Goal: Task Accomplishment & Management: Manage account settings

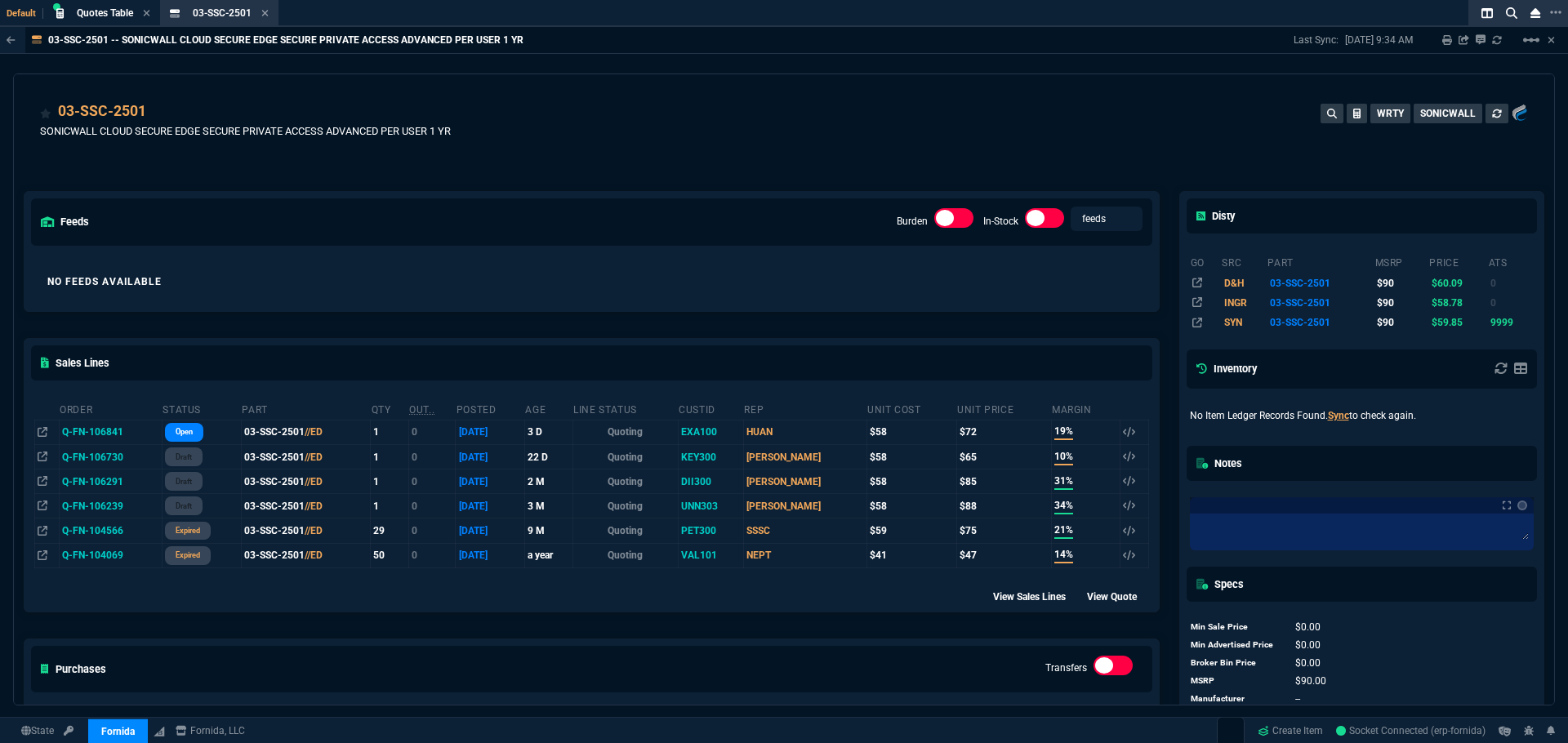
select select "18: totals"
click at [1509, 11] on icon at bounding box center [1512, 13] width 12 height 12
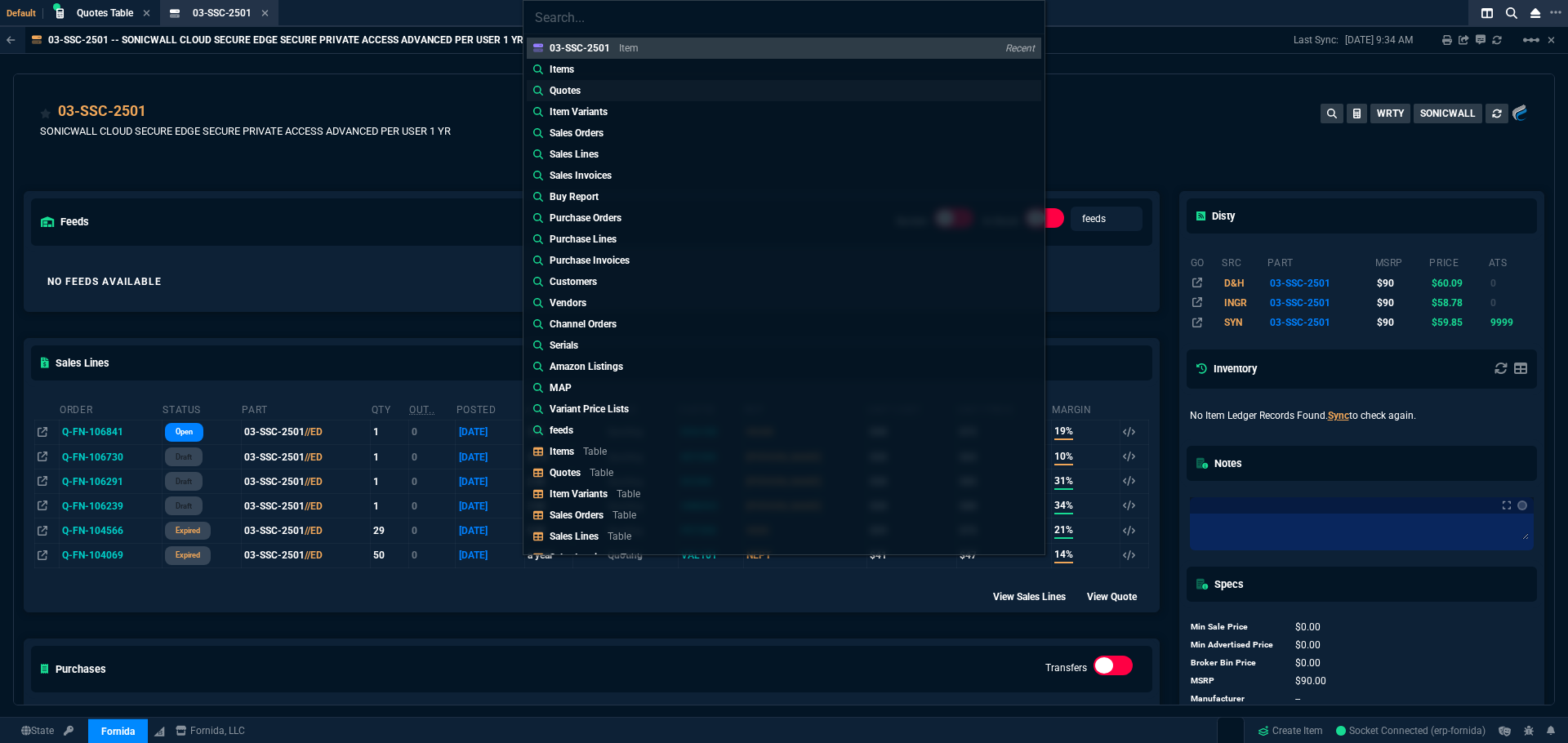
click at [599, 93] on link "Quotes" at bounding box center [784, 90] width 515 height 21
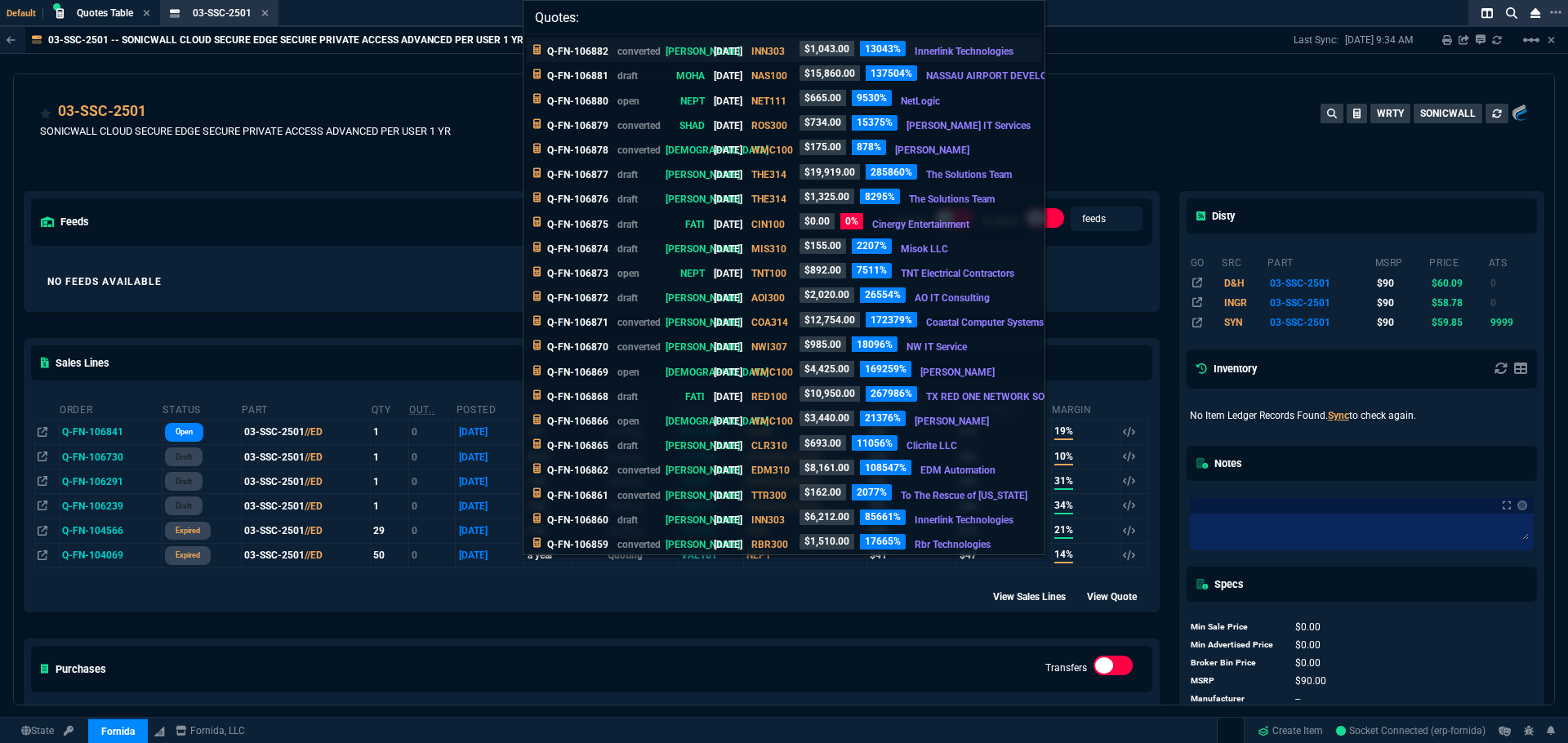
paste input "Q-FN-106136*"
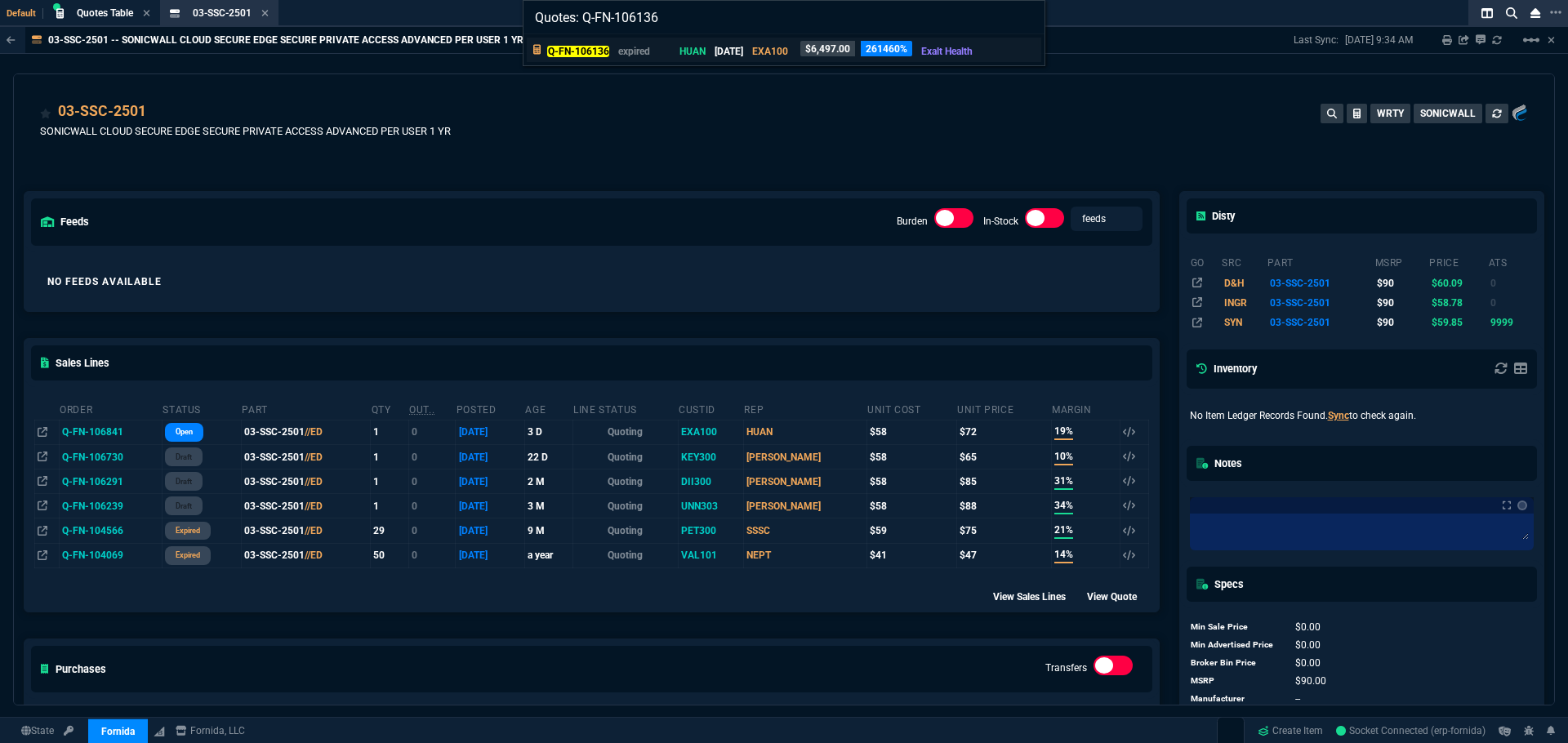
type input "Quotes: Q-FN-106136"
click at [651, 49] on p "expired" at bounding box center [637, 52] width 39 height 15
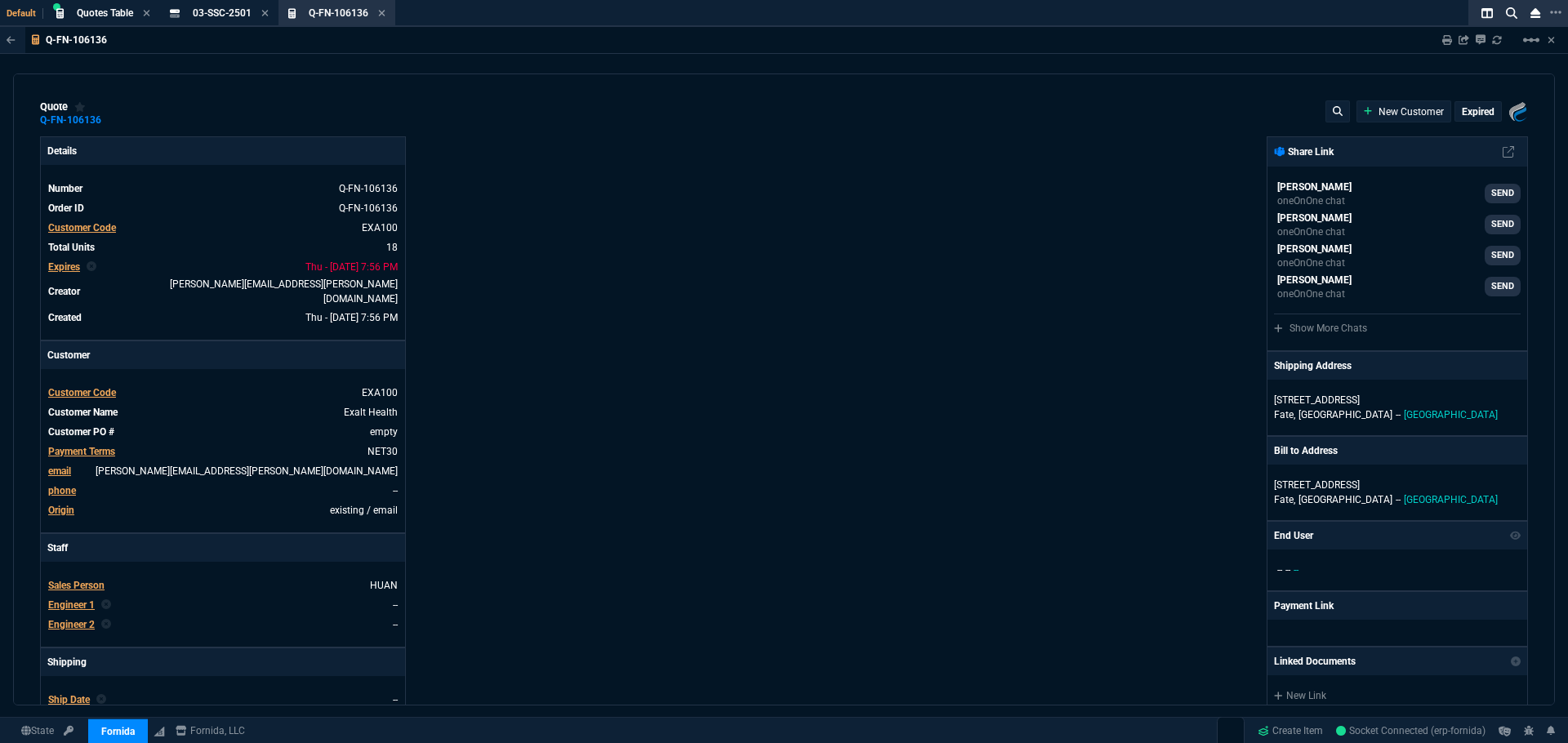
type input "25"
type input "70"
type input "33"
type input "200"
type input "100"
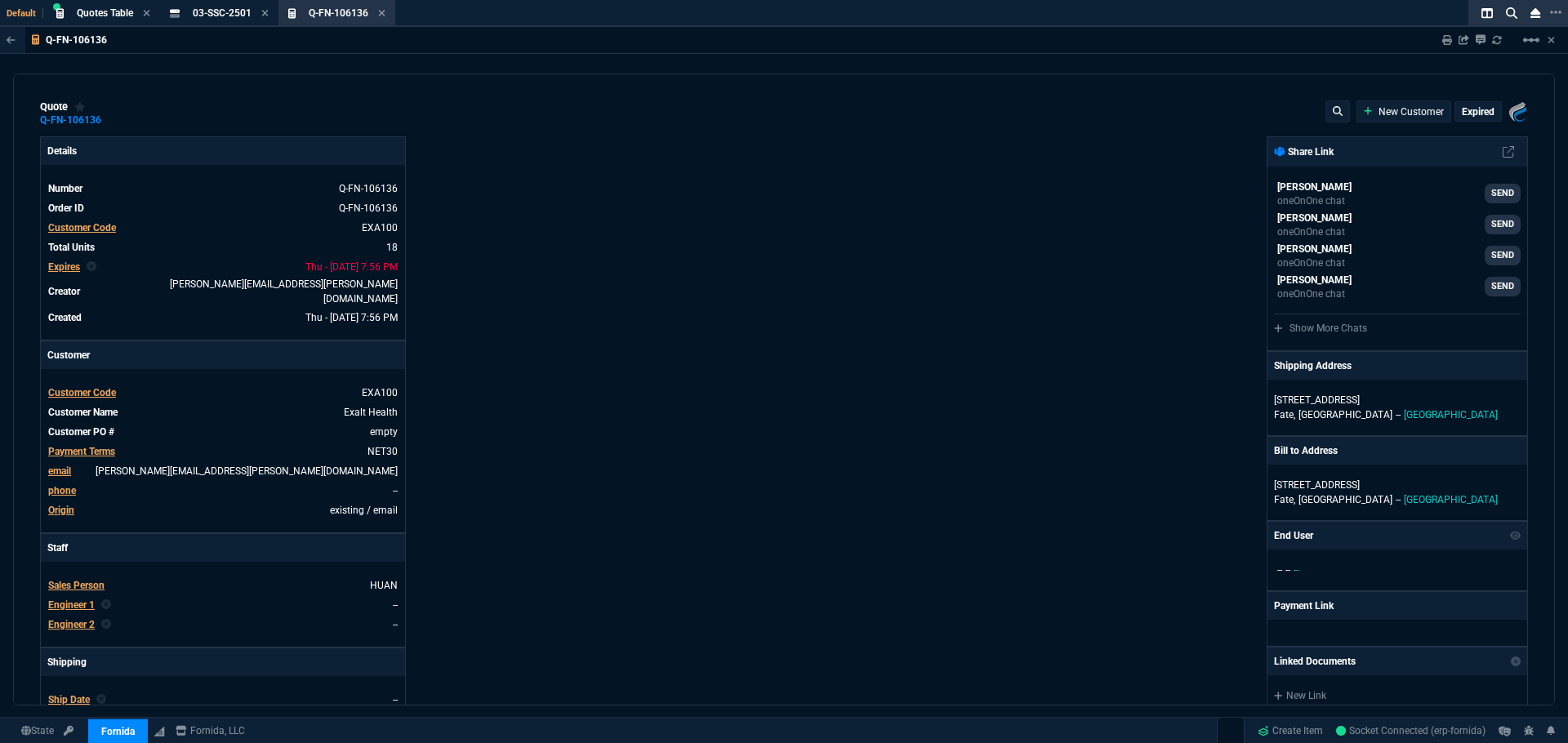
type input "1497"
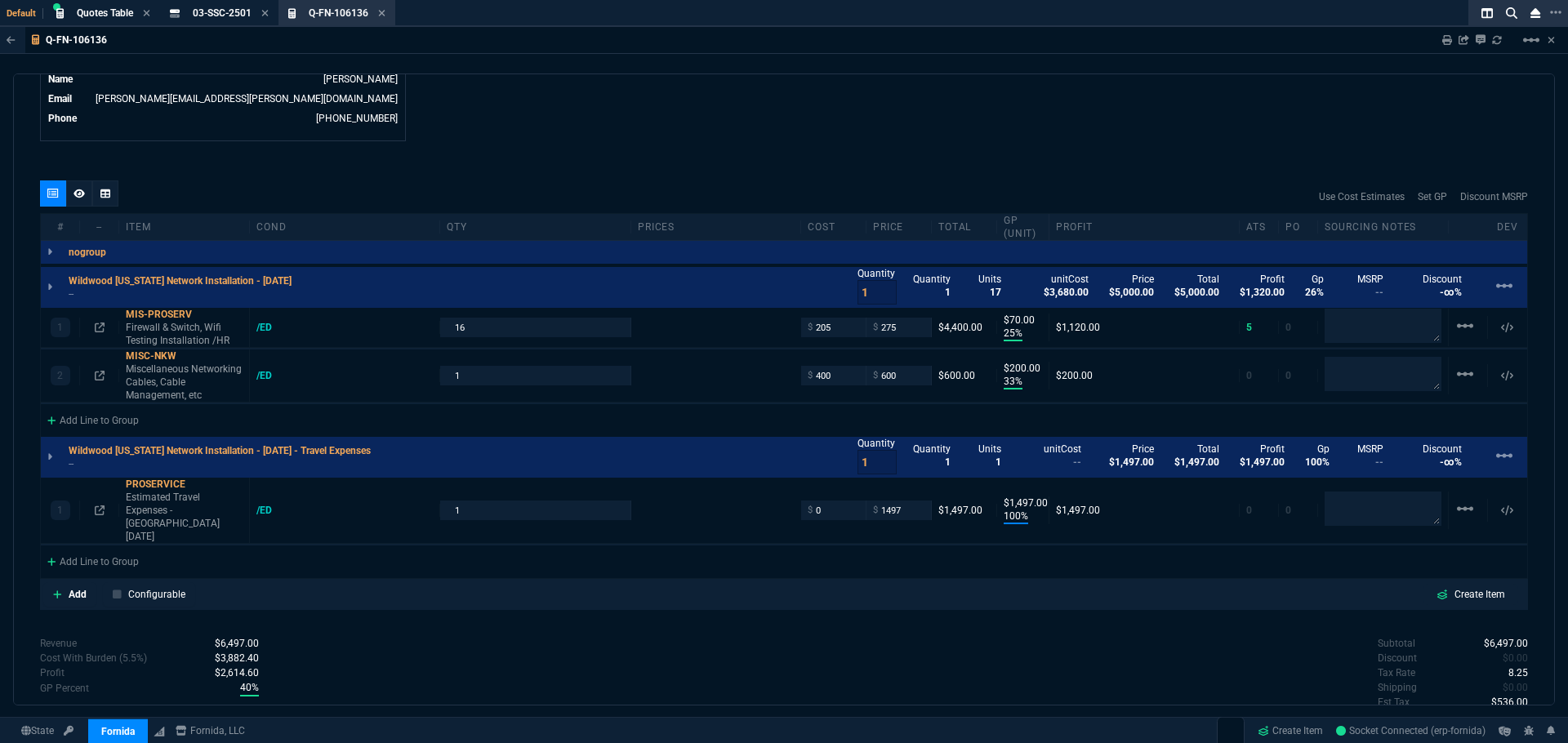
scroll to position [941, 0]
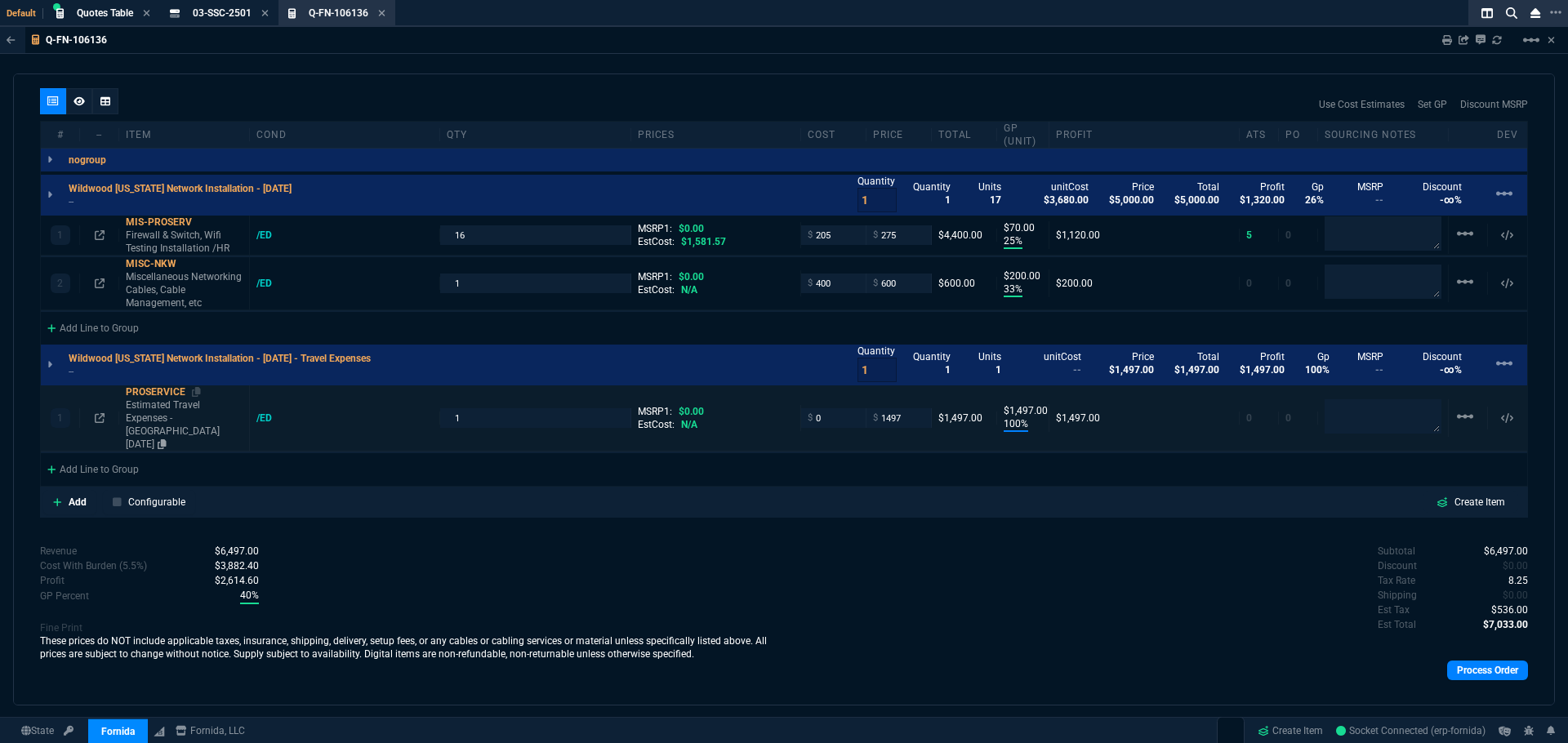
click at [165, 385] on div "PROSERVICE" at bounding box center [184, 392] width 117 height 13
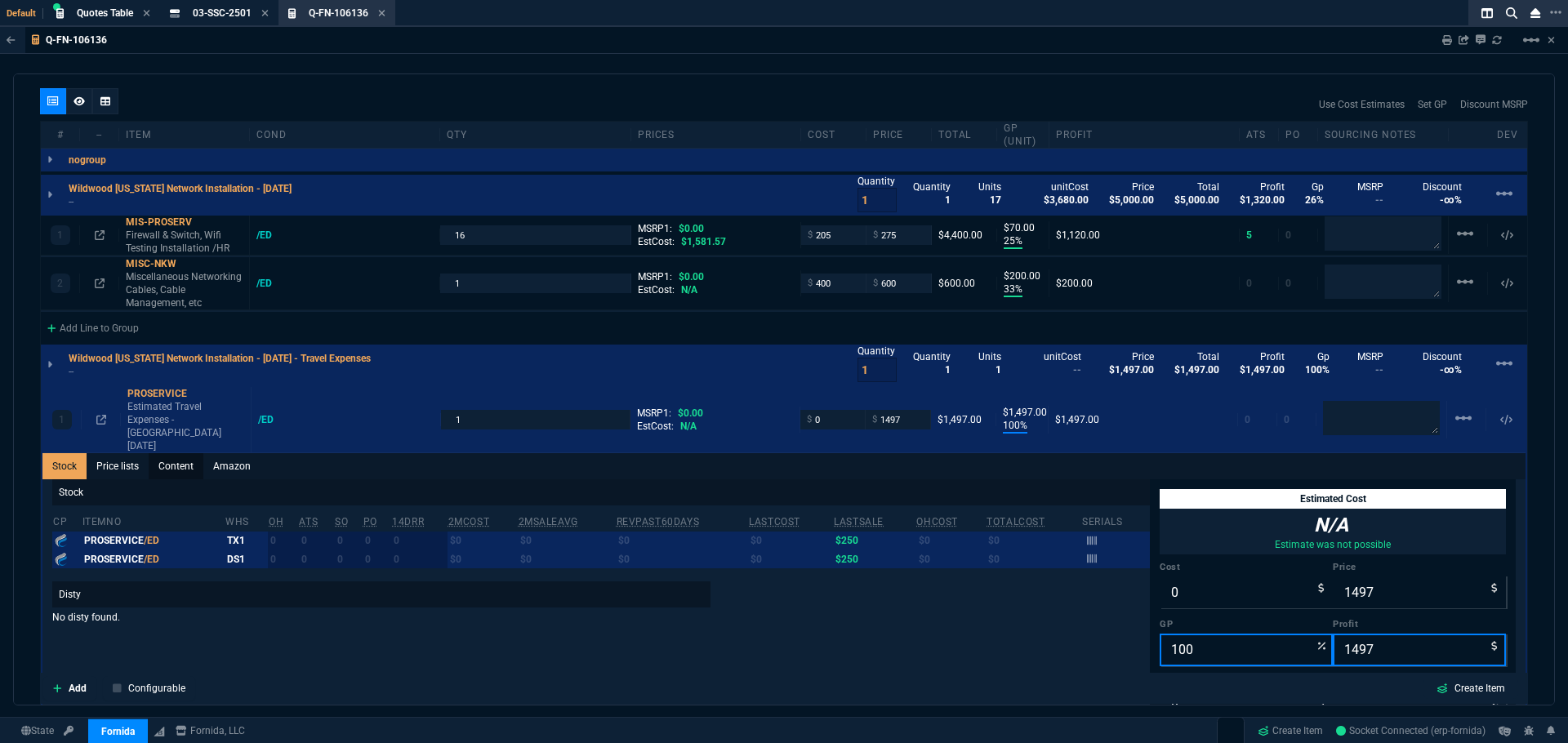
click at [176, 453] on link "Content" at bounding box center [176, 466] width 55 height 26
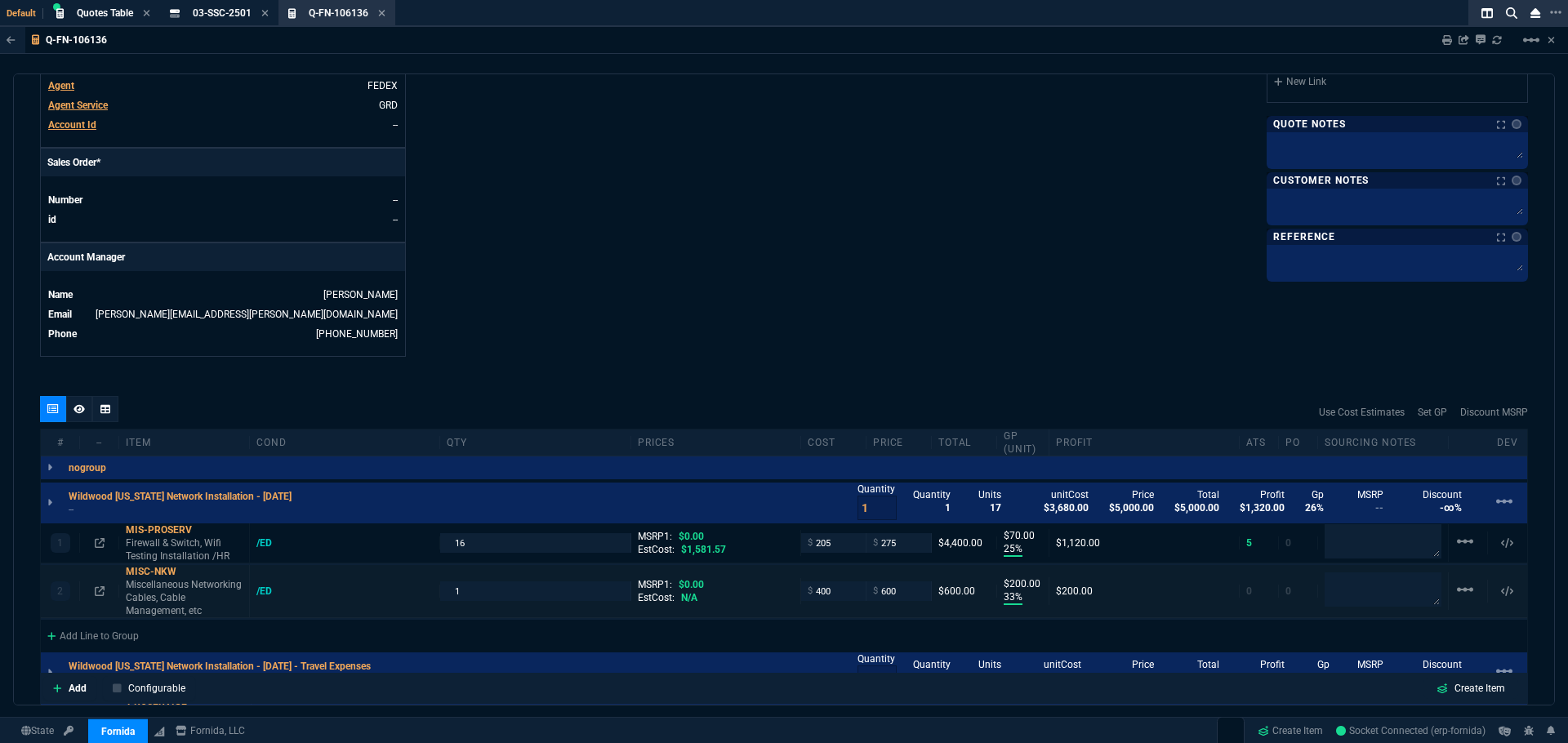
scroll to position [994, 0]
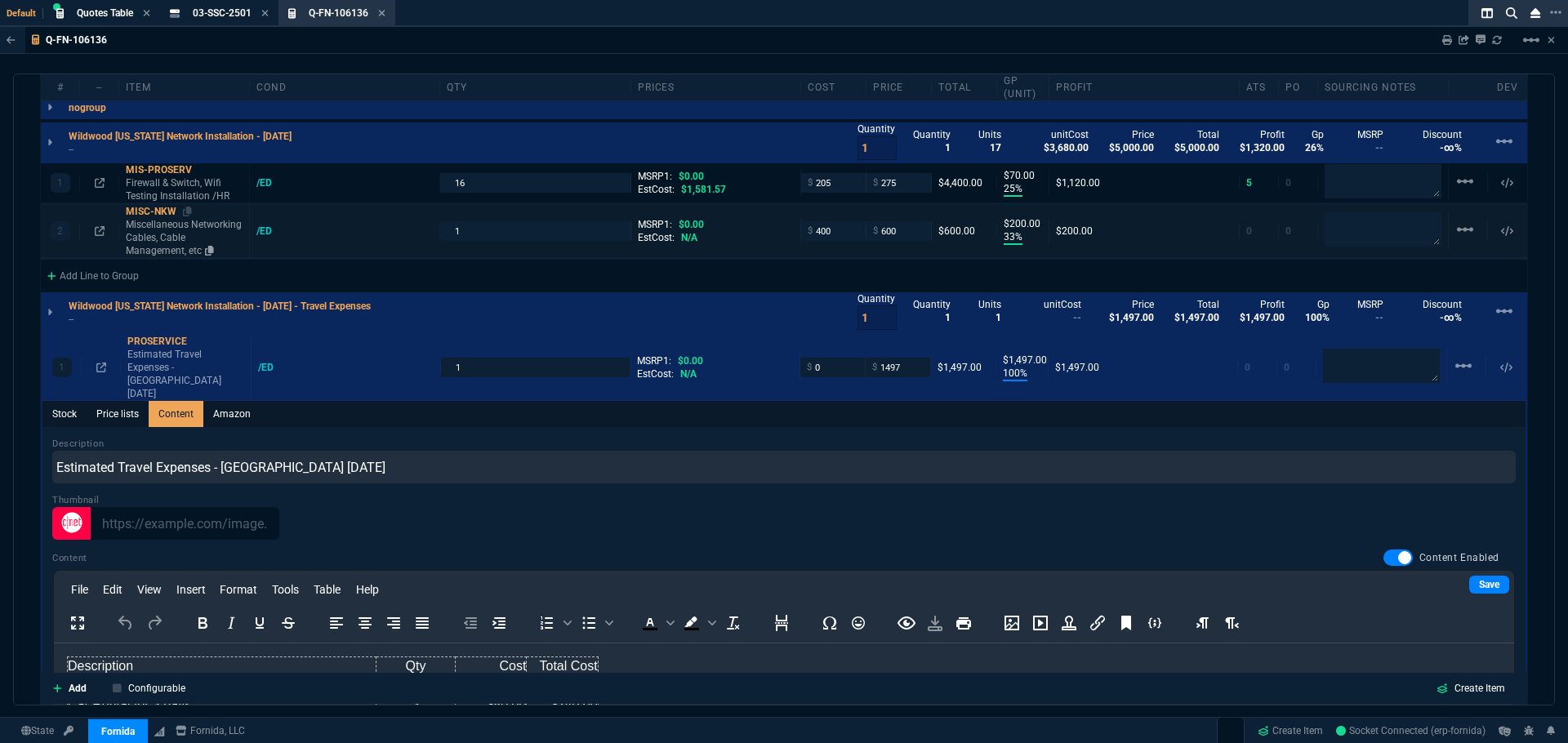
click at [151, 205] on div "MISC-NKW" at bounding box center [184, 212] width 117 height 13
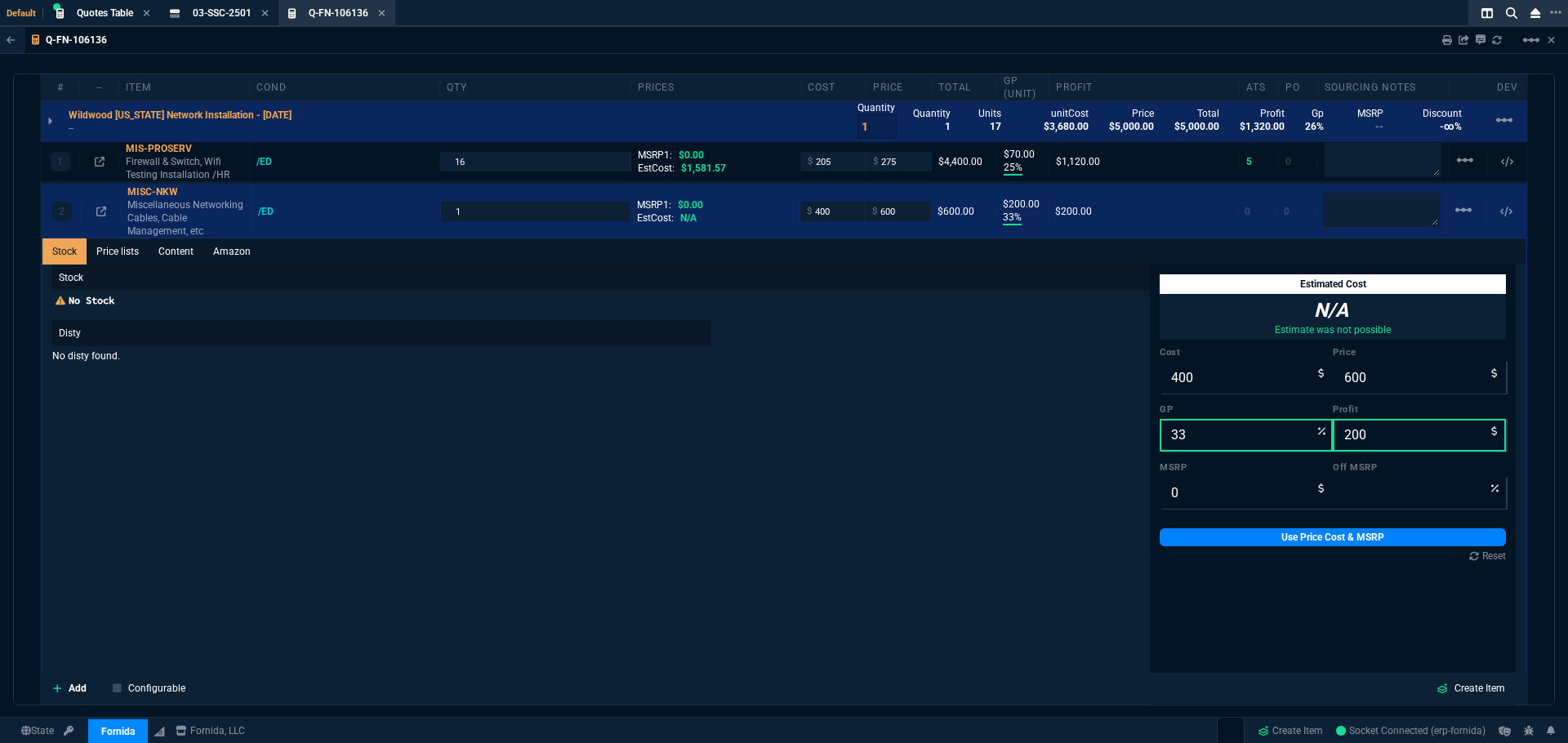
scroll to position [1376, 0]
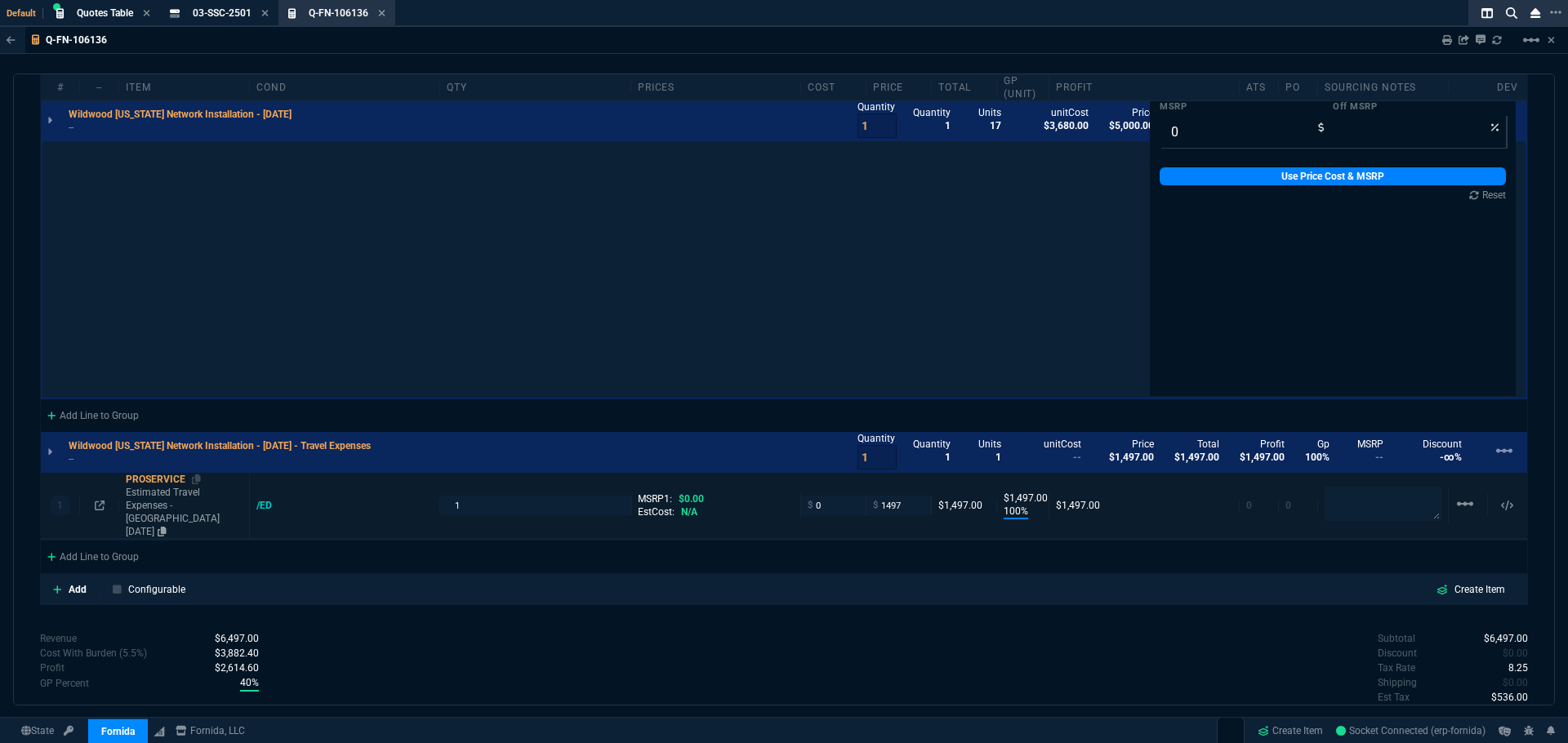
click at [153, 473] on div "PROSERVICE" at bounding box center [184, 479] width 117 height 13
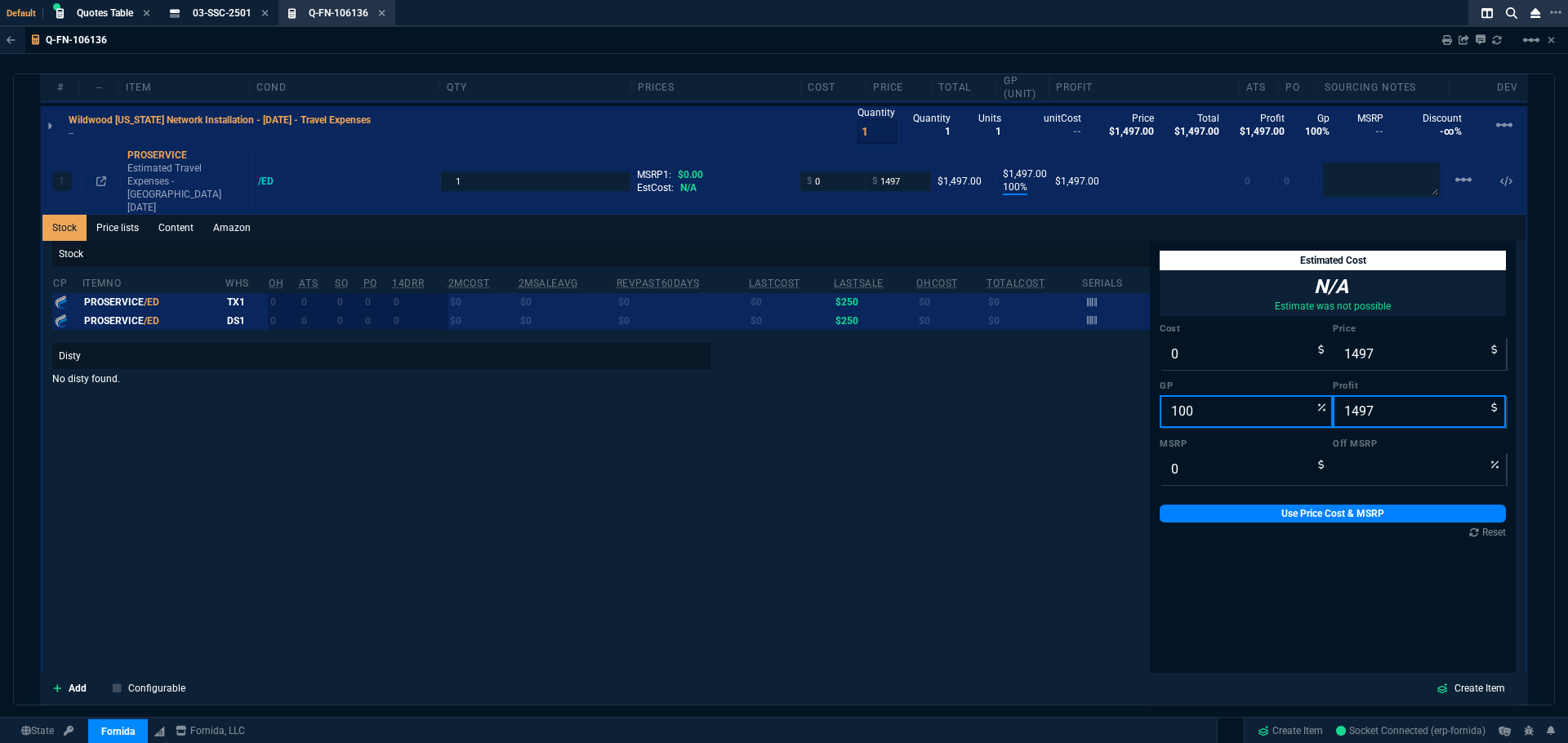
scroll to position [1097, 0]
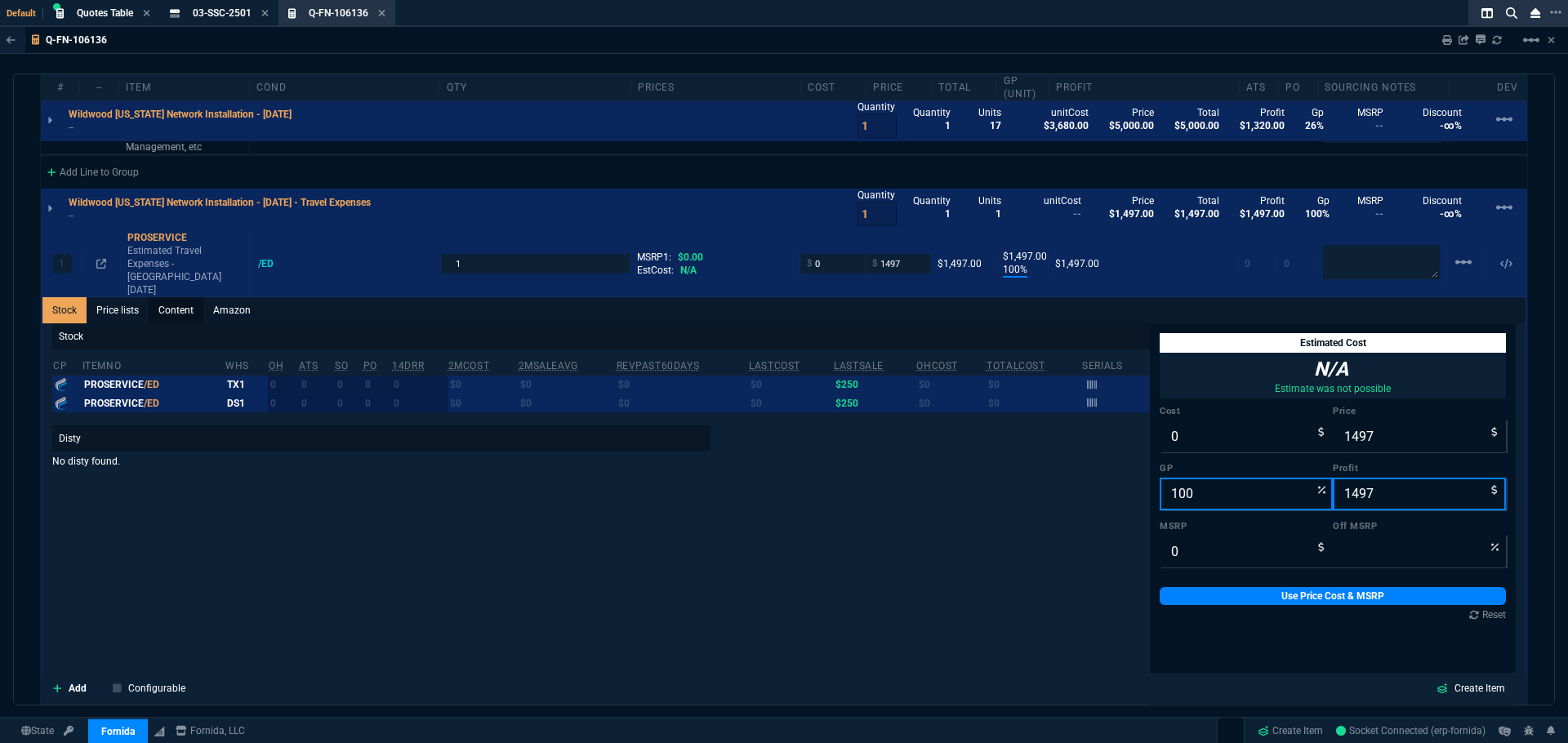
click at [172, 297] on link "Content" at bounding box center [176, 310] width 55 height 26
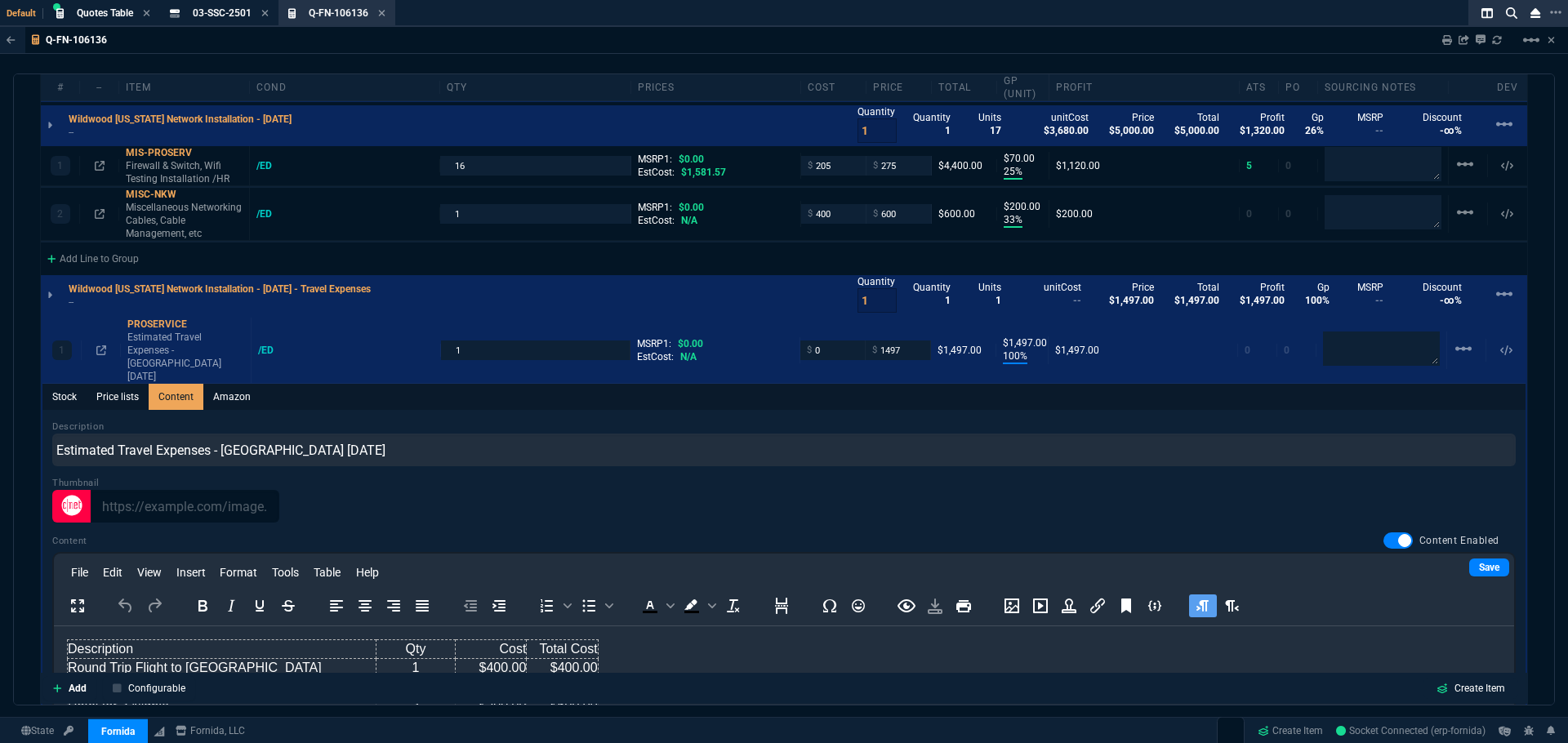
scroll to position [789, 0]
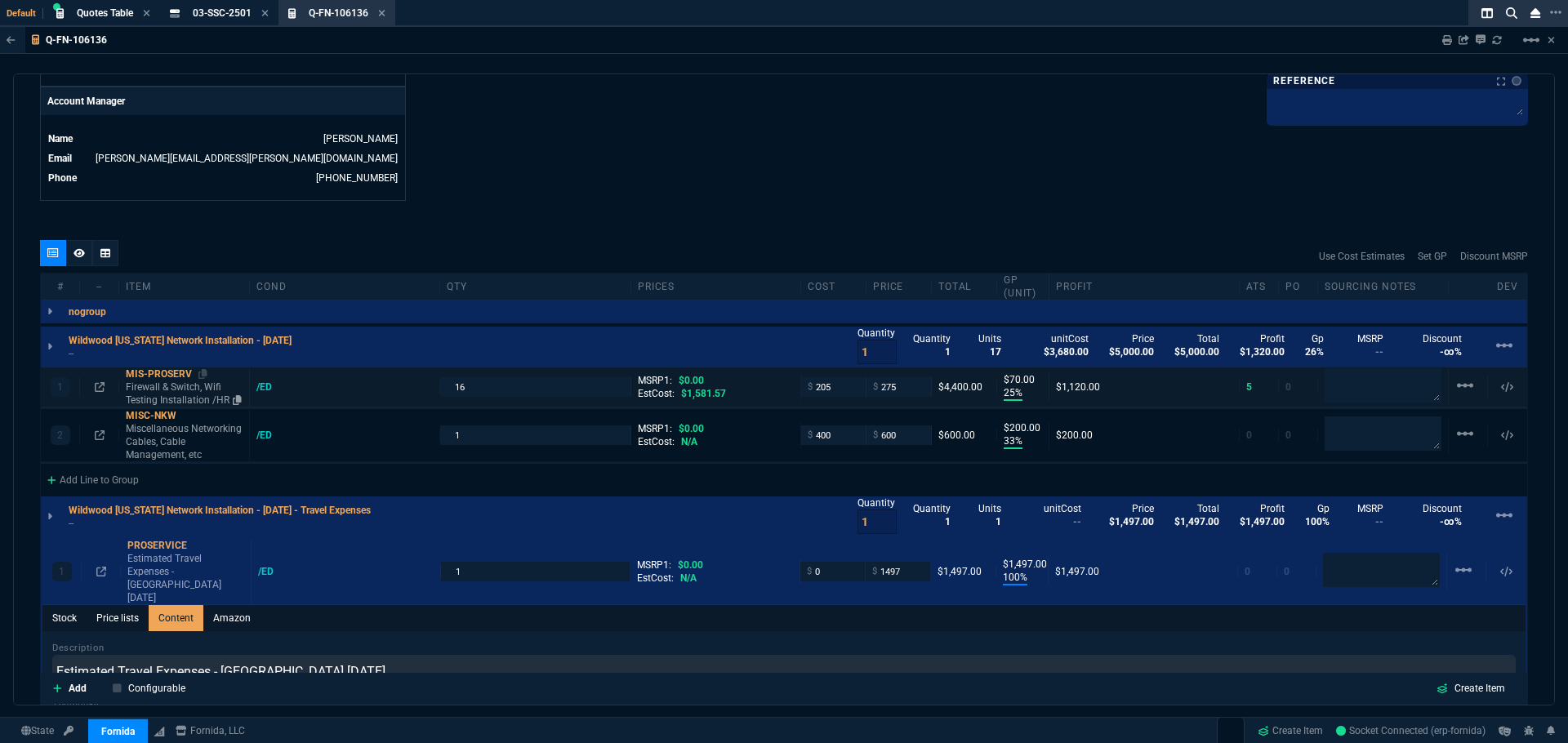
click at [165, 368] on div "MIS-PROSERV" at bounding box center [184, 374] width 117 height 13
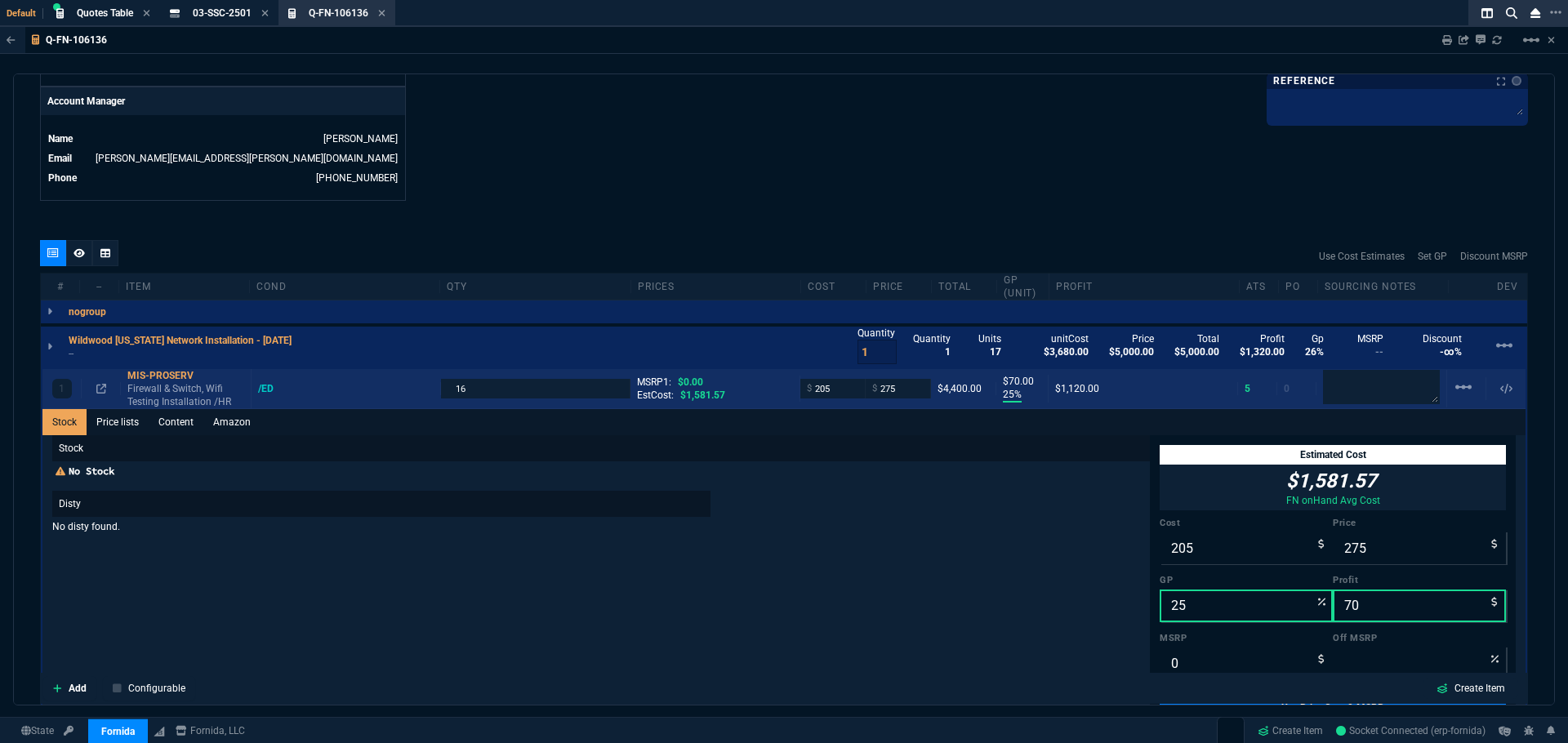
type input "100"
type input "1497"
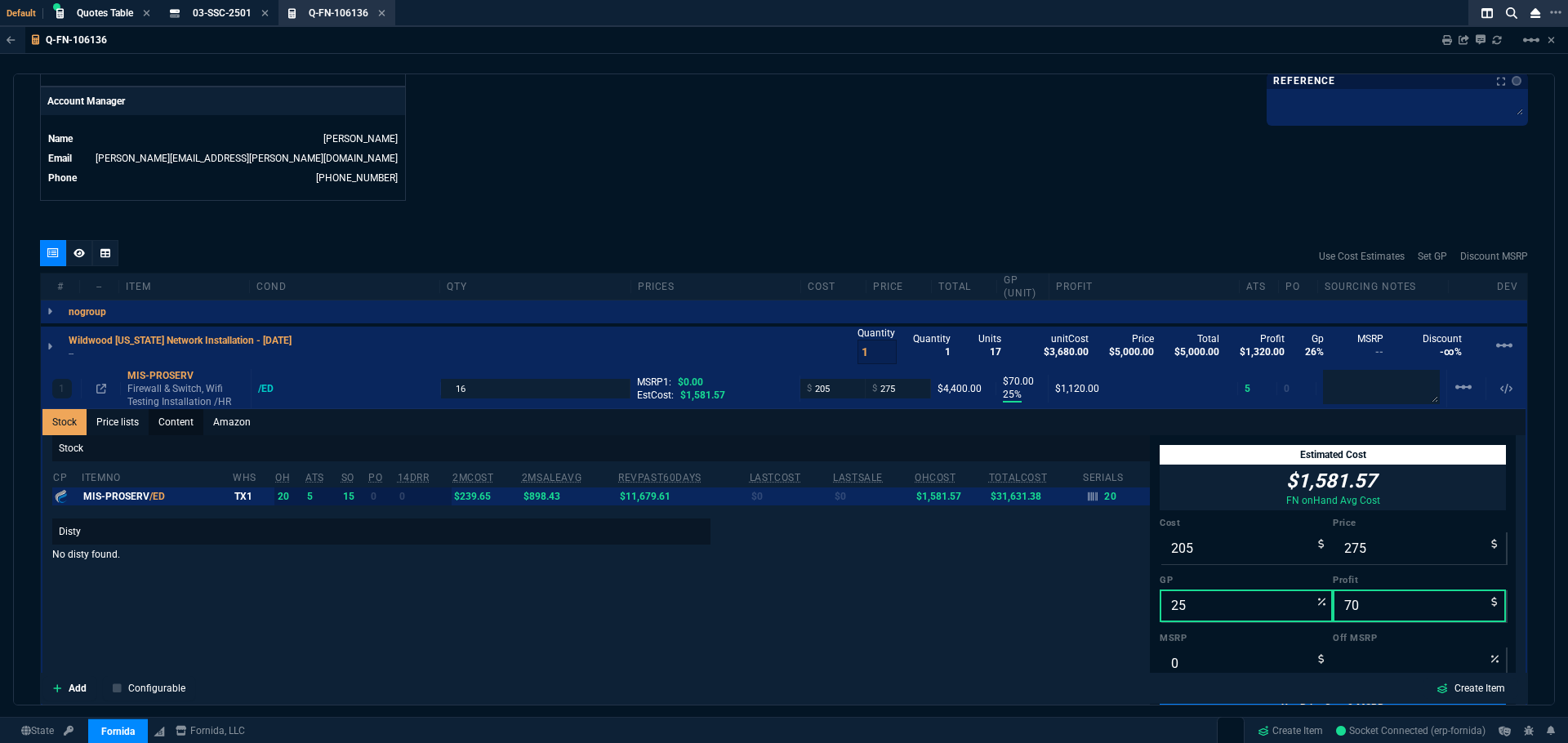
click at [164, 413] on link "Content" at bounding box center [176, 421] width 55 height 26
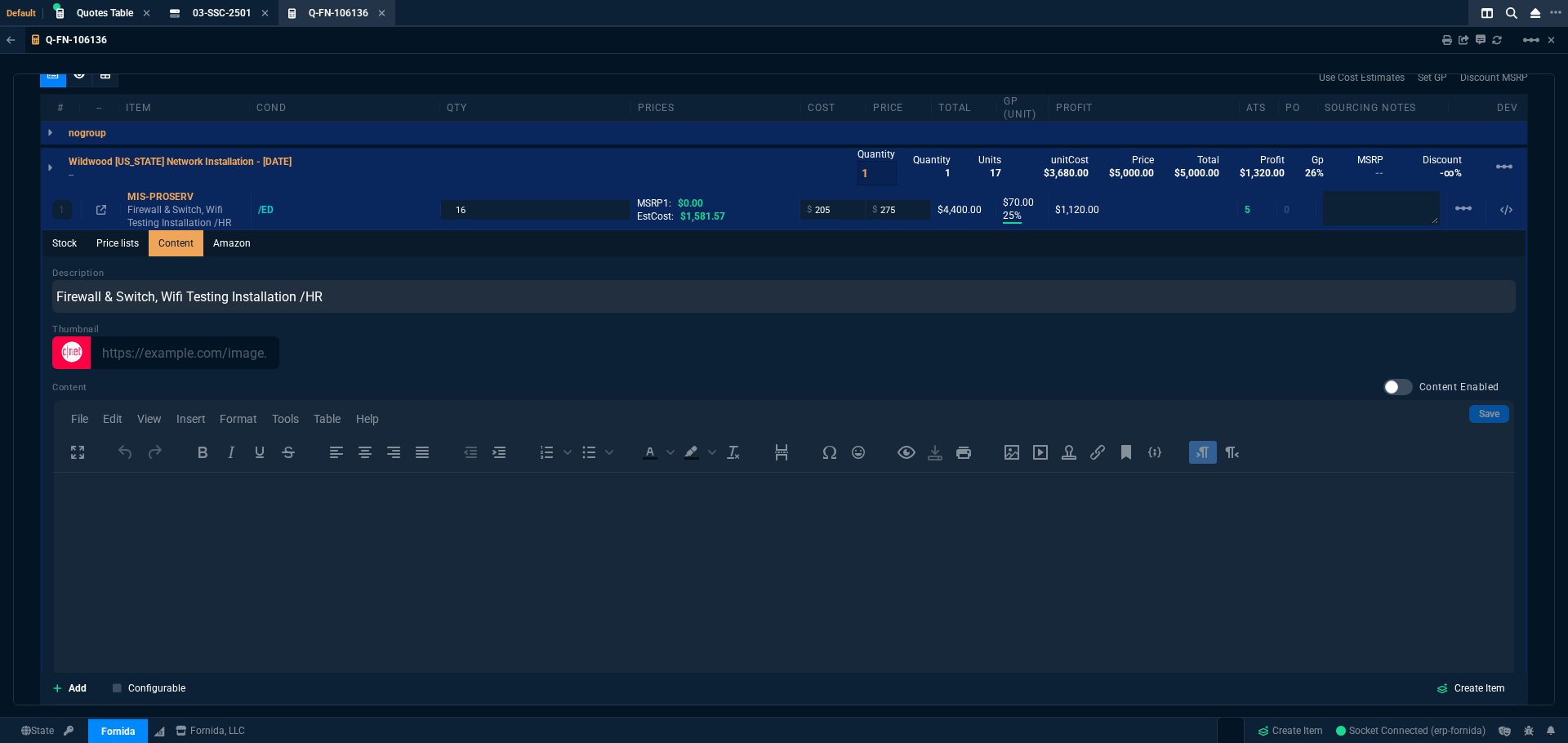
scroll to position [967, 0]
click at [183, 237] on link "Content" at bounding box center [176, 243] width 55 height 26
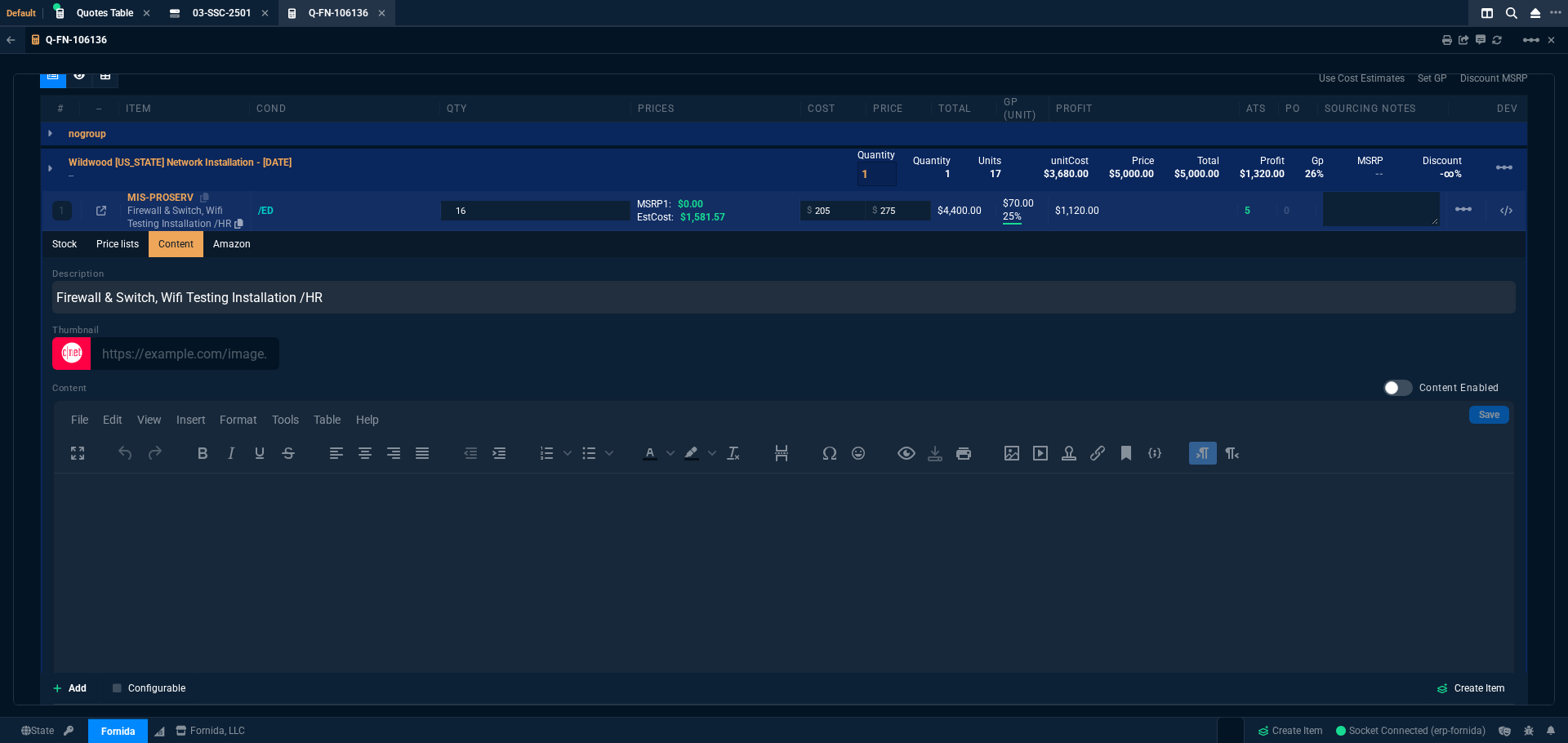
click at [167, 191] on div "MIS-PROSERV" at bounding box center [186, 198] width 117 height 13
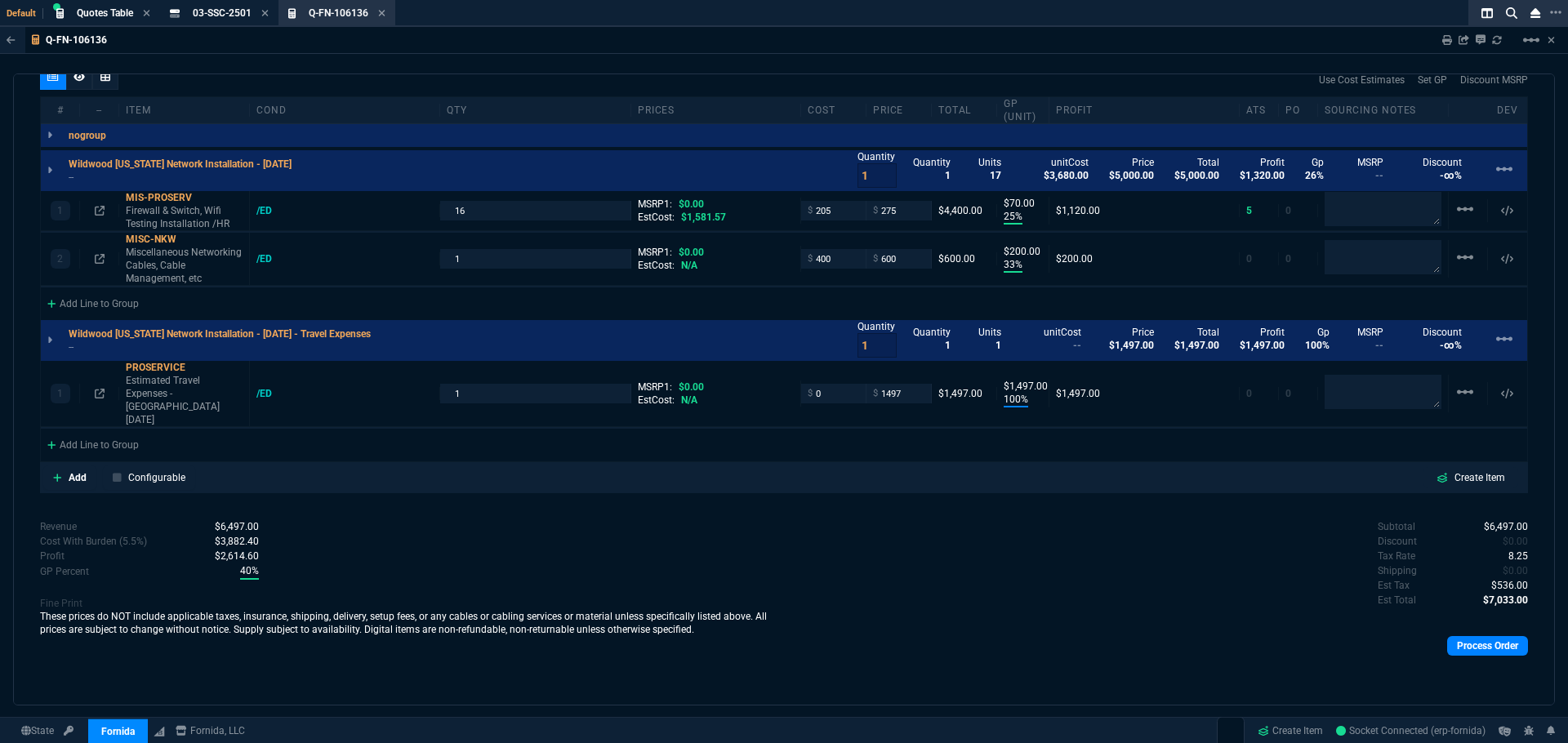
type input "25"
type input "70"
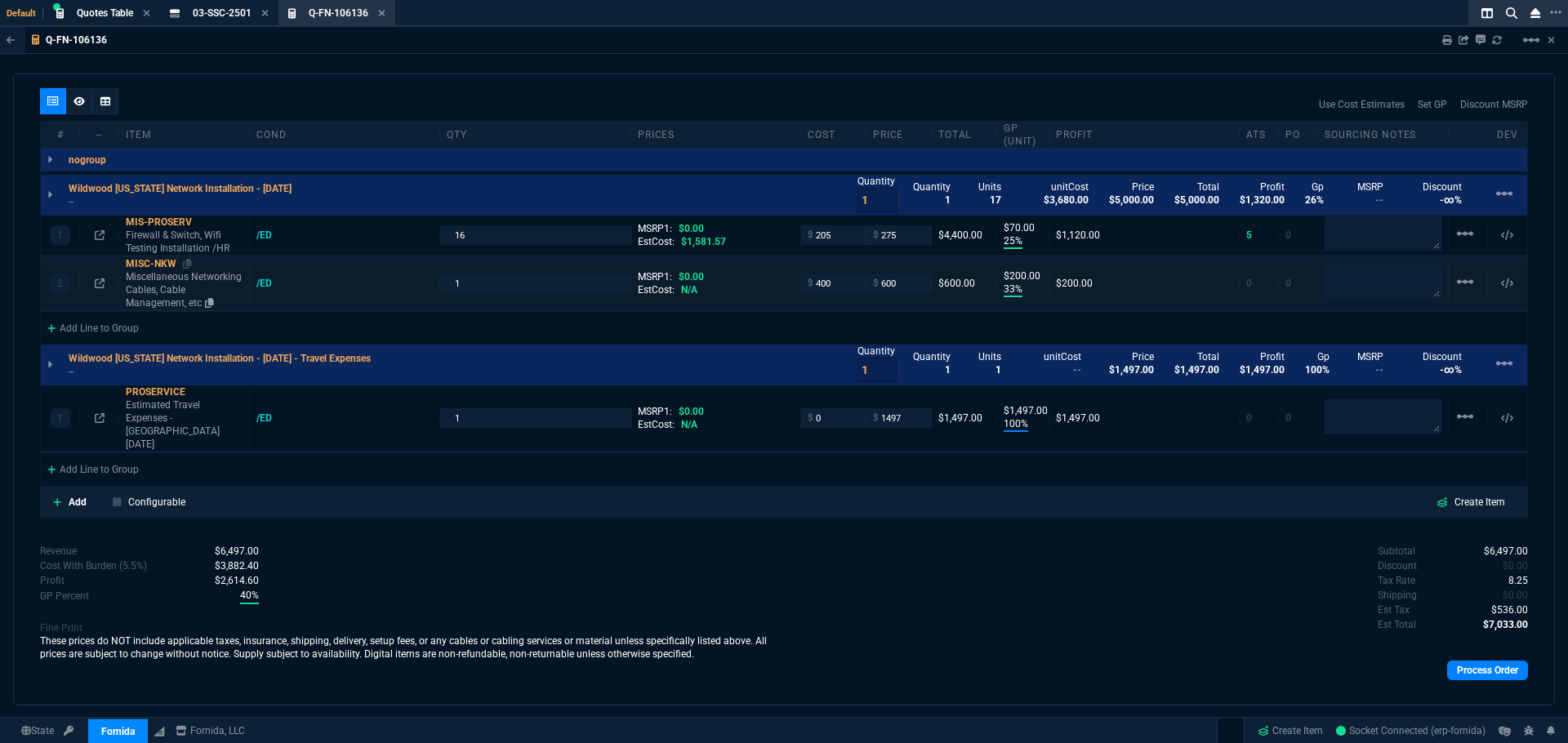
click at [162, 257] on div "MISC-NKW" at bounding box center [184, 264] width 117 height 13
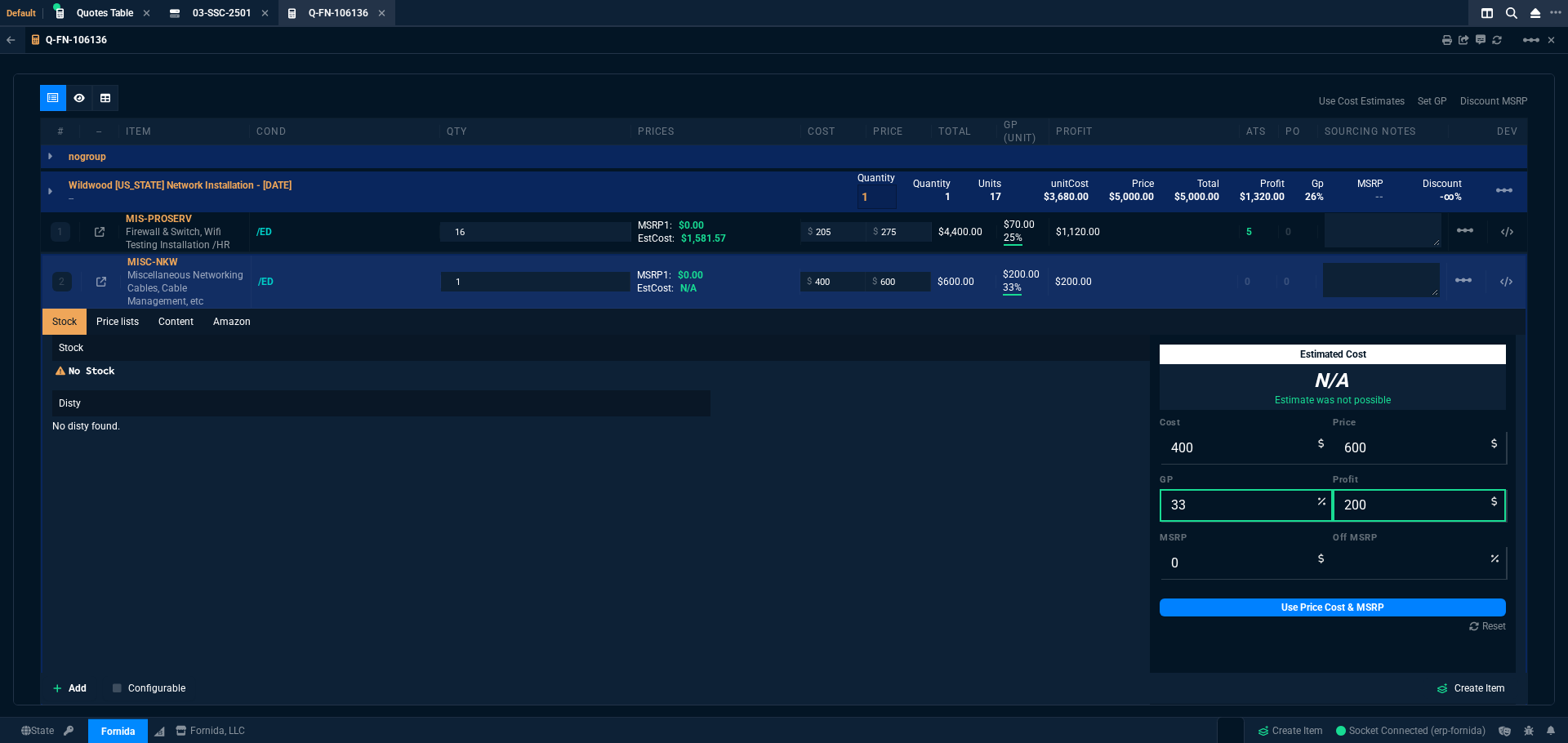
scroll to position [967, 0]
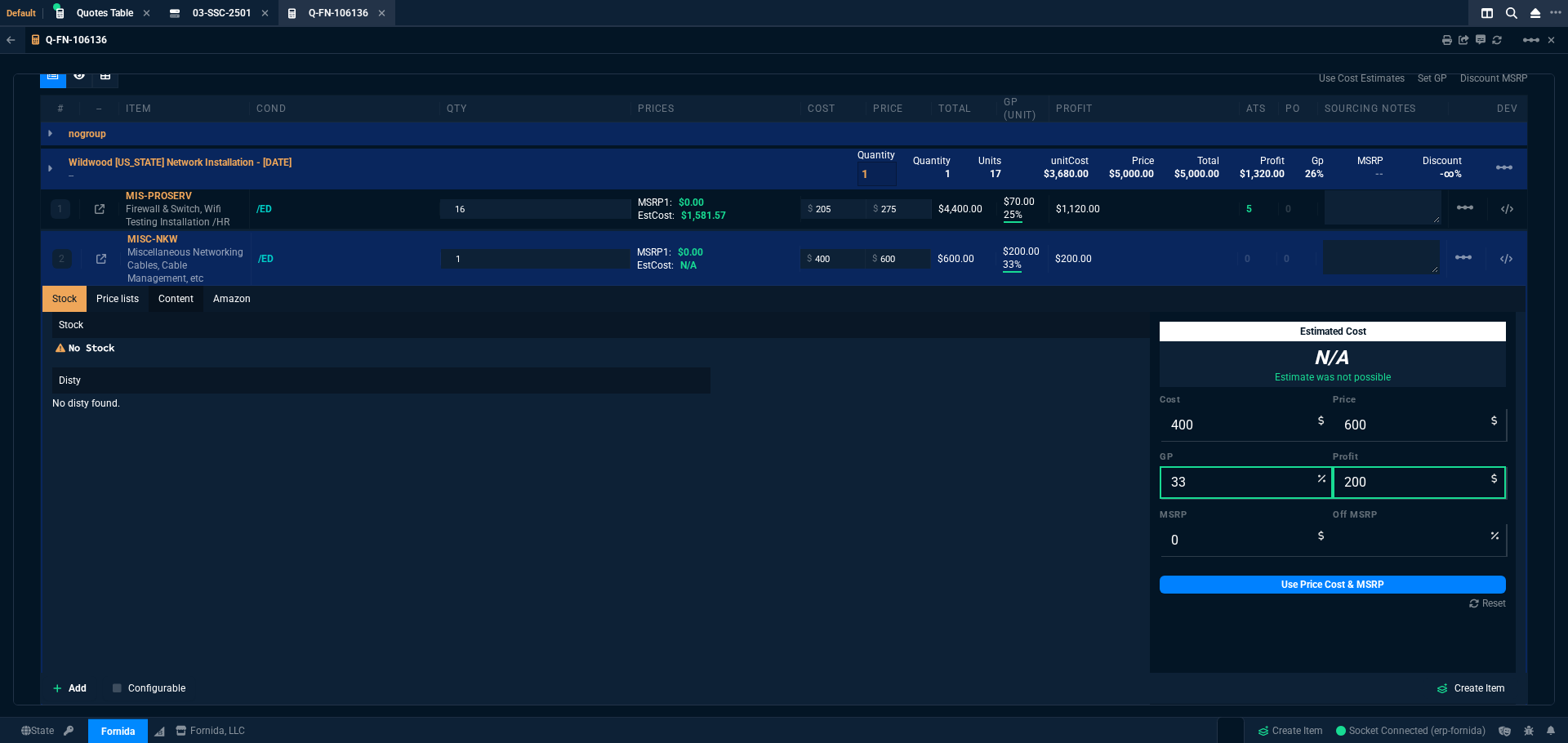
click at [159, 288] on link "Content" at bounding box center [176, 298] width 55 height 26
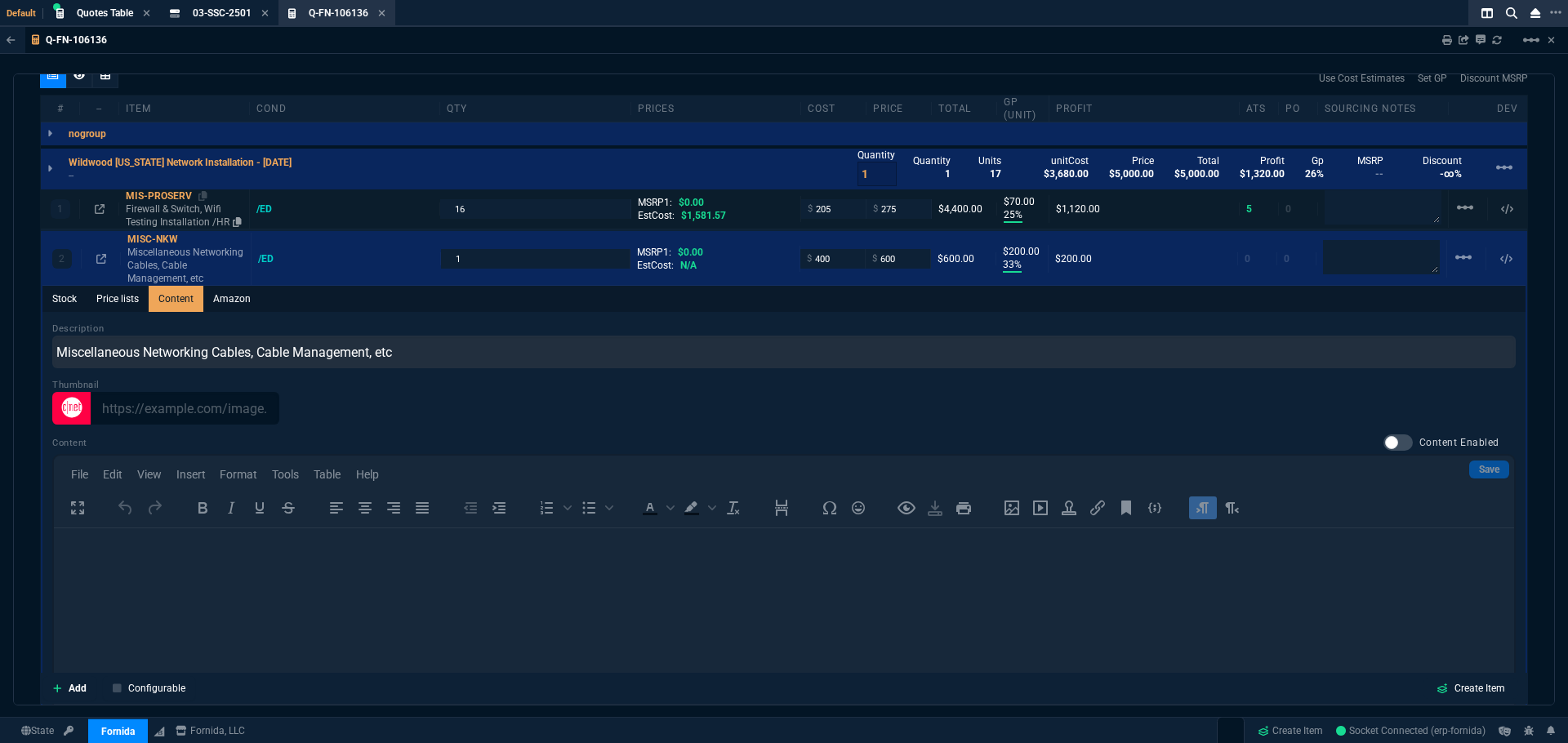
scroll to position [0, 0]
click at [160, 190] on div "MIS-PROSERV" at bounding box center [184, 196] width 117 height 13
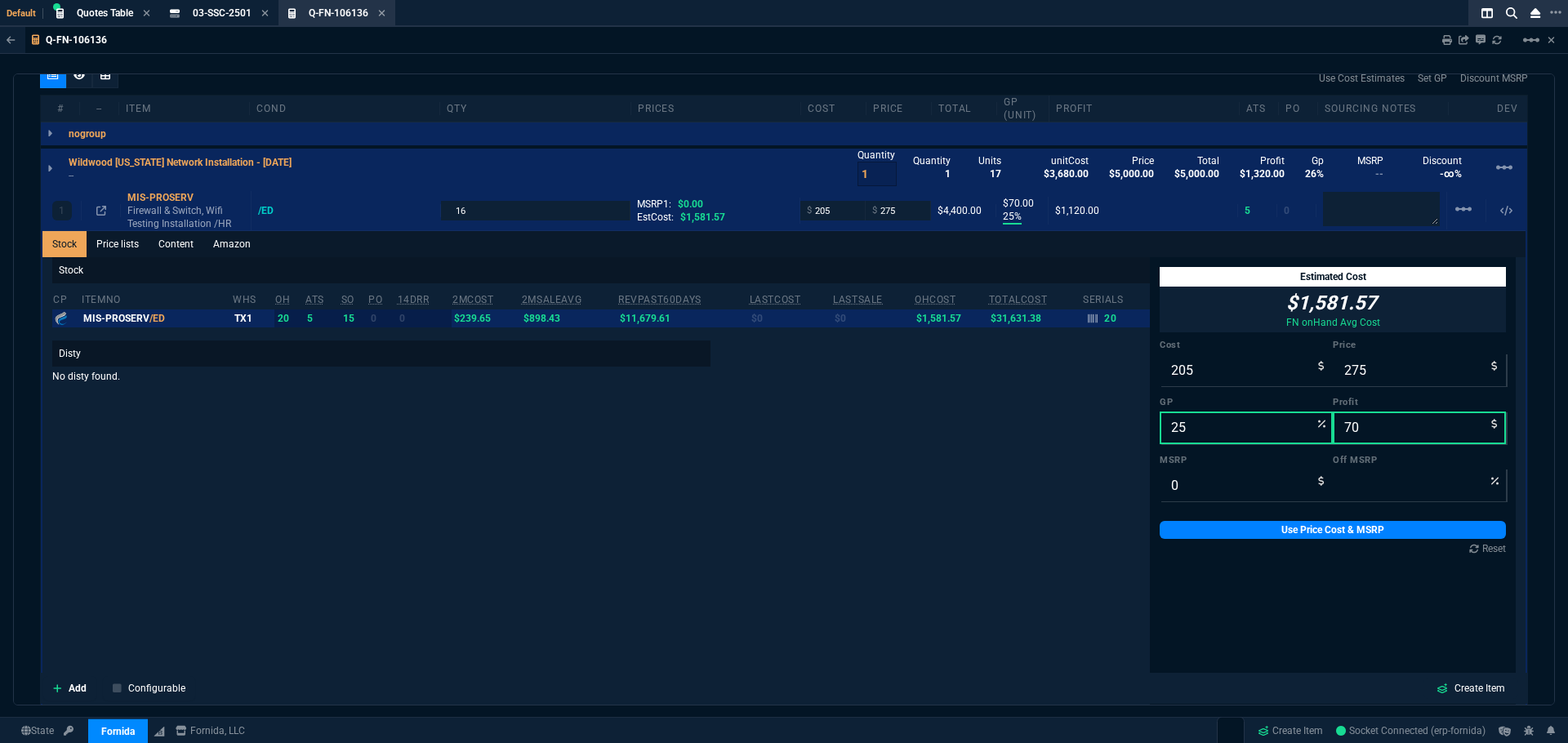
type input "33"
type input "200"
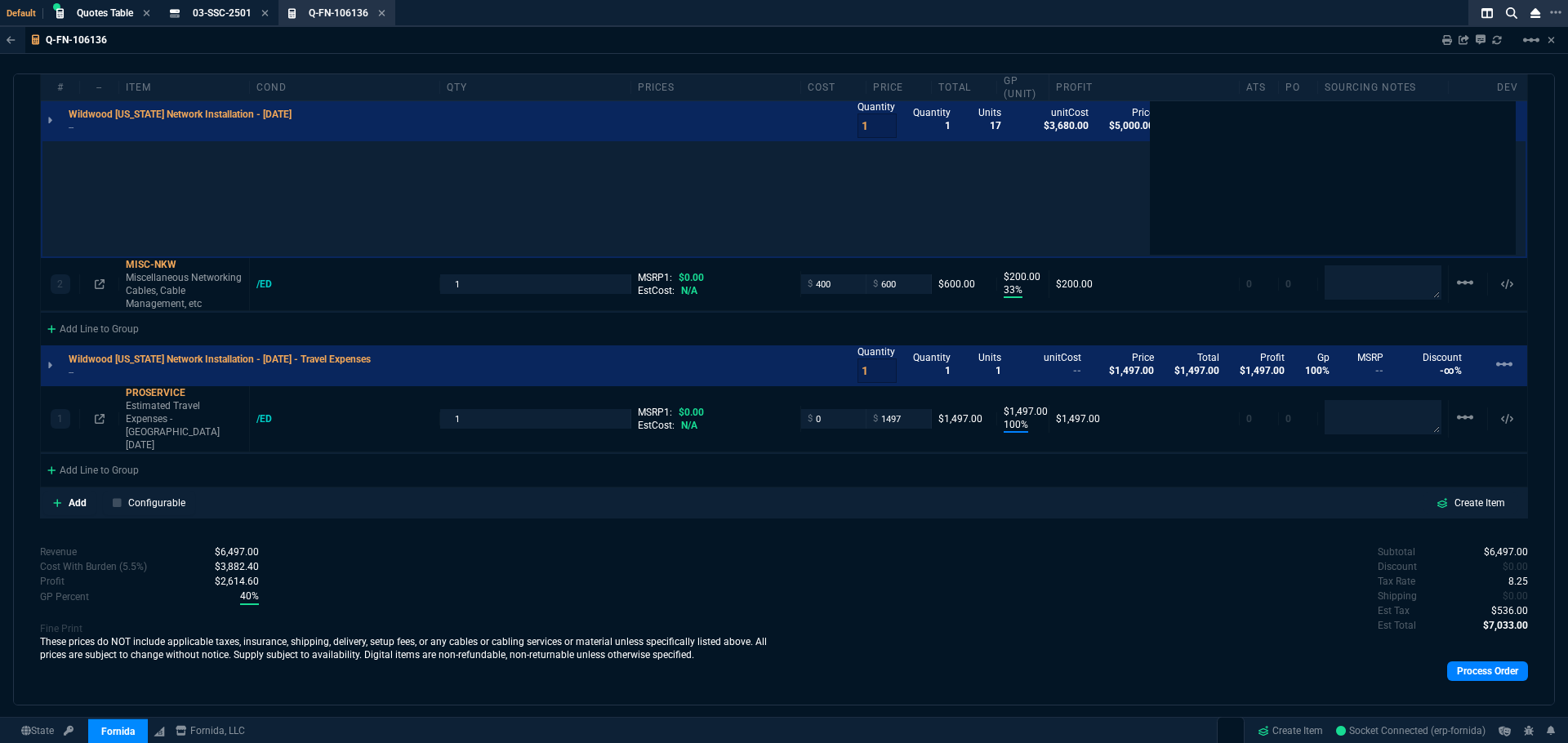
scroll to position [1463, 0]
click at [158, 257] on div "MISC-NKW" at bounding box center [184, 264] width 117 height 13
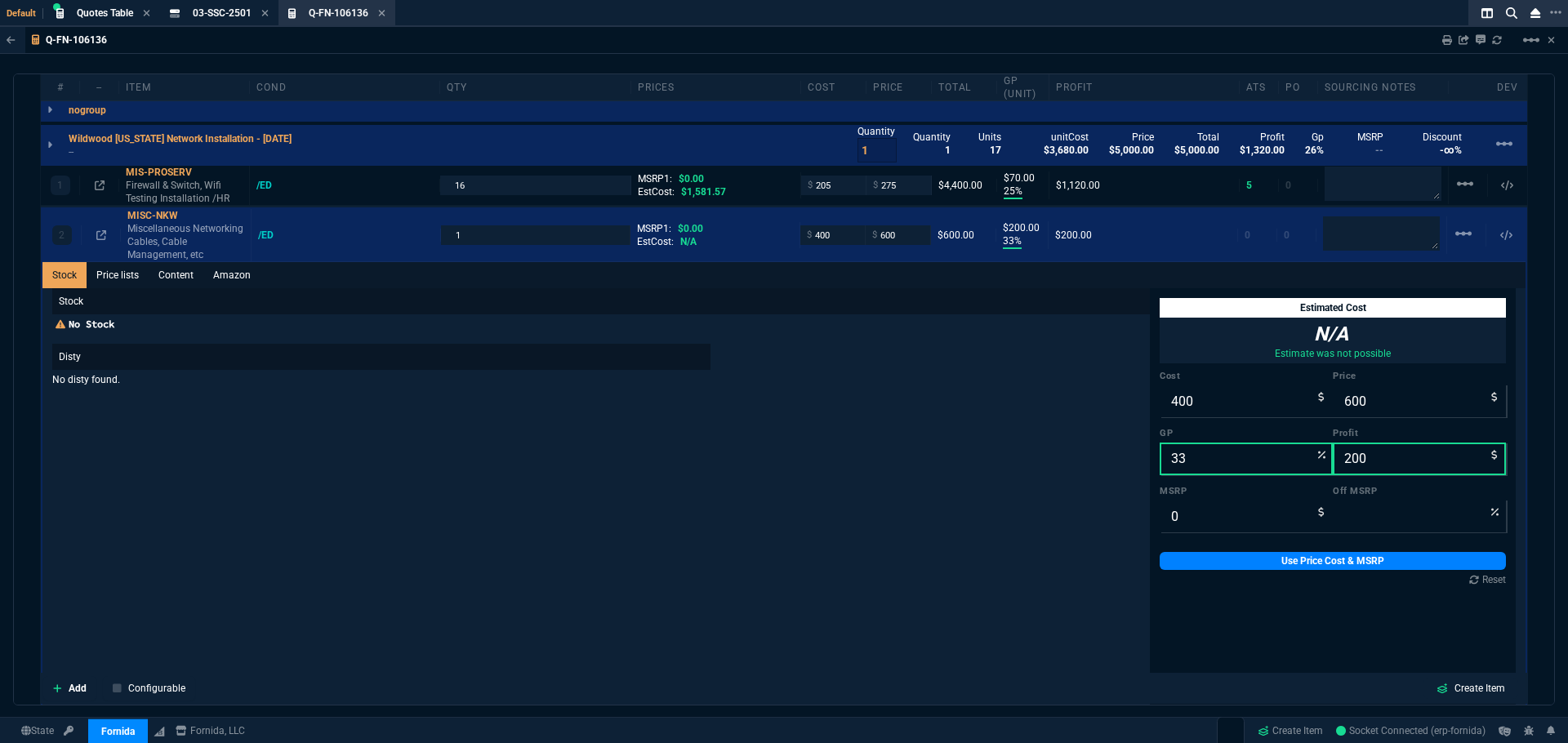
scroll to position [989, 0]
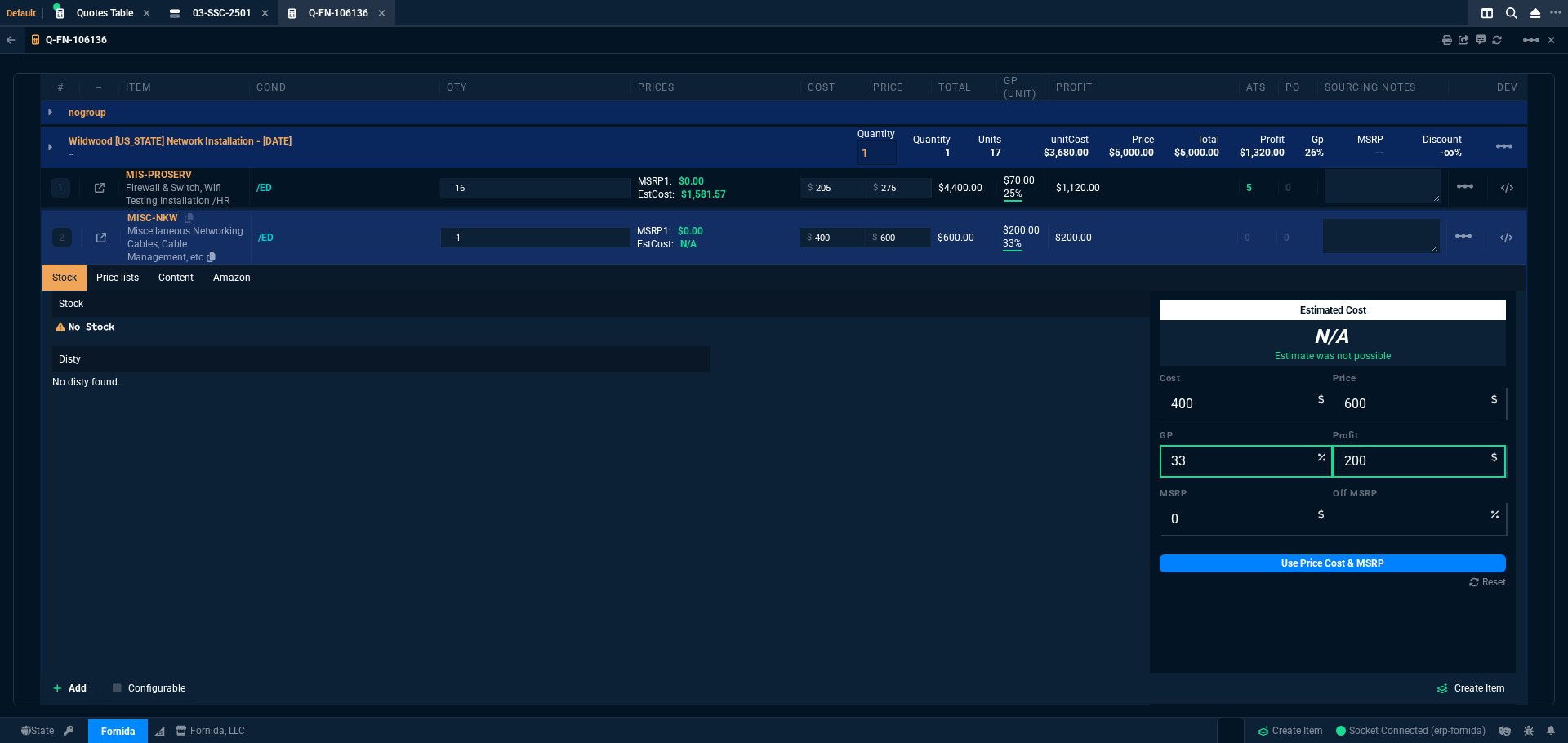
click at [149, 212] on div "MISC-NKW" at bounding box center [186, 218] width 117 height 13
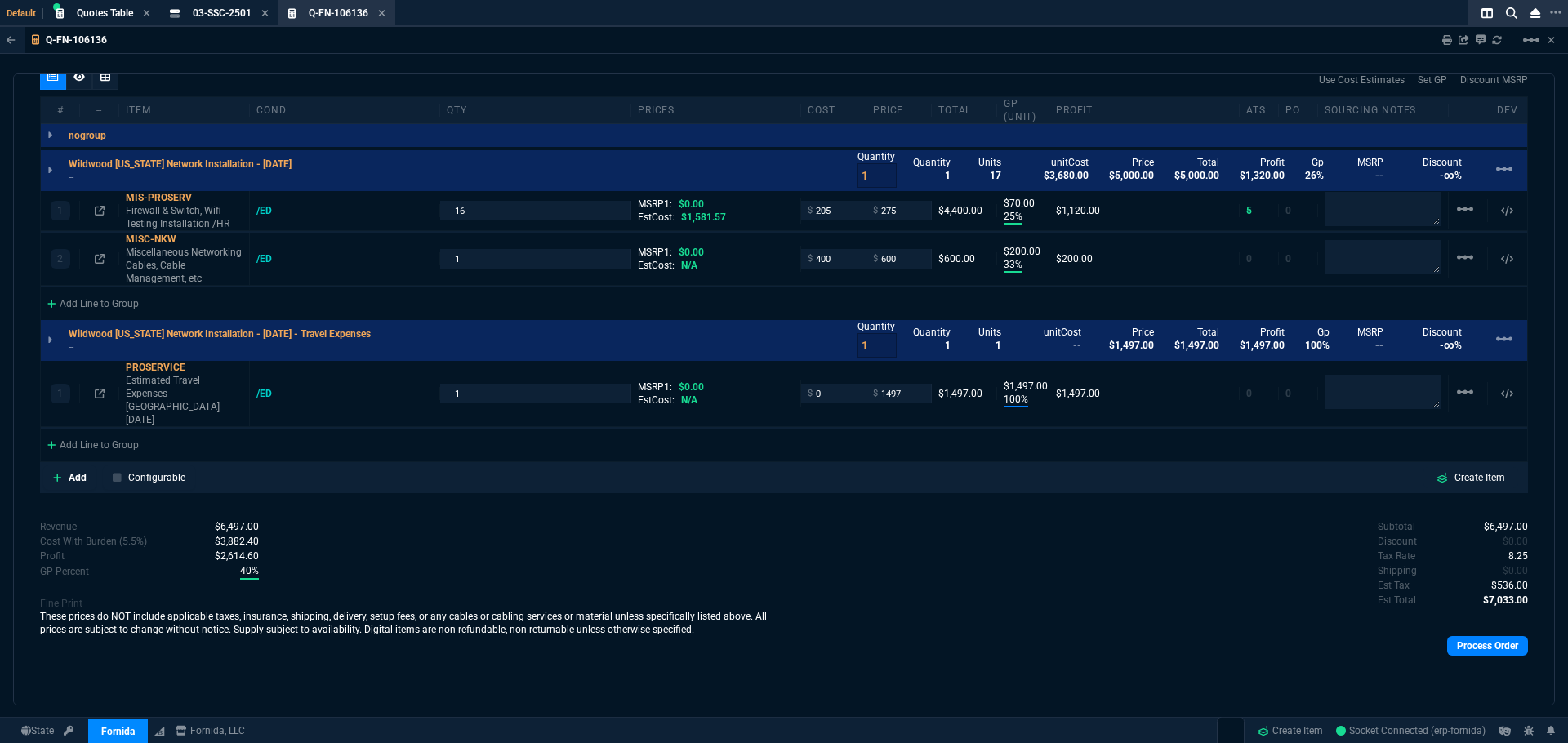
scroll to position [941, 0]
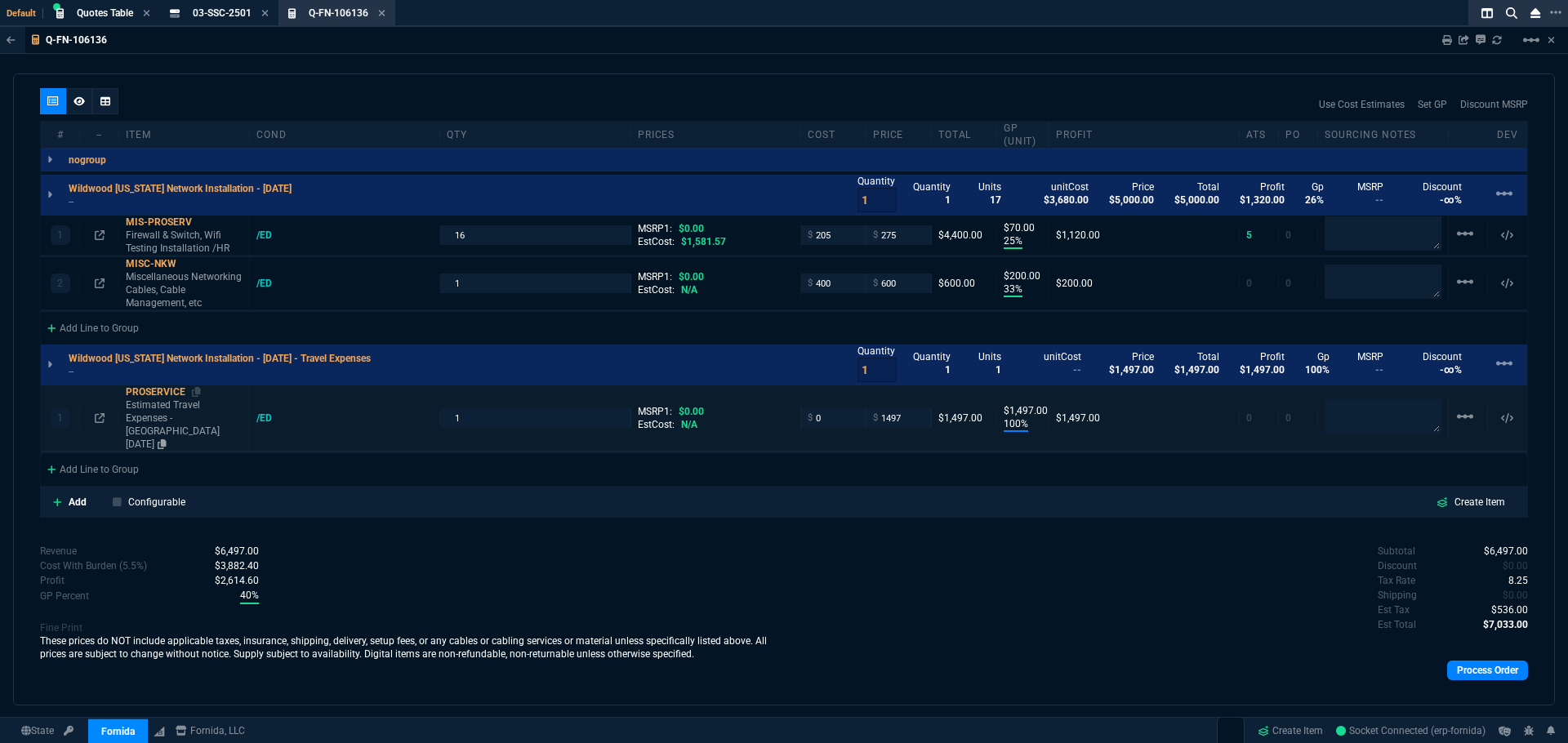
click at [163, 385] on div "PROSERVICE" at bounding box center [184, 392] width 117 height 13
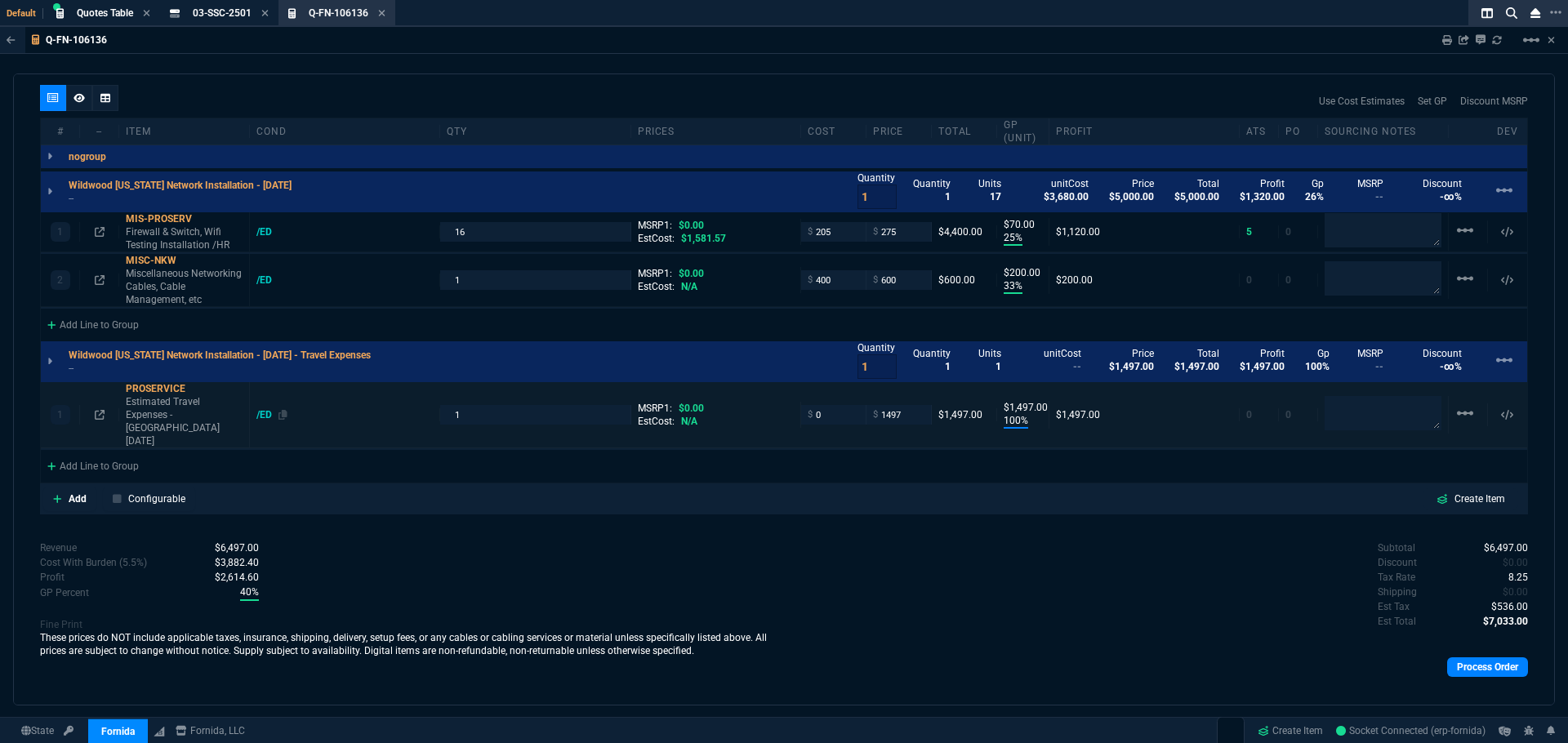
scroll to position [989, 0]
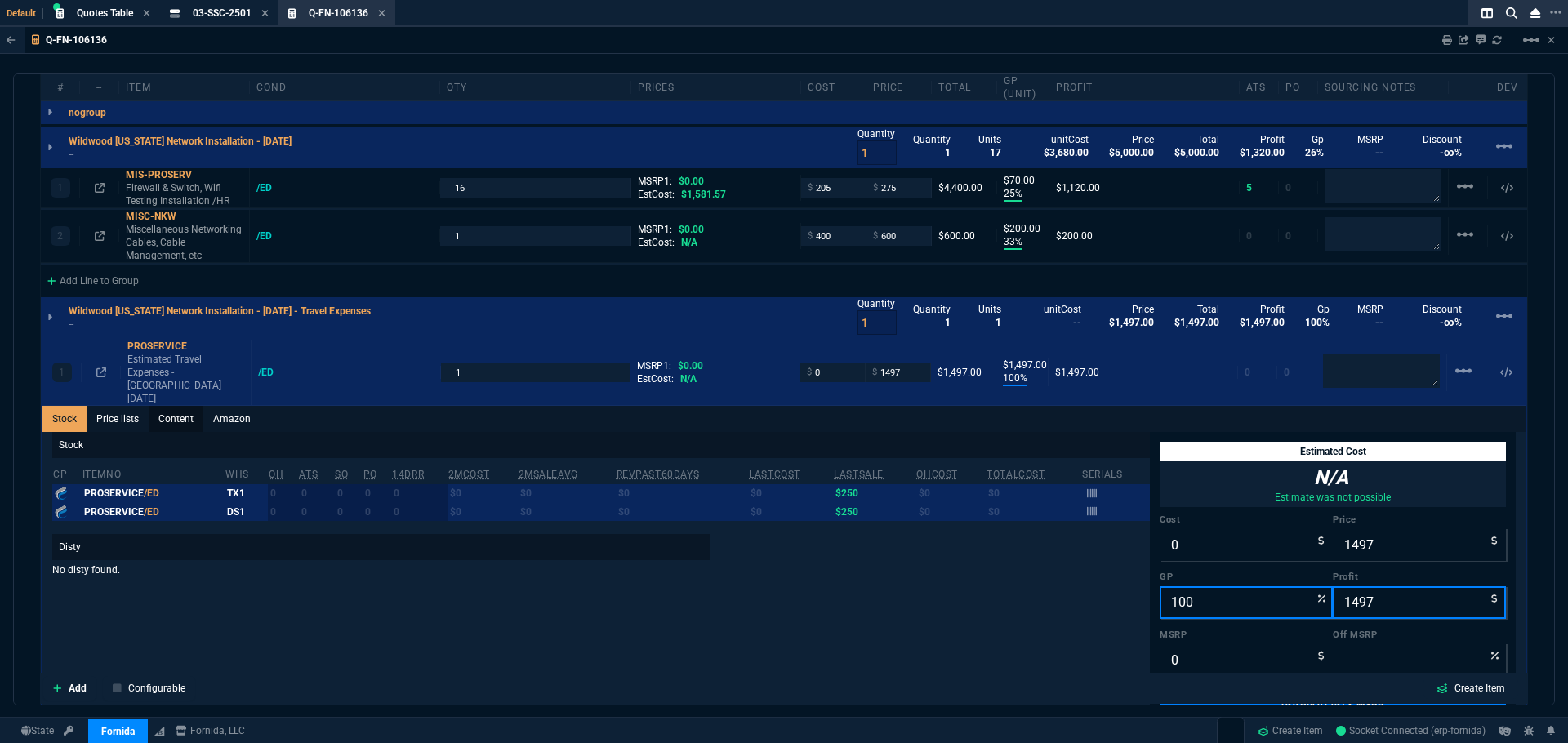
click at [176, 406] on link "Content" at bounding box center [176, 418] width 55 height 26
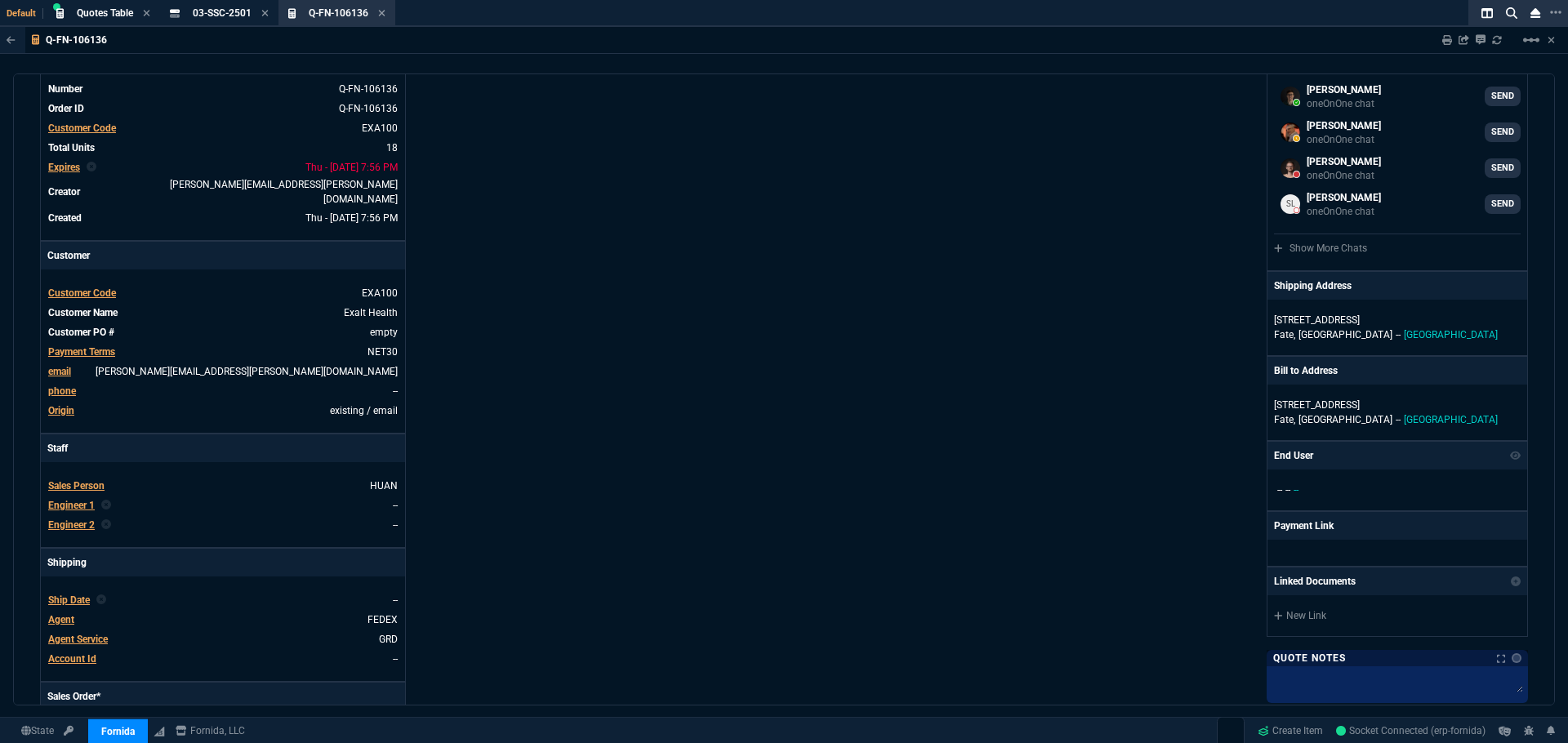
scroll to position [0, 0]
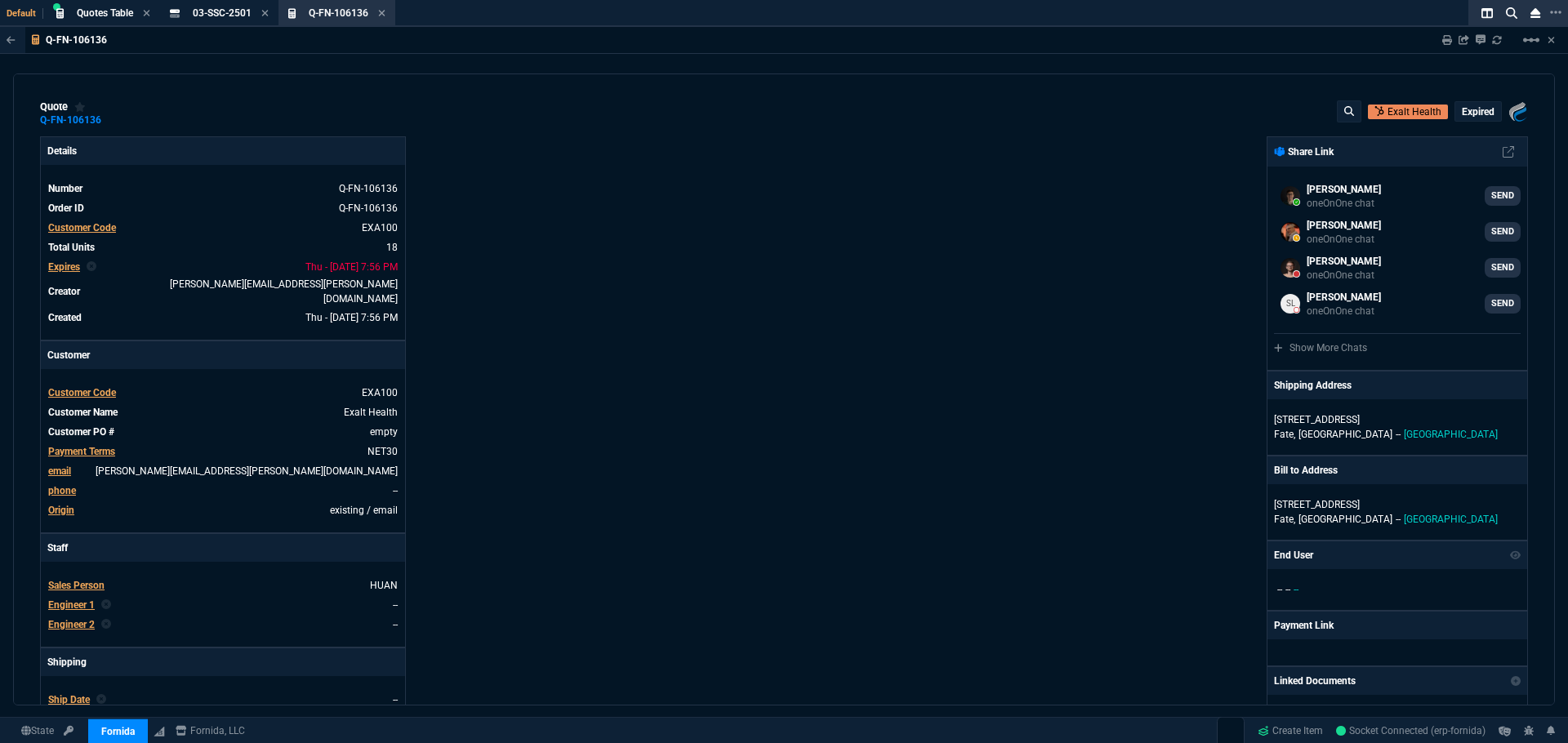
click at [1214, 81] on div "quote Q-FN-106136 Exalt Health expired Fornida, LLC [STREET_ADDRESS] Details Nu…" at bounding box center [784, 390] width 1542 height 632
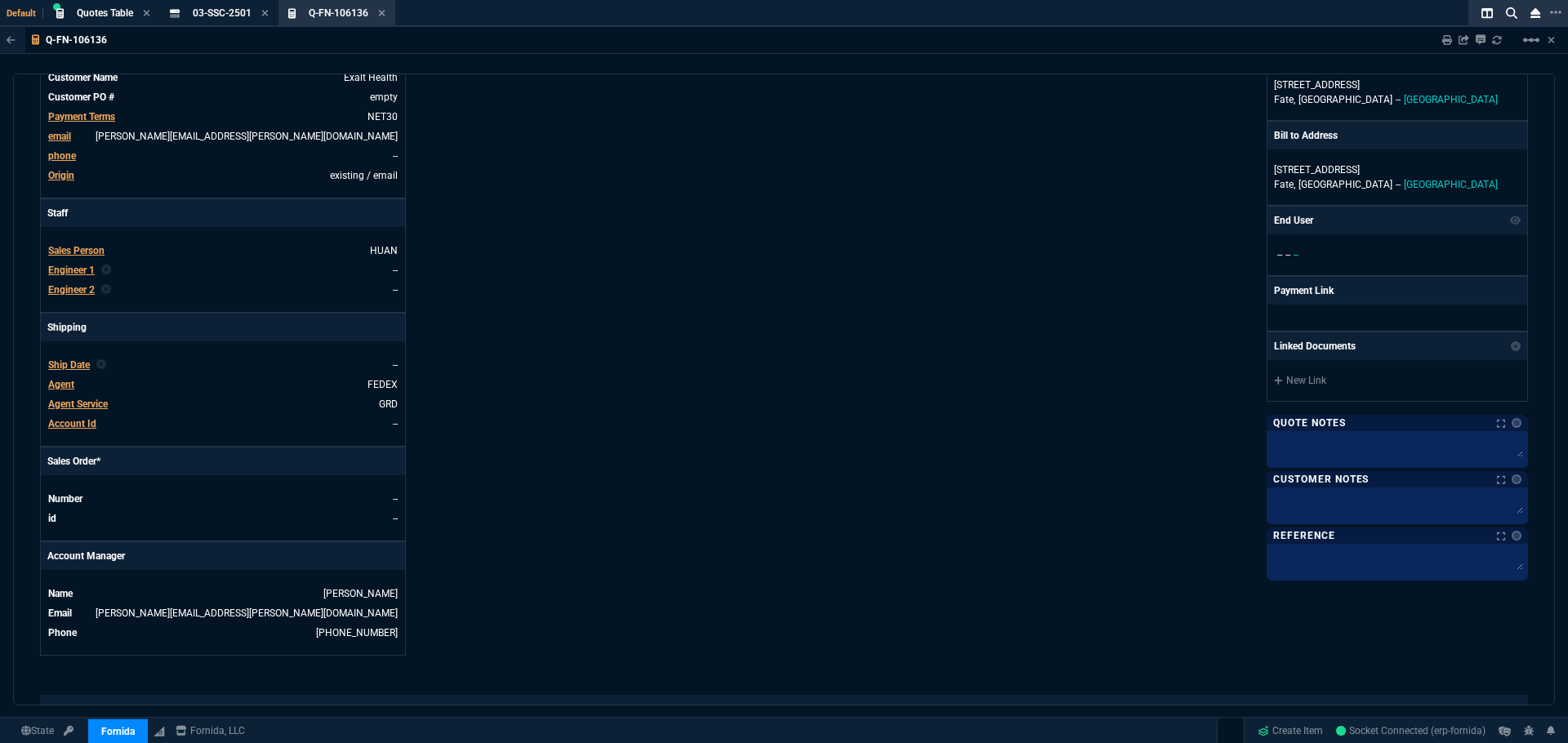
scroll to position [895, 0]
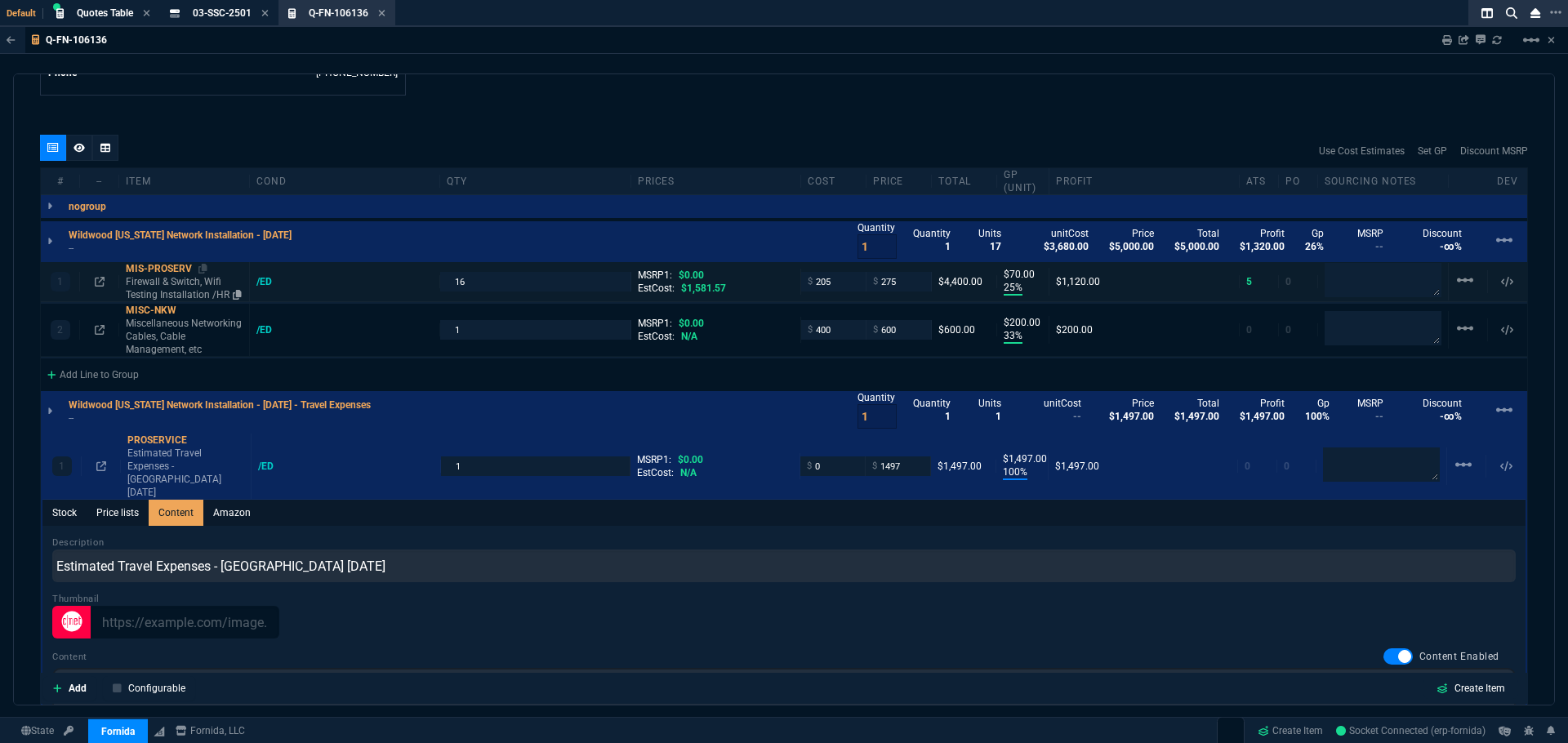
click at [169, 262] on div "MIS-PROSERV" at bounding box center [184, 269] width 117 height 13
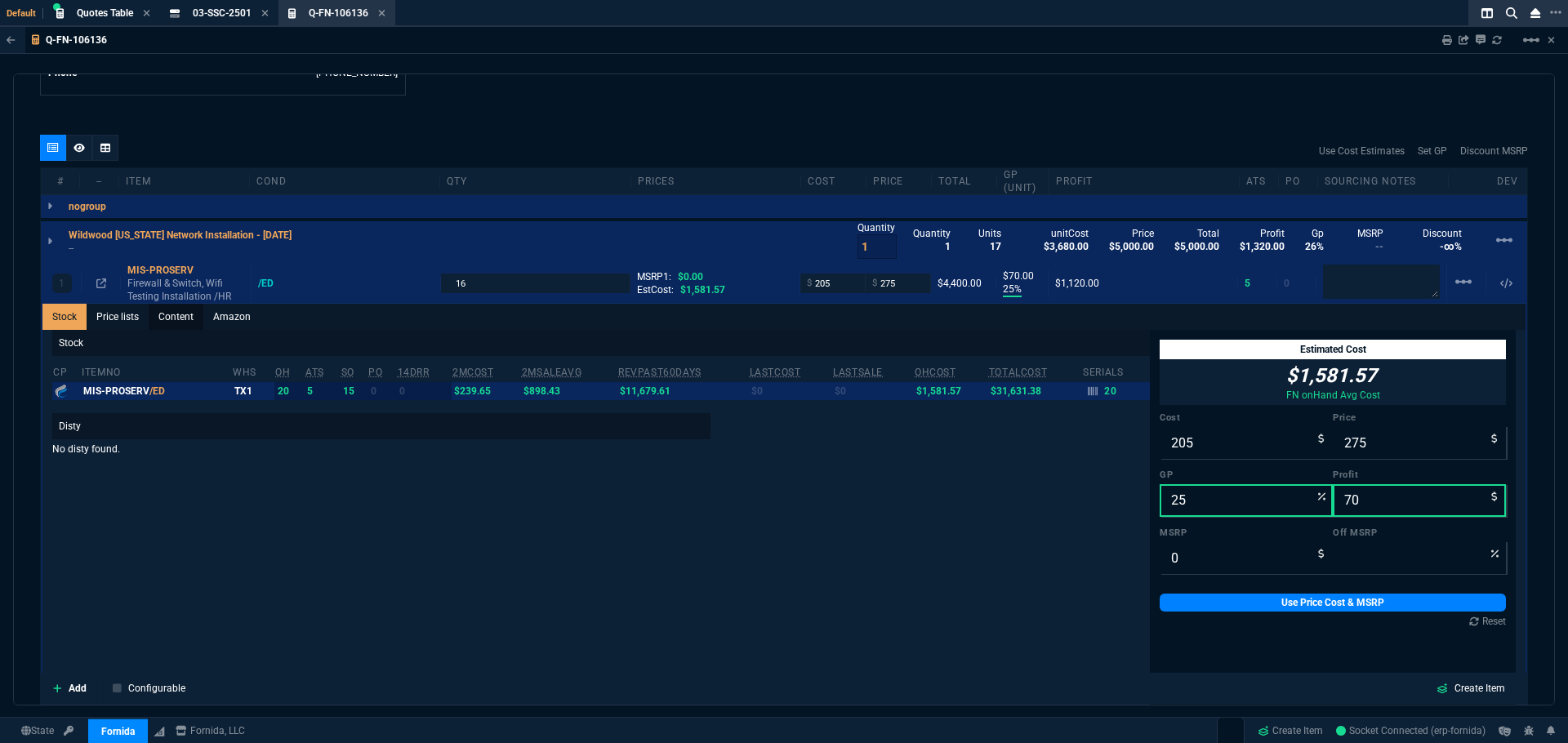
click at [179, 306] on link "Content" at bounding box center [176, 317] width 55 height 26
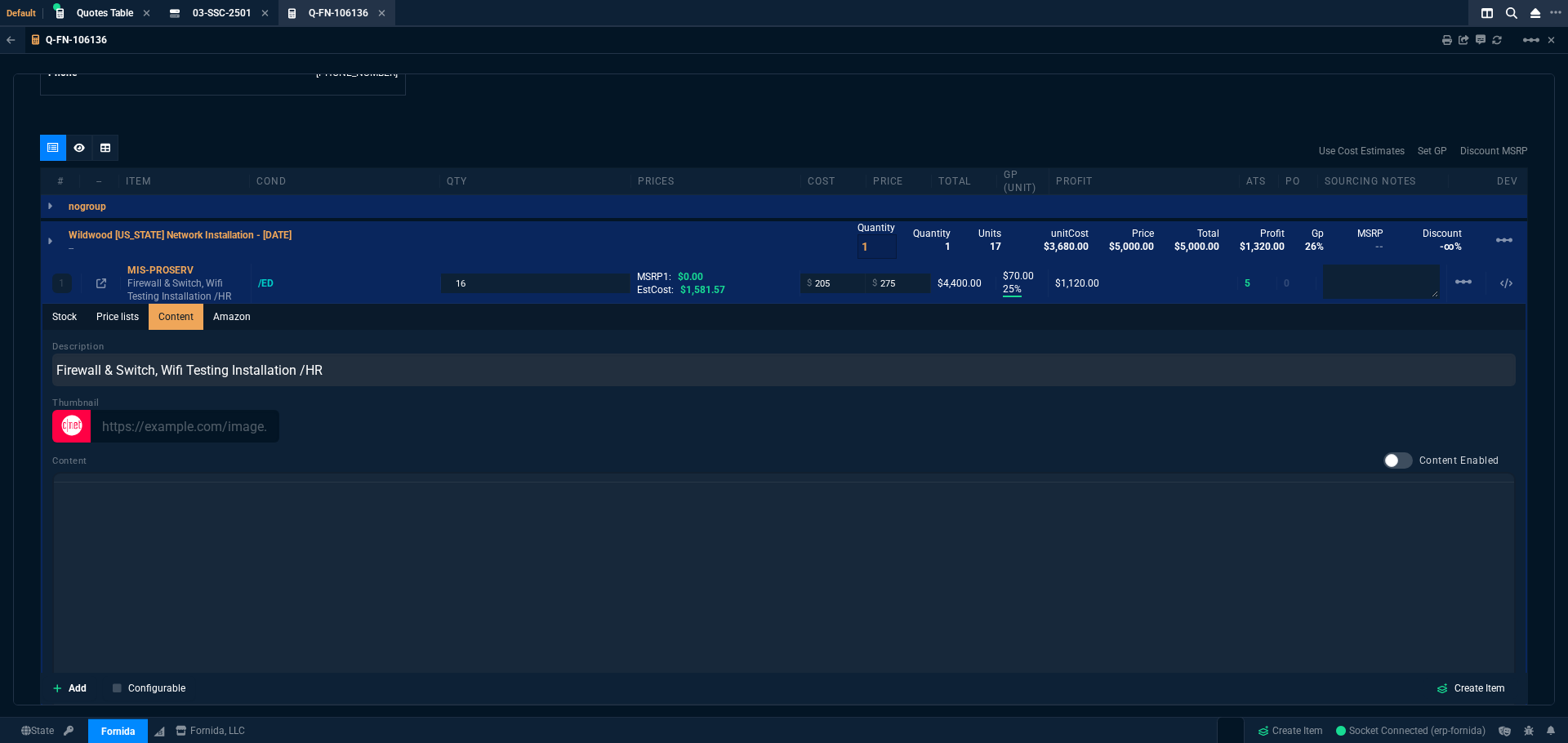
scroll to position [0, 0]
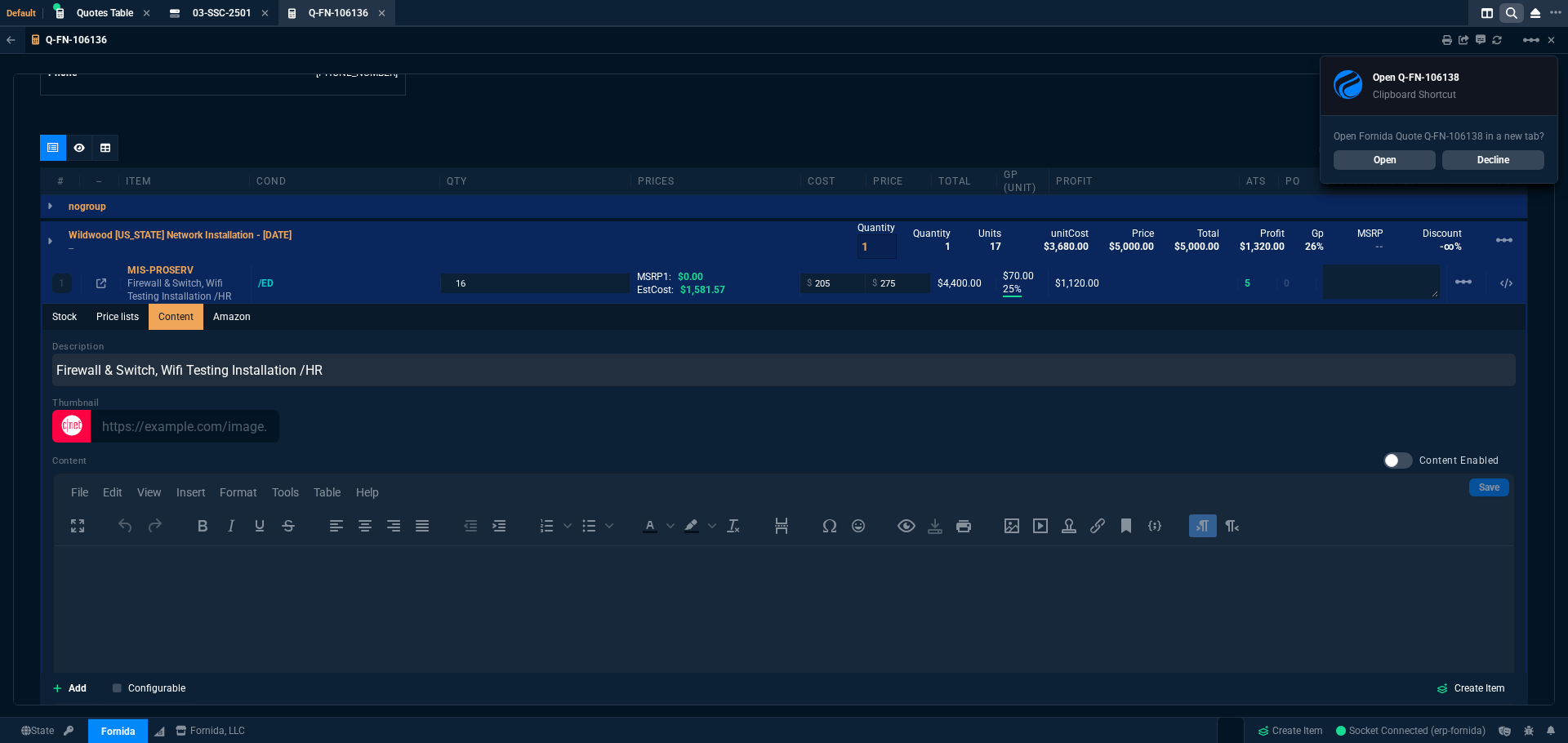
click at [1514, 12] on icon at bounding box center [1512, 13] width 12 height 12
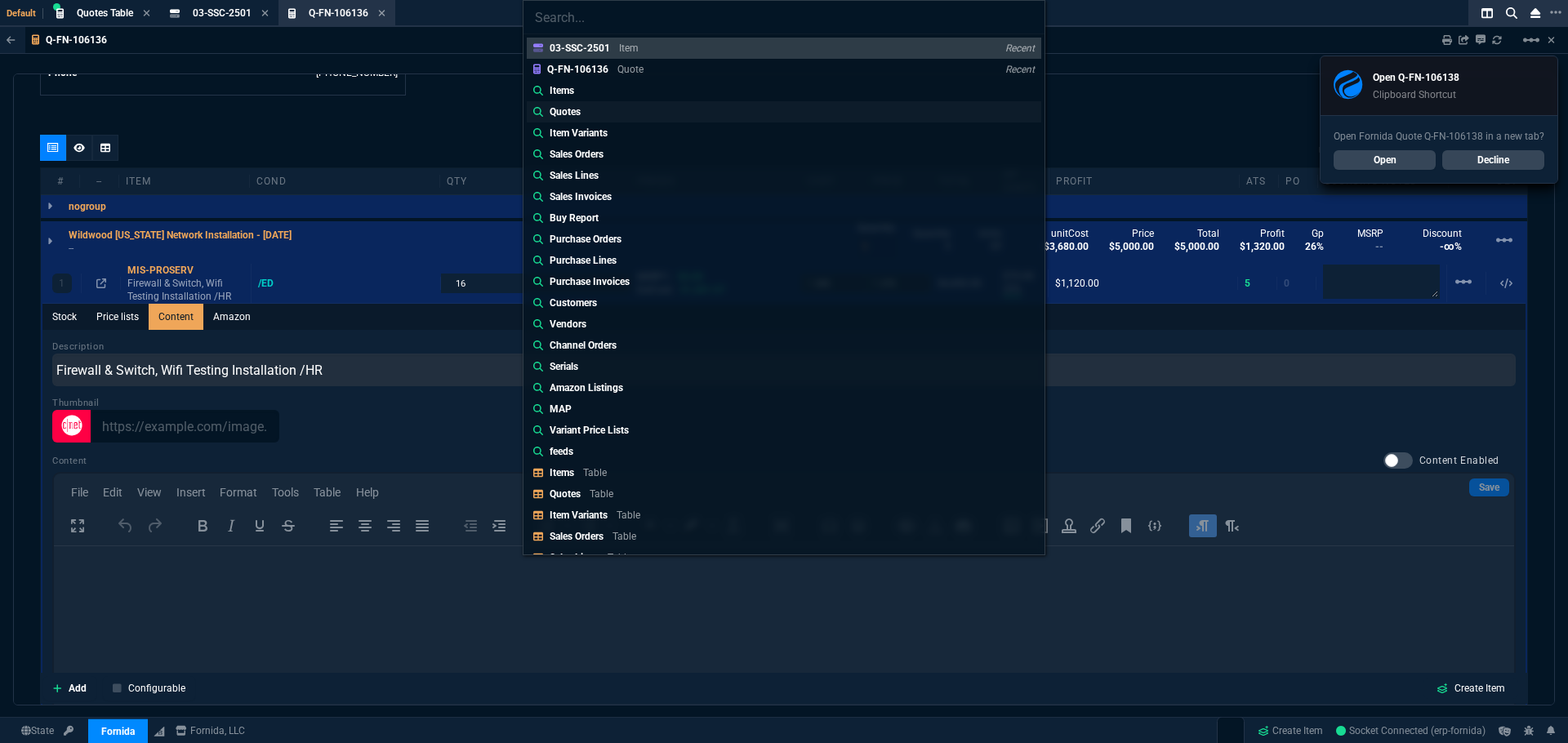
click at [581, 112] on div "Quotes" at bounding box center [569, 112] width 38 height 15
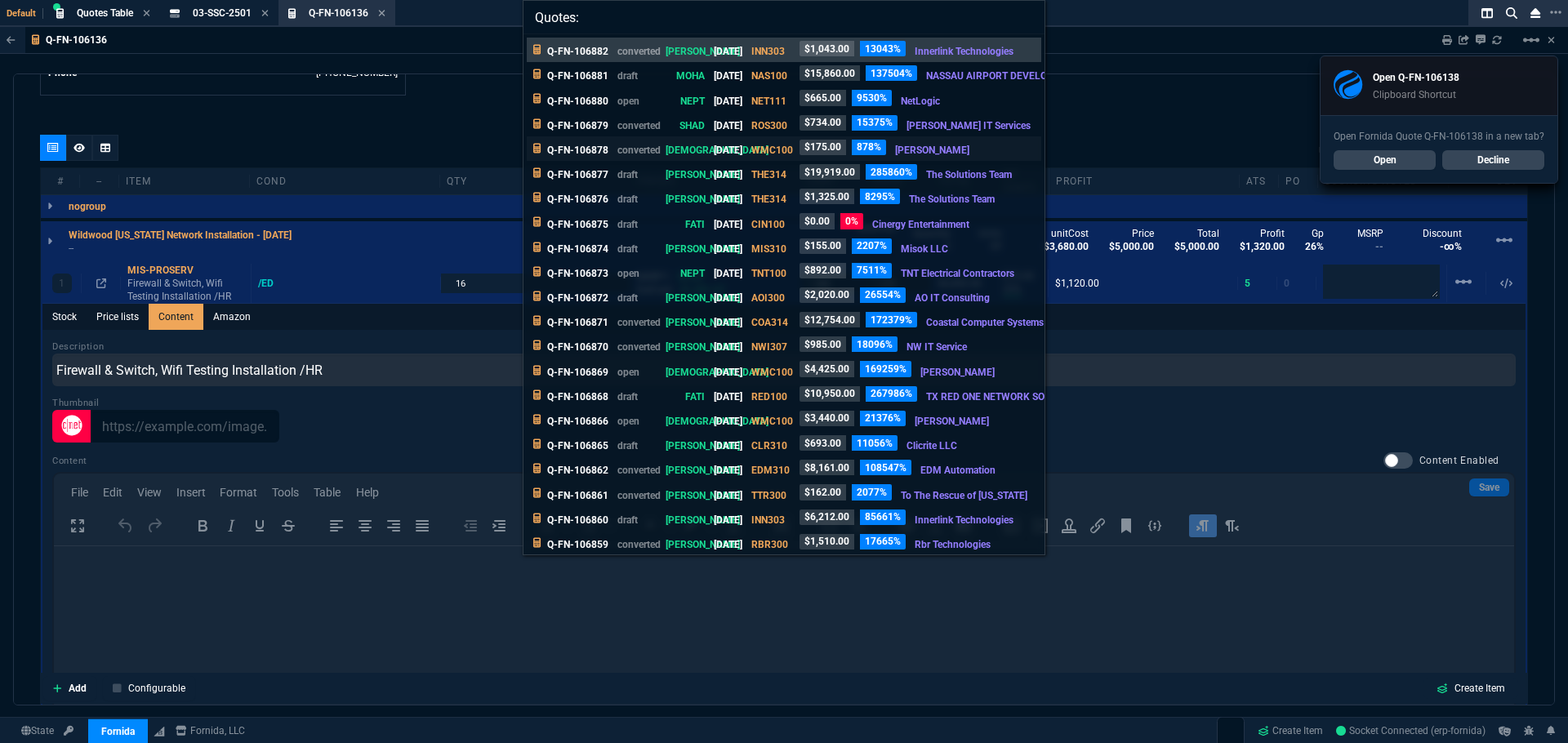
paste input "Q-FN-106138*"
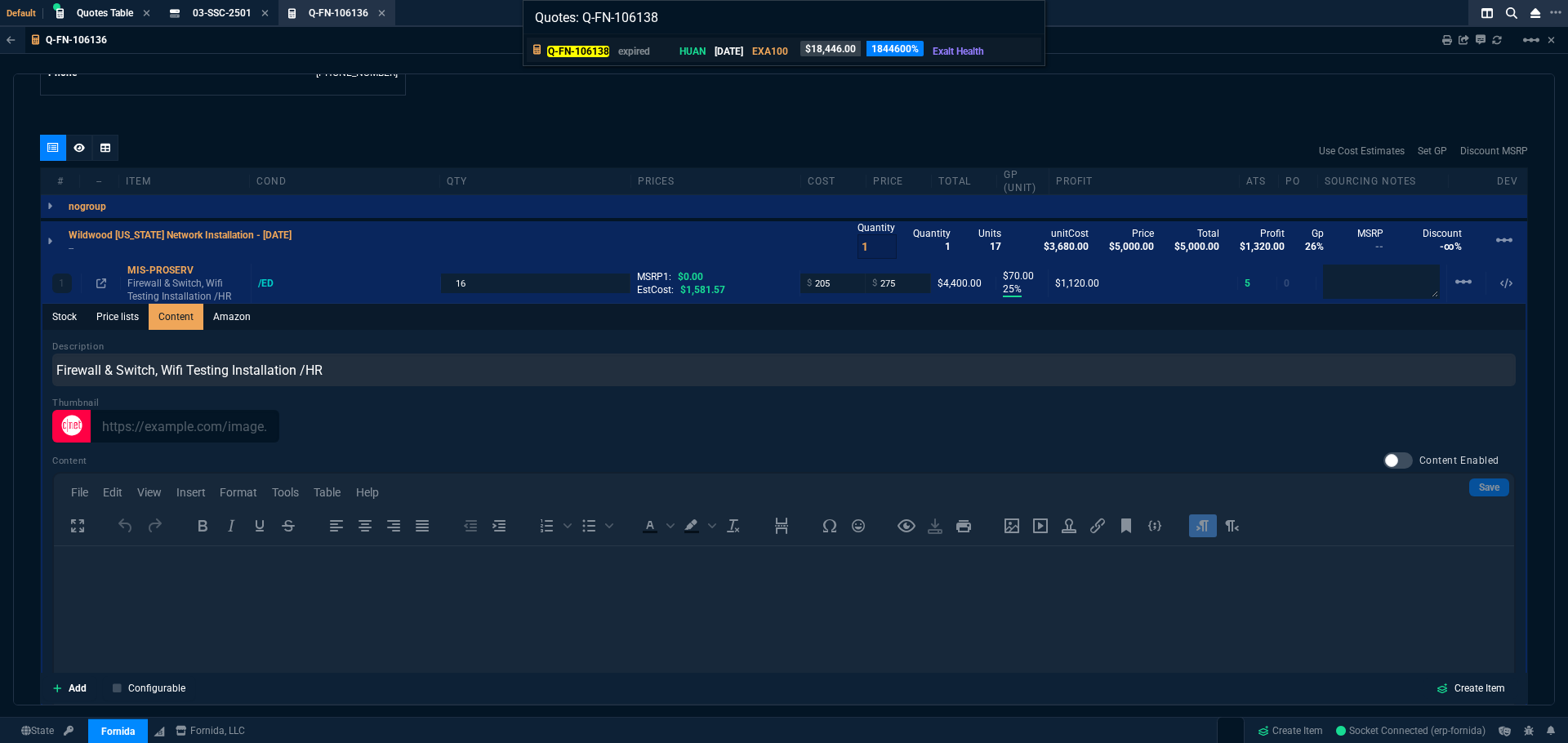
type input "Quotes: Q-FN-106138"
click at [743, 48] on p "[DATE]" at bounding box center [729, 52] width 29 height 15
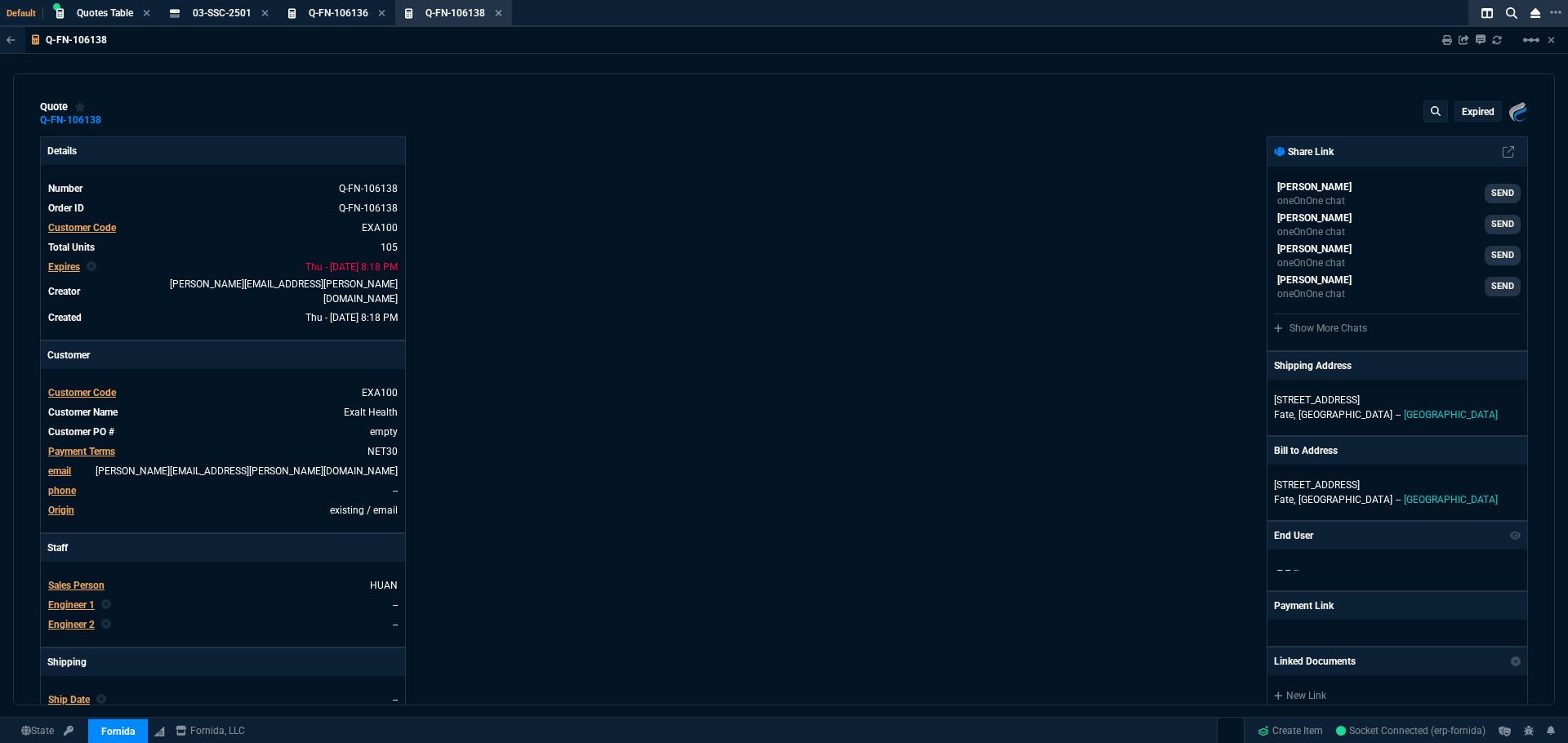
type input "100"
type input "275"
type input "100"
type input "125"
type input "100"
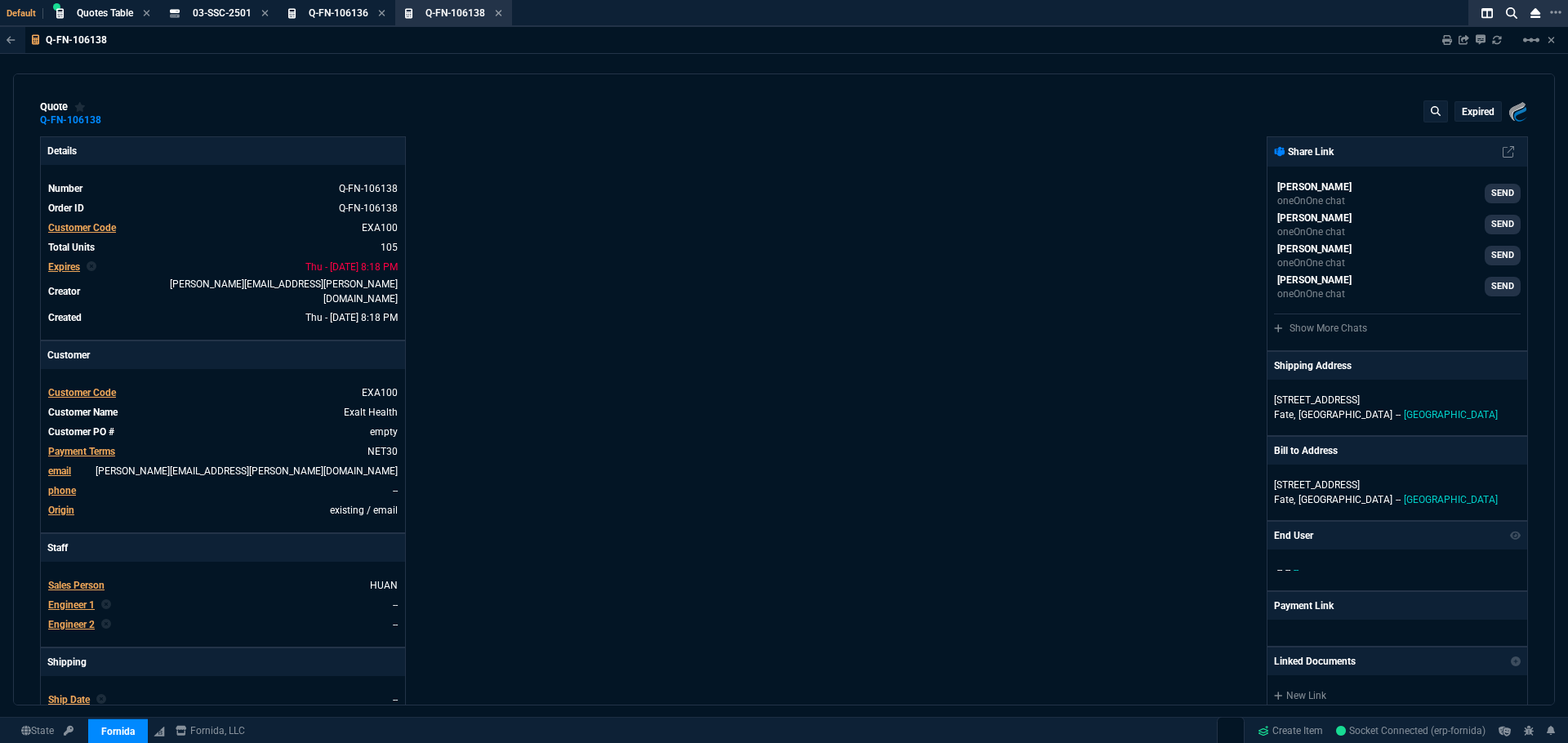
type input "1846"
type input "100"
type input "125"
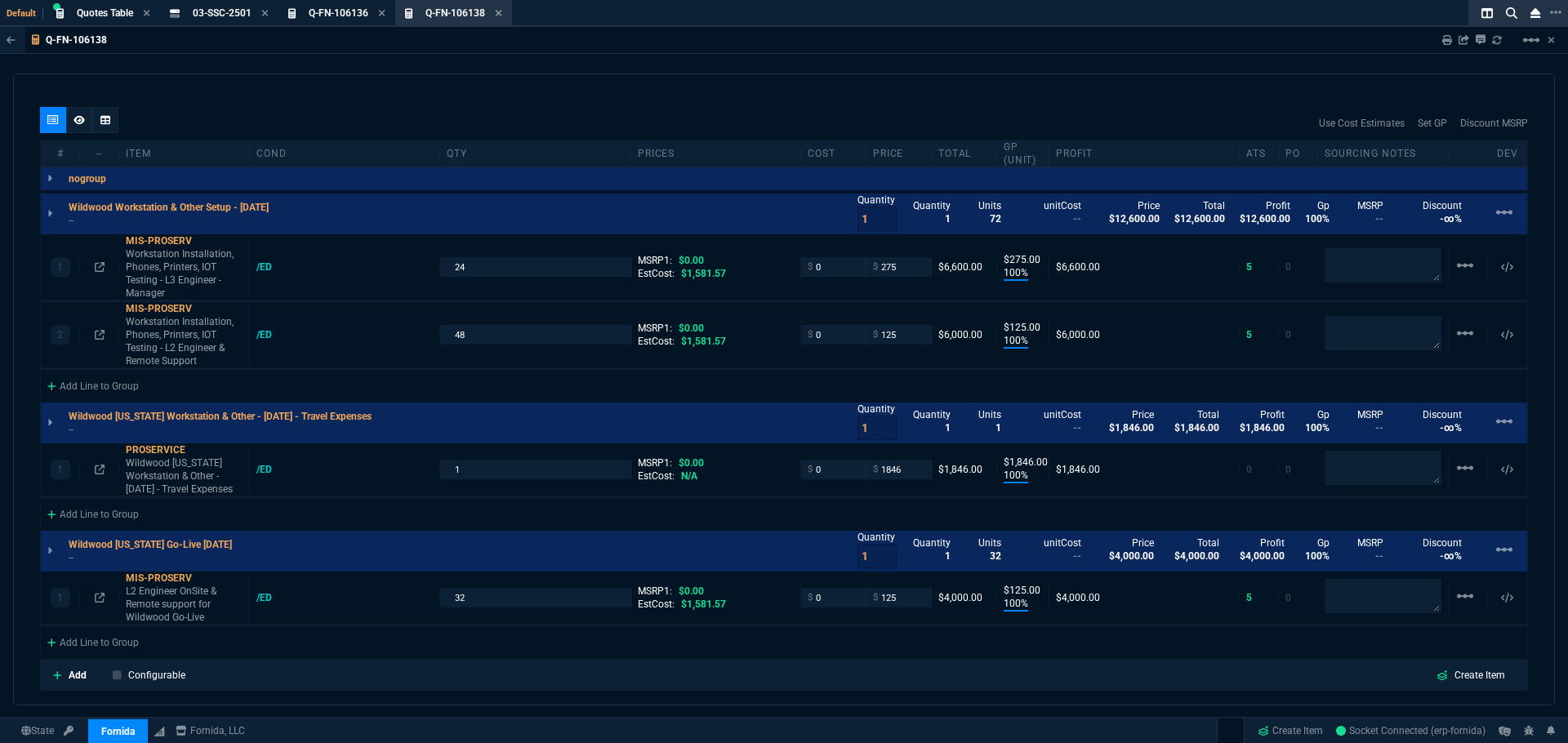
scroll to position [950, 0]
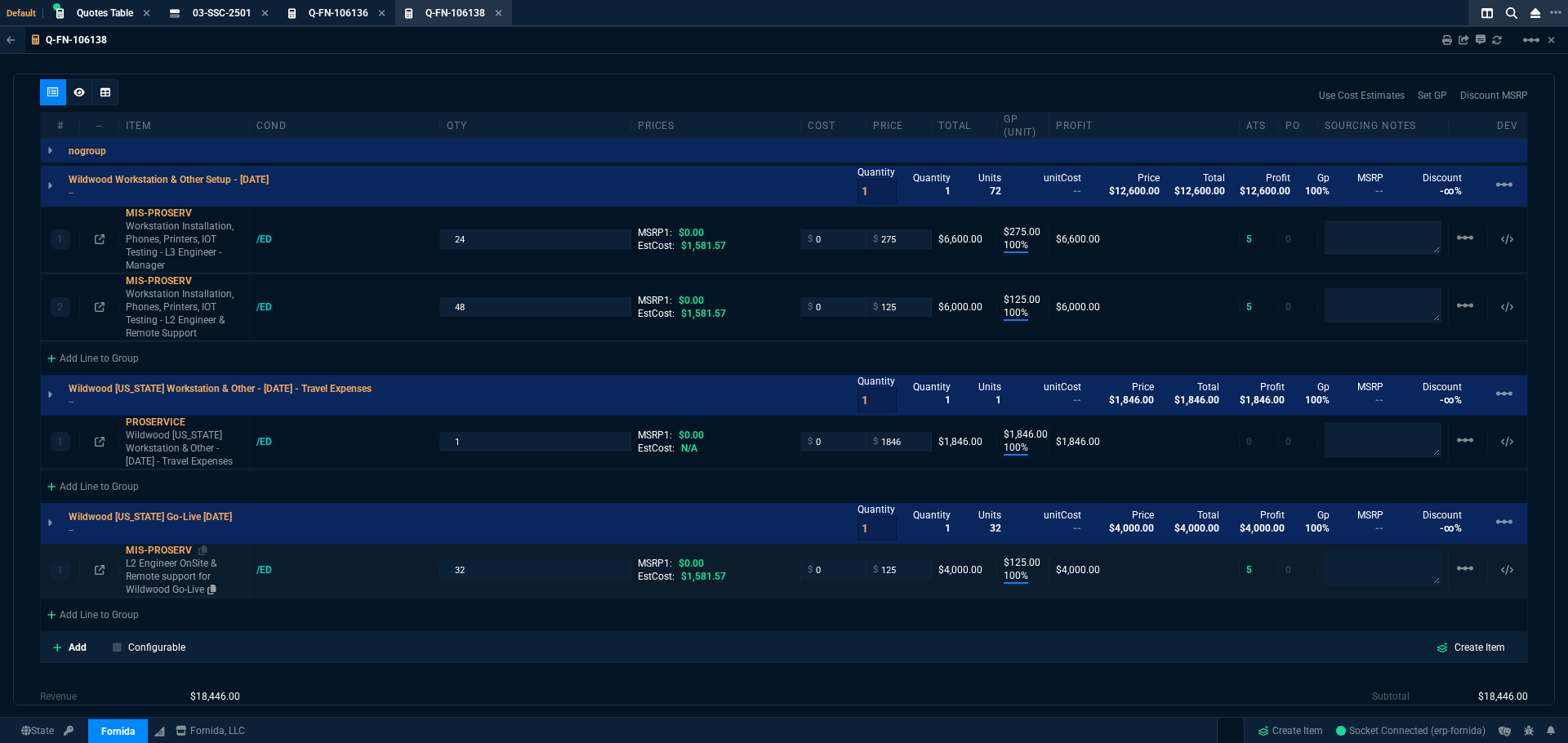
click at [151, 544] on div "MIS-PROSERV" at bounding box center [184, 551] width 117 height 13
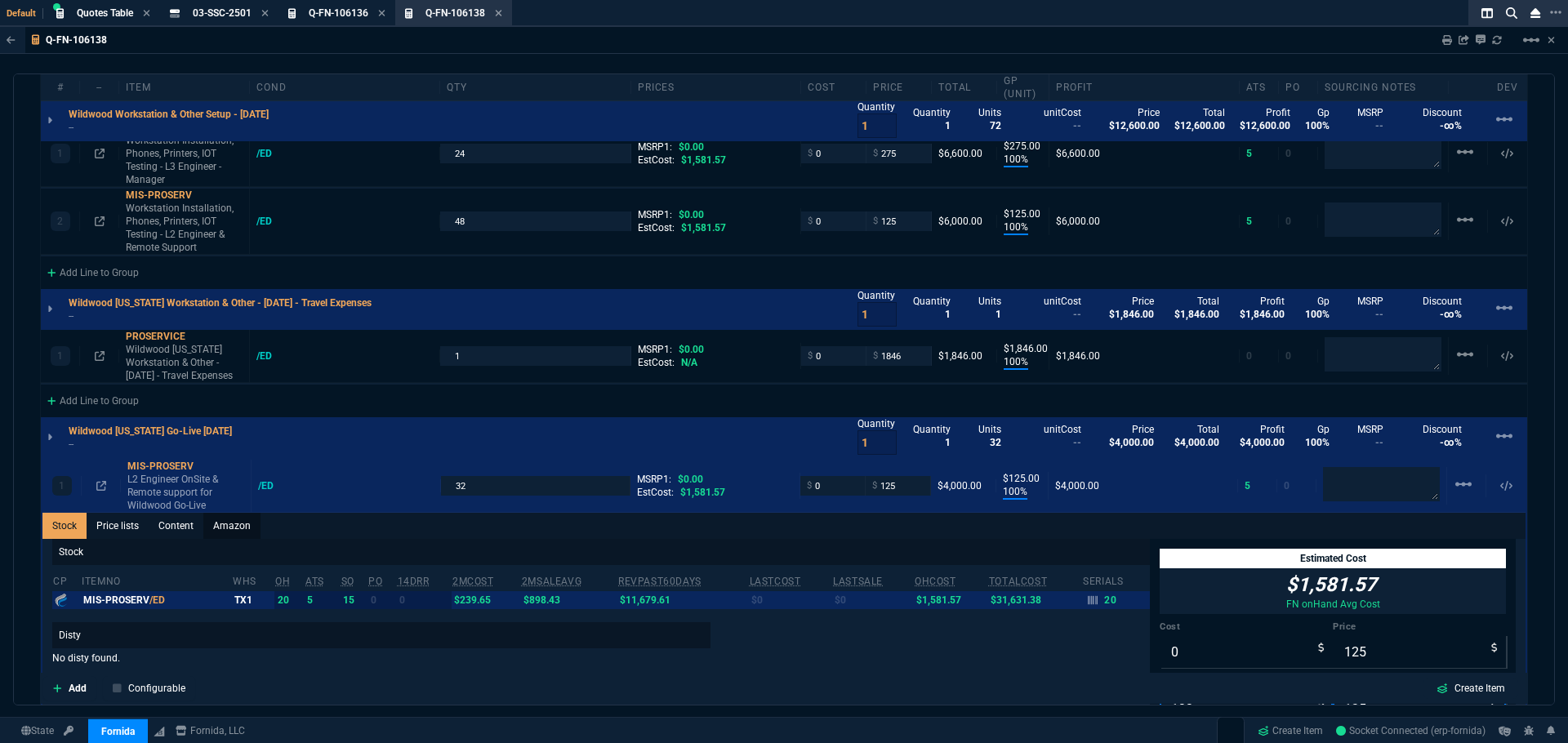
scroll to position [1045, 0]
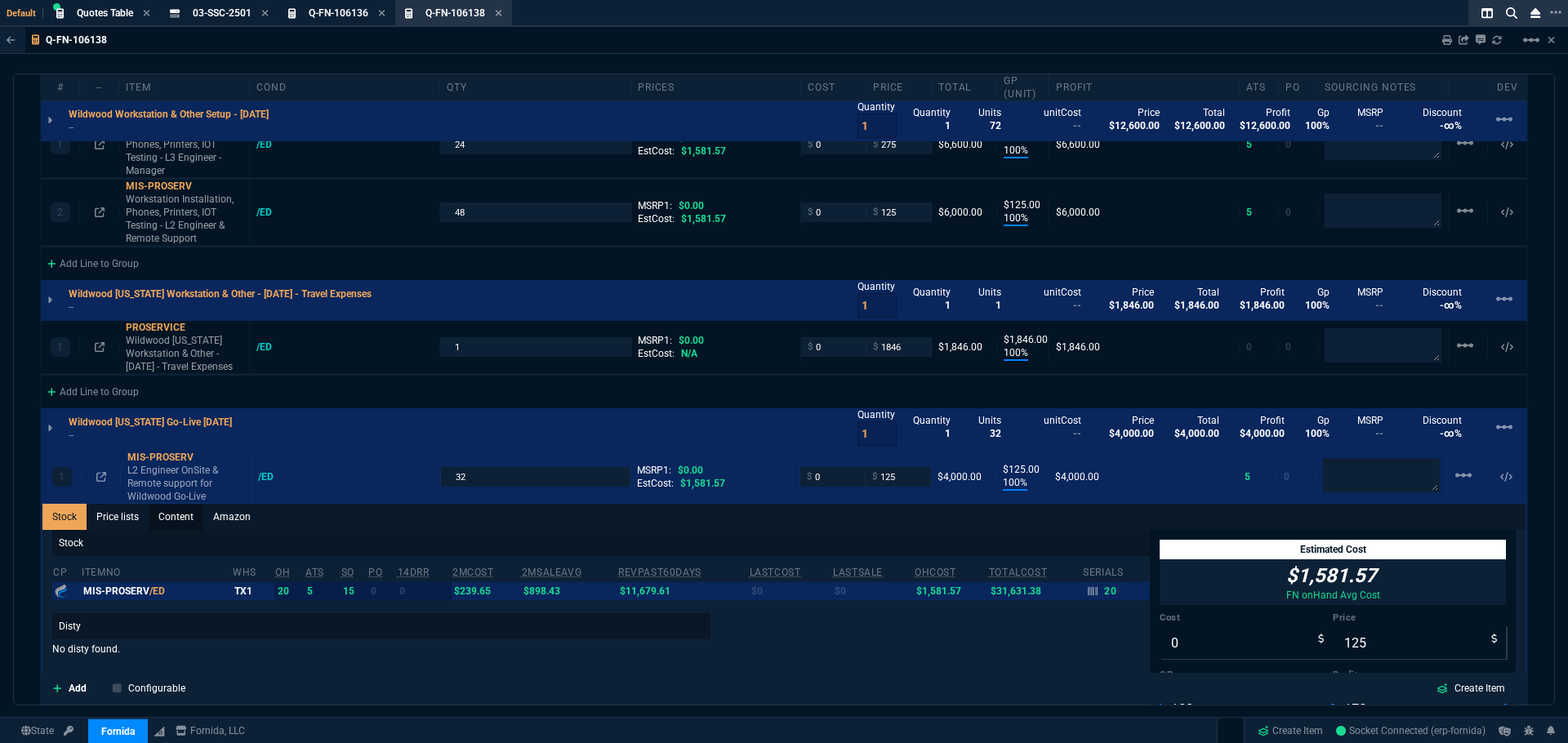
click at [160, 512] on link "Content" at bounding box center [176, 516] width 55 height 26
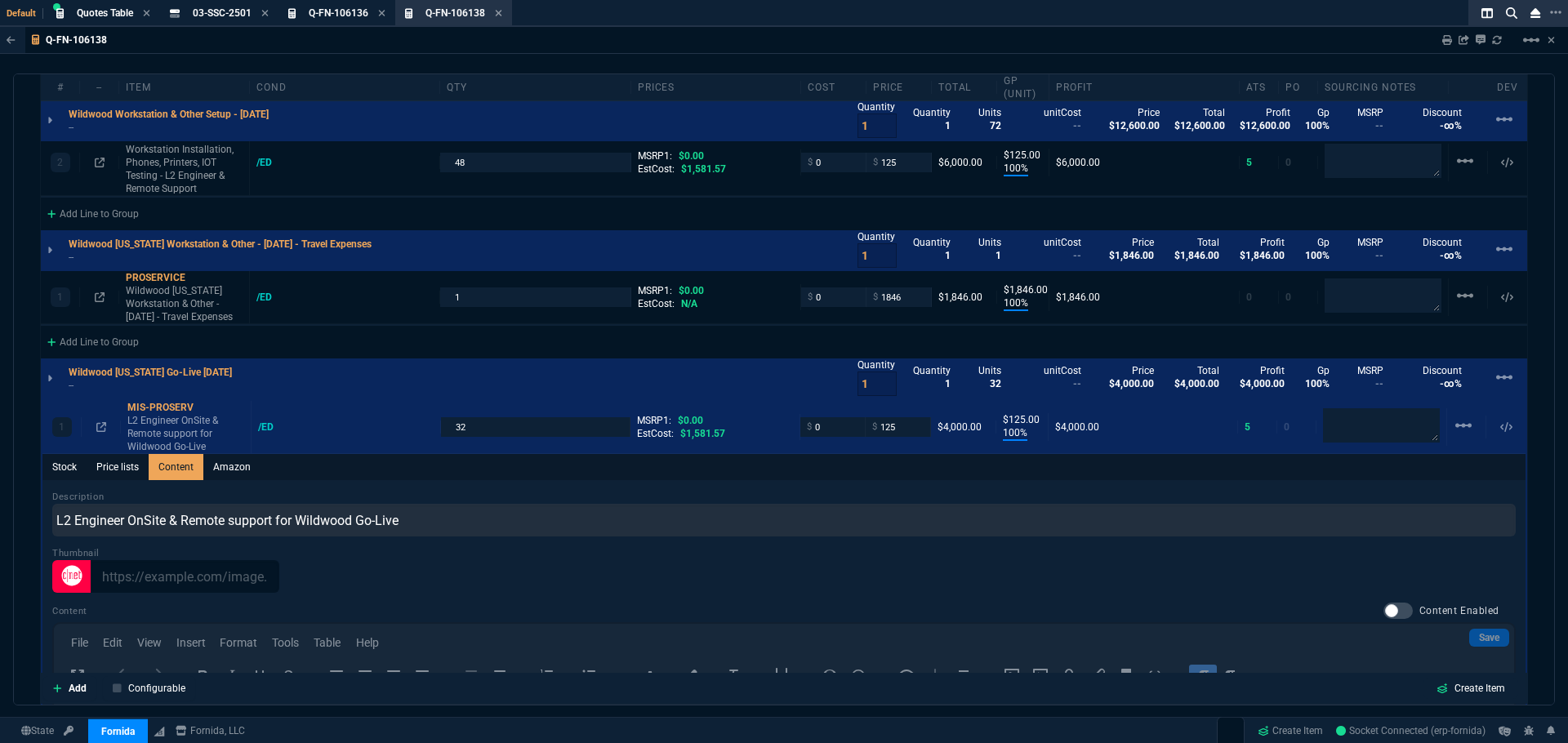
scroll to position [1080, 0]
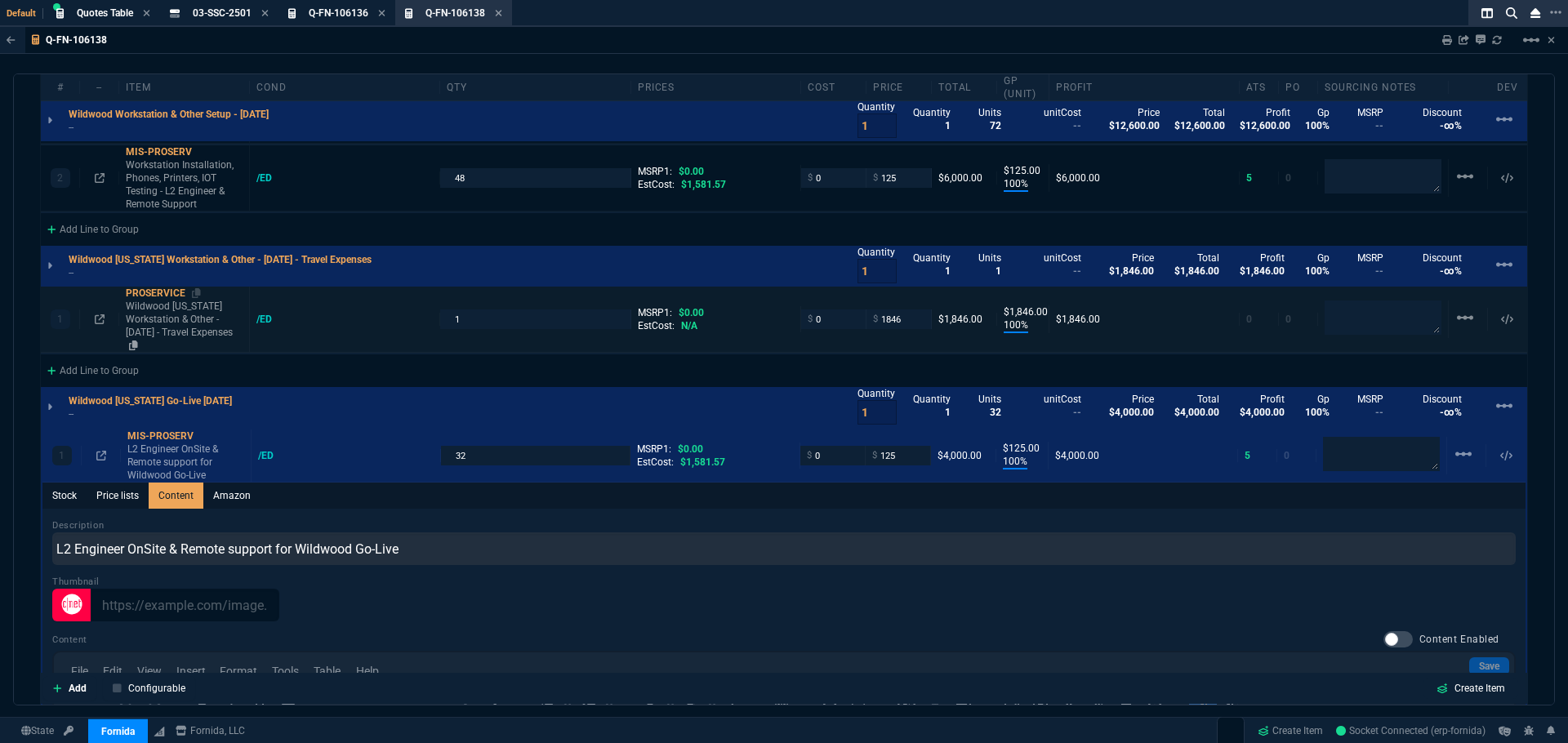
click at [144, 286] on div "PROSERVICE" at bounding box center [184, 293] width 117 height 13
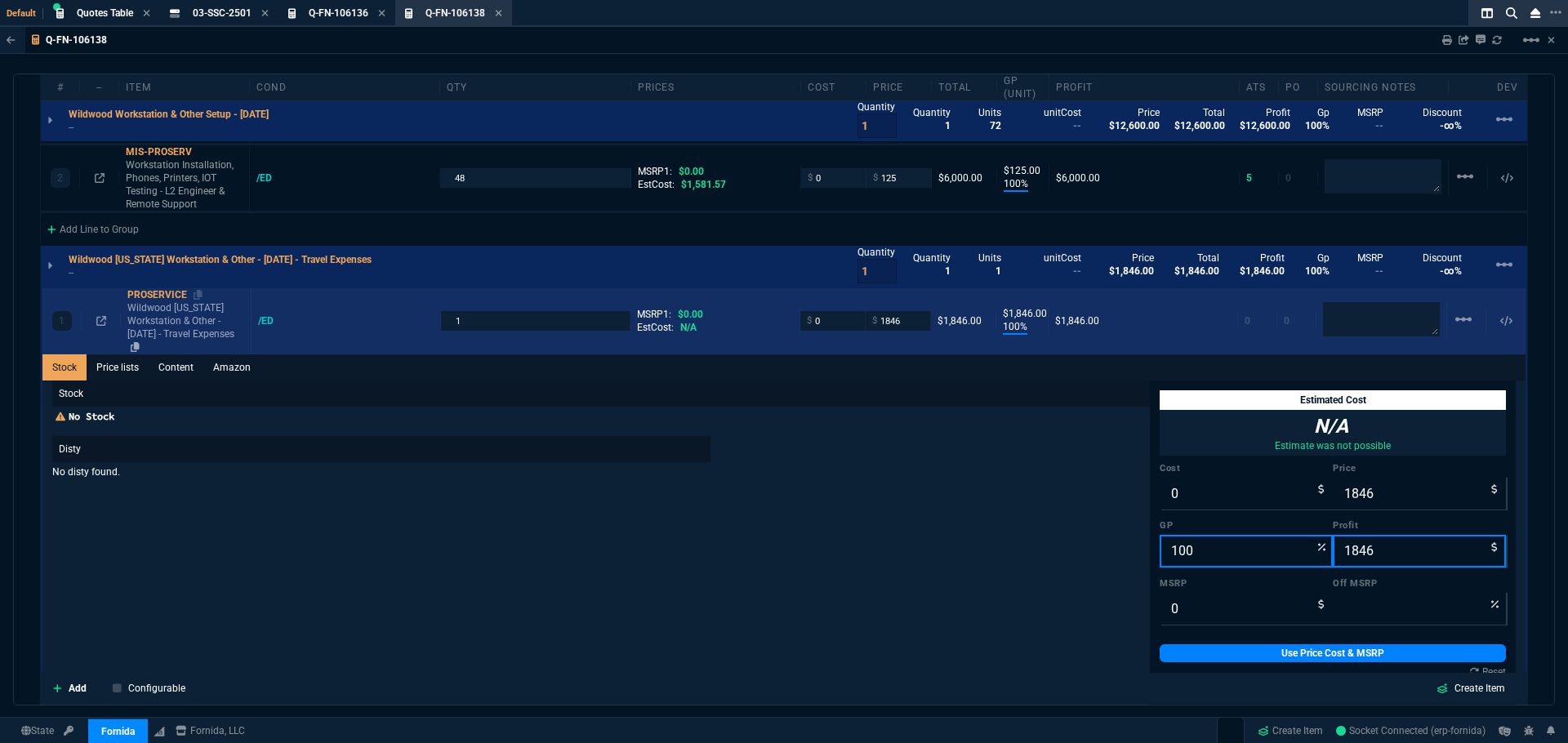
type input "100"
type input "125"
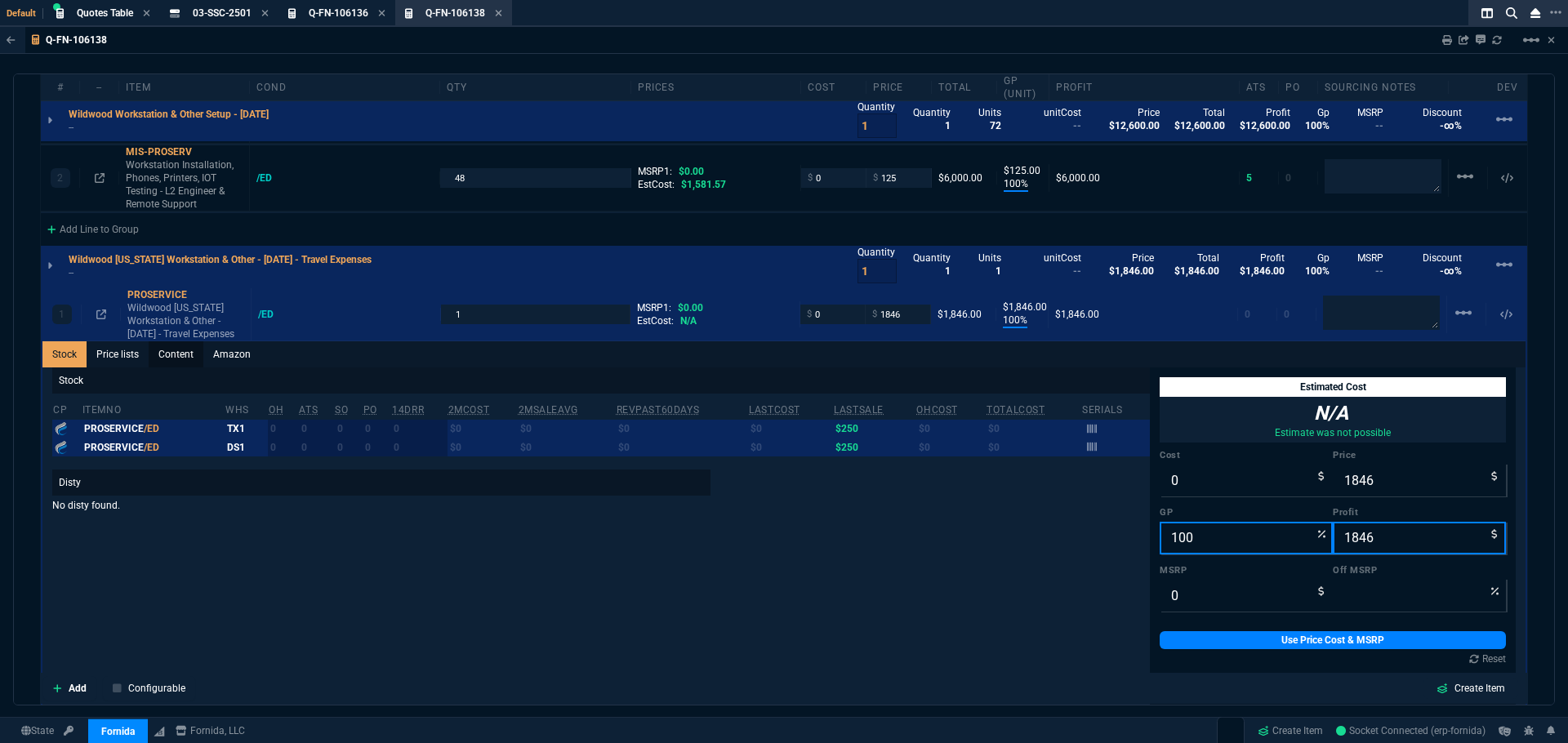
click at [178, 347] on link "Content" at bounding box center [176, 354] width 55 height 26
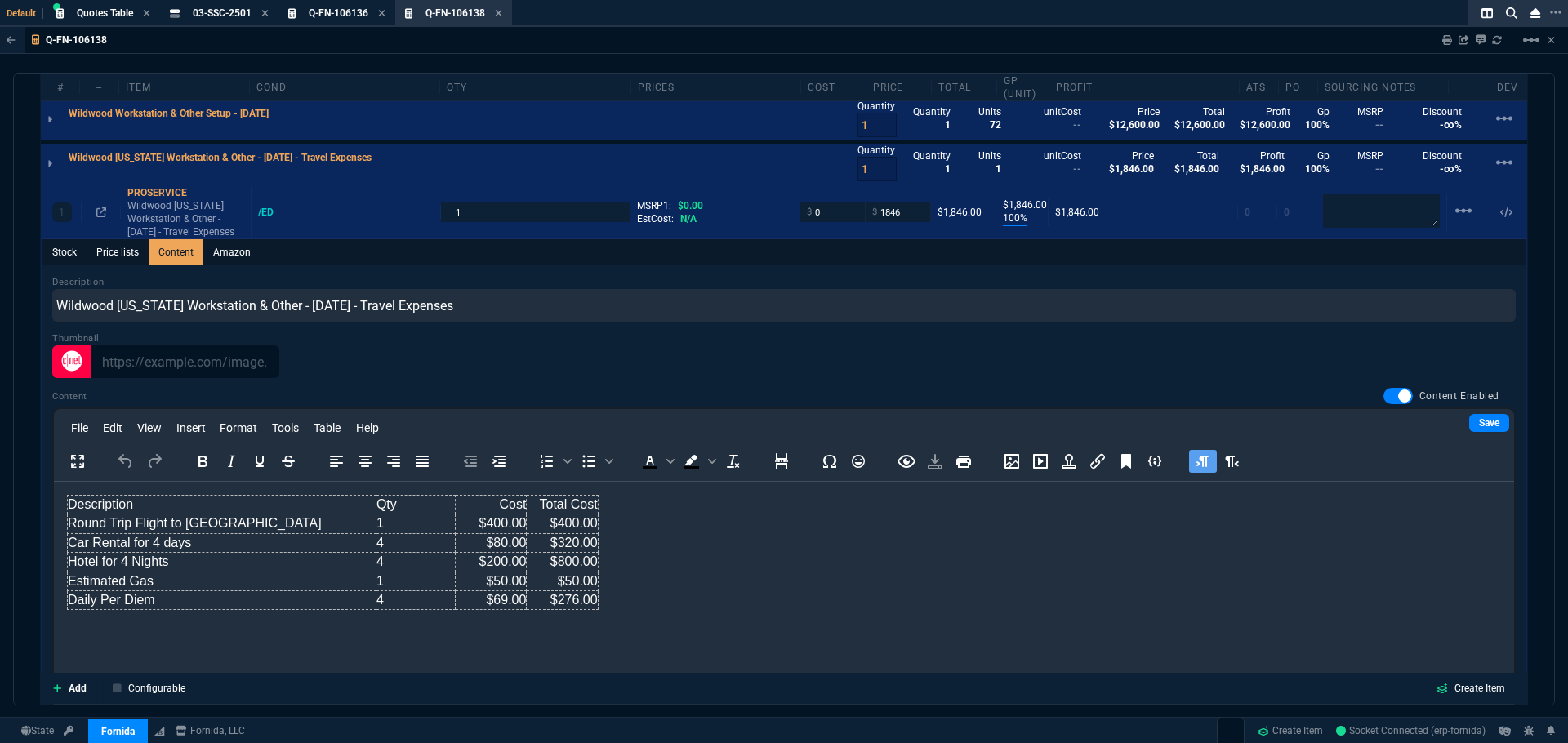
scroll to position [937, 0]
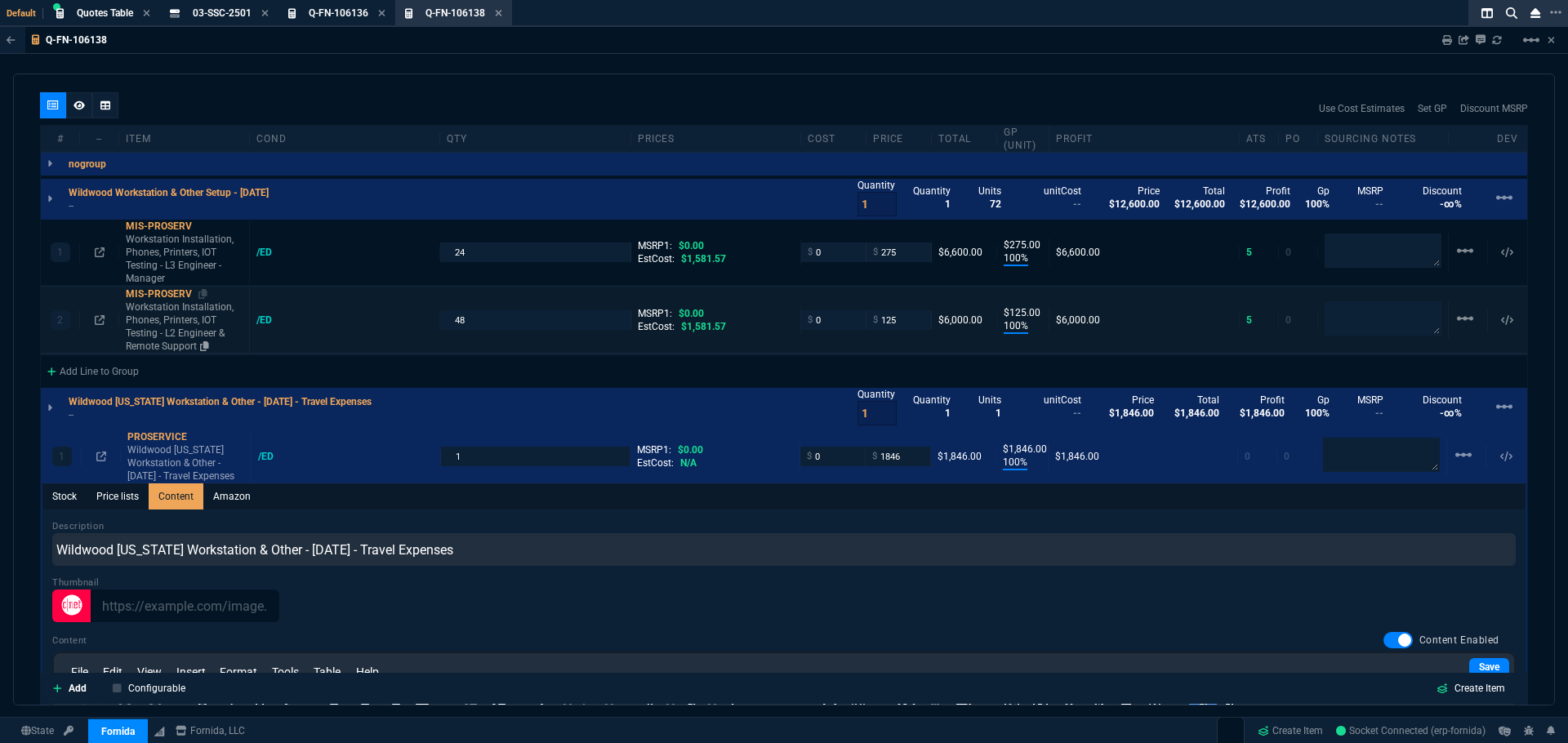
click at [145, 287] on div "MIS-PROSERV" at bounding box center [184, 294] width 117 height 13
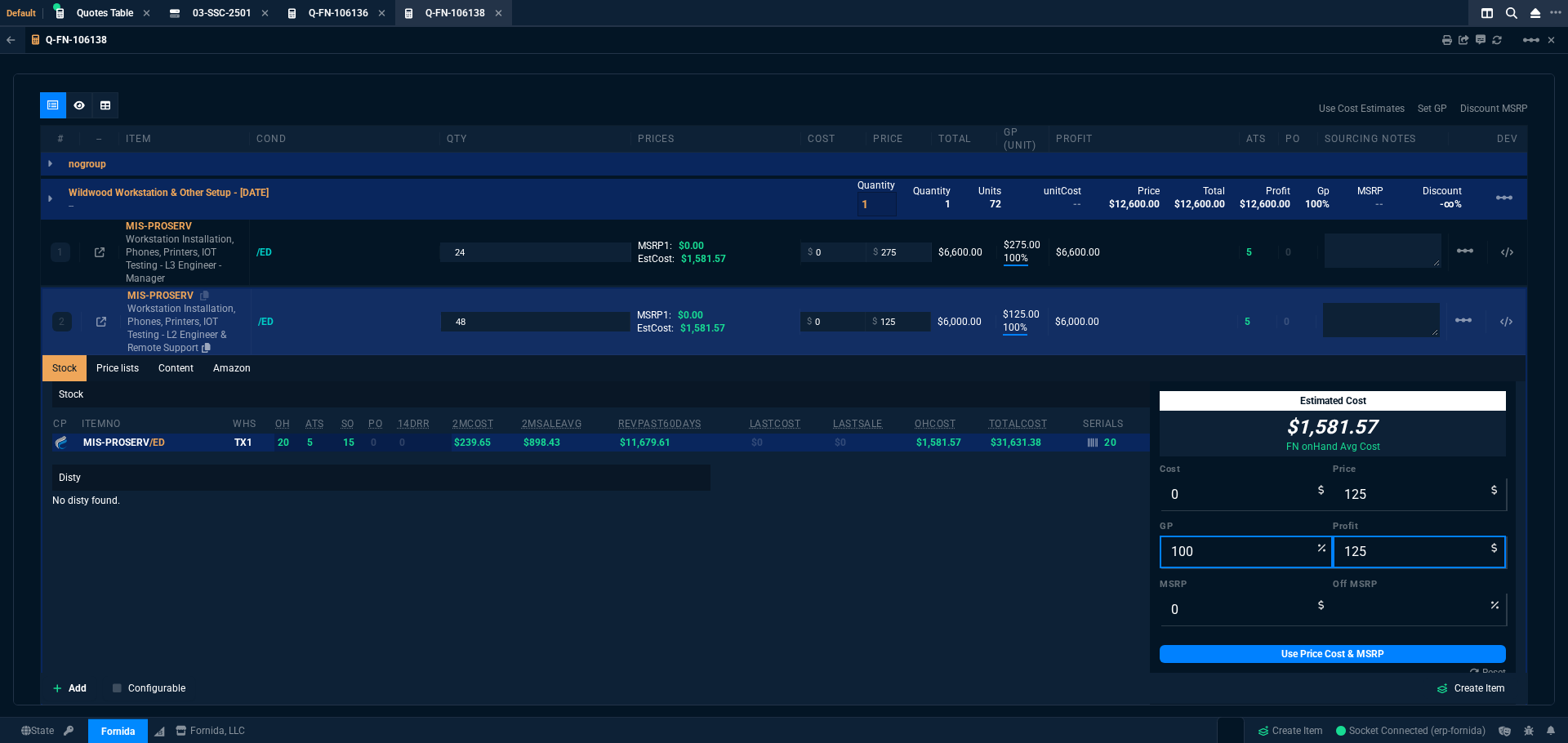
type input "100"
type input "1846"
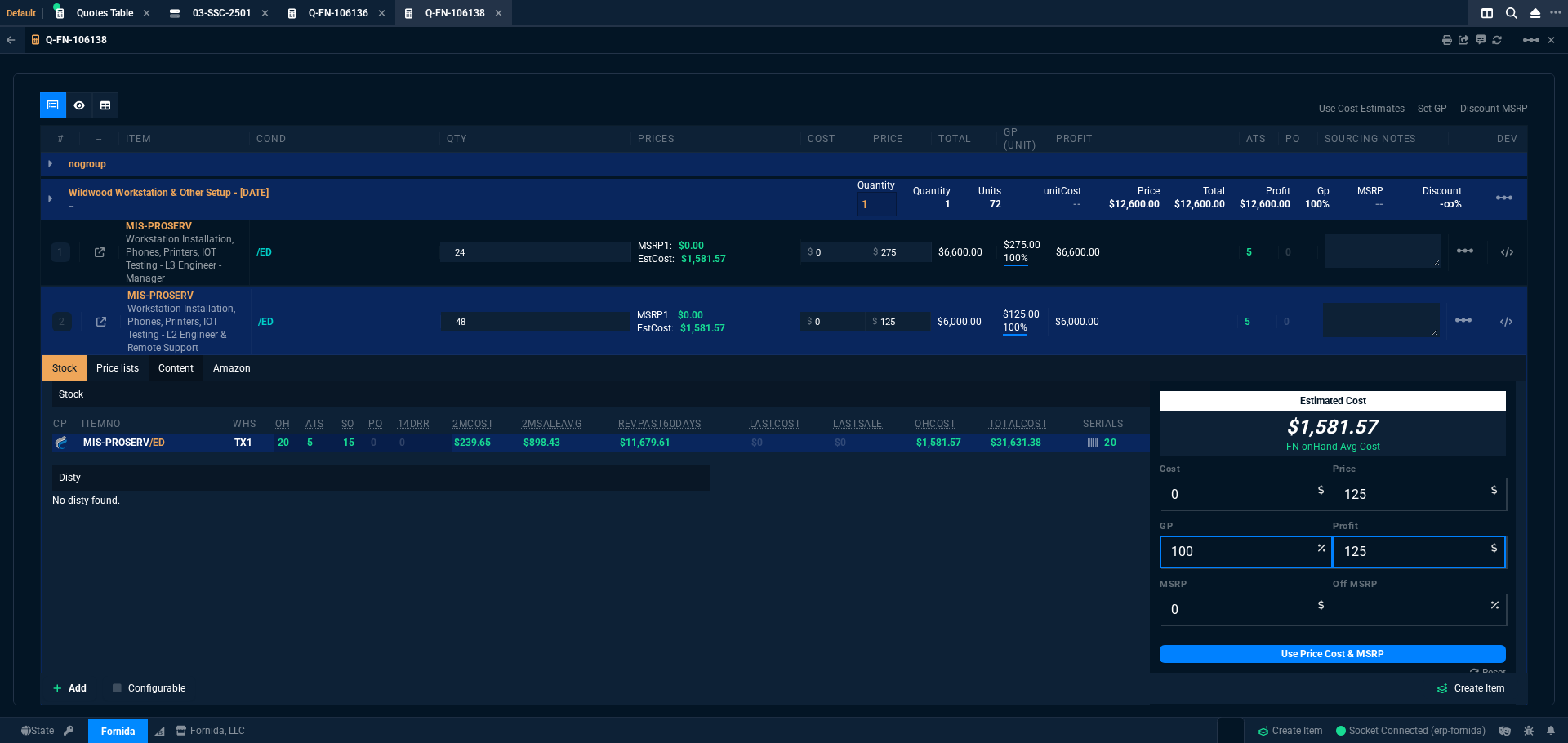
click at [179, 358] on link "Content" at bounding box center [176, 368] width 55 height 26
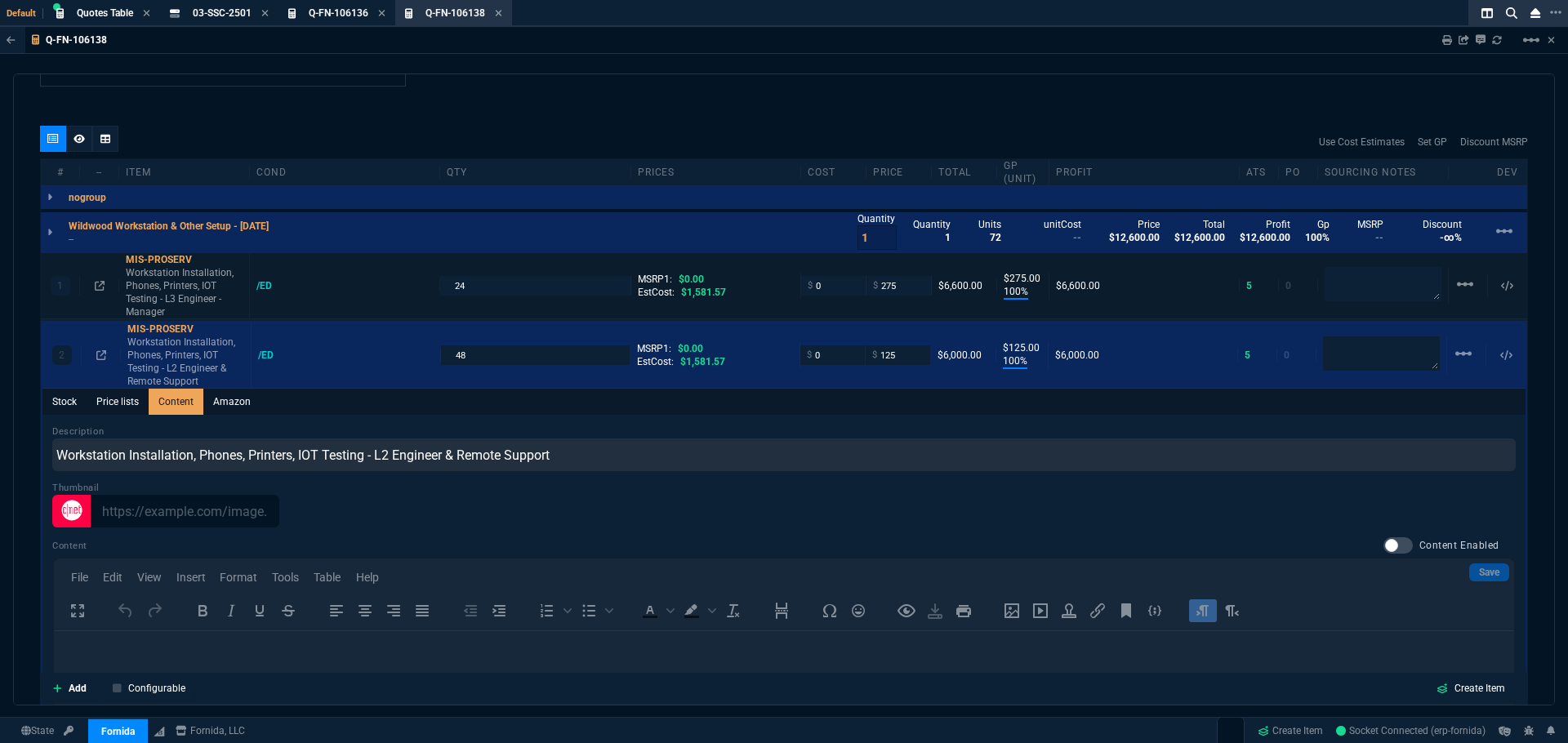
scroll to position [811, 0]
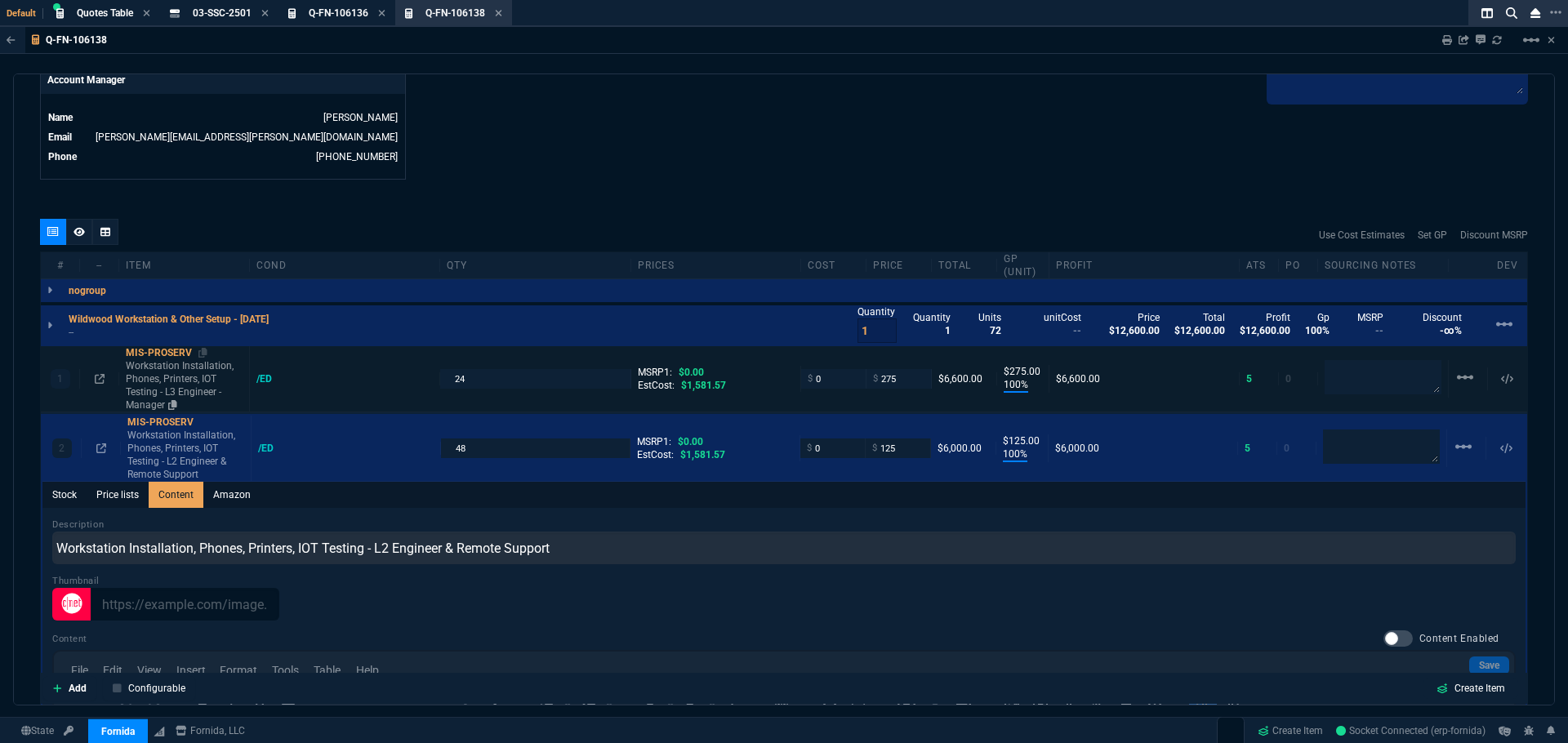
click at [164, 346] on div "MIS-PROSERV" at bounding box center [184, 353] width 117 height 13
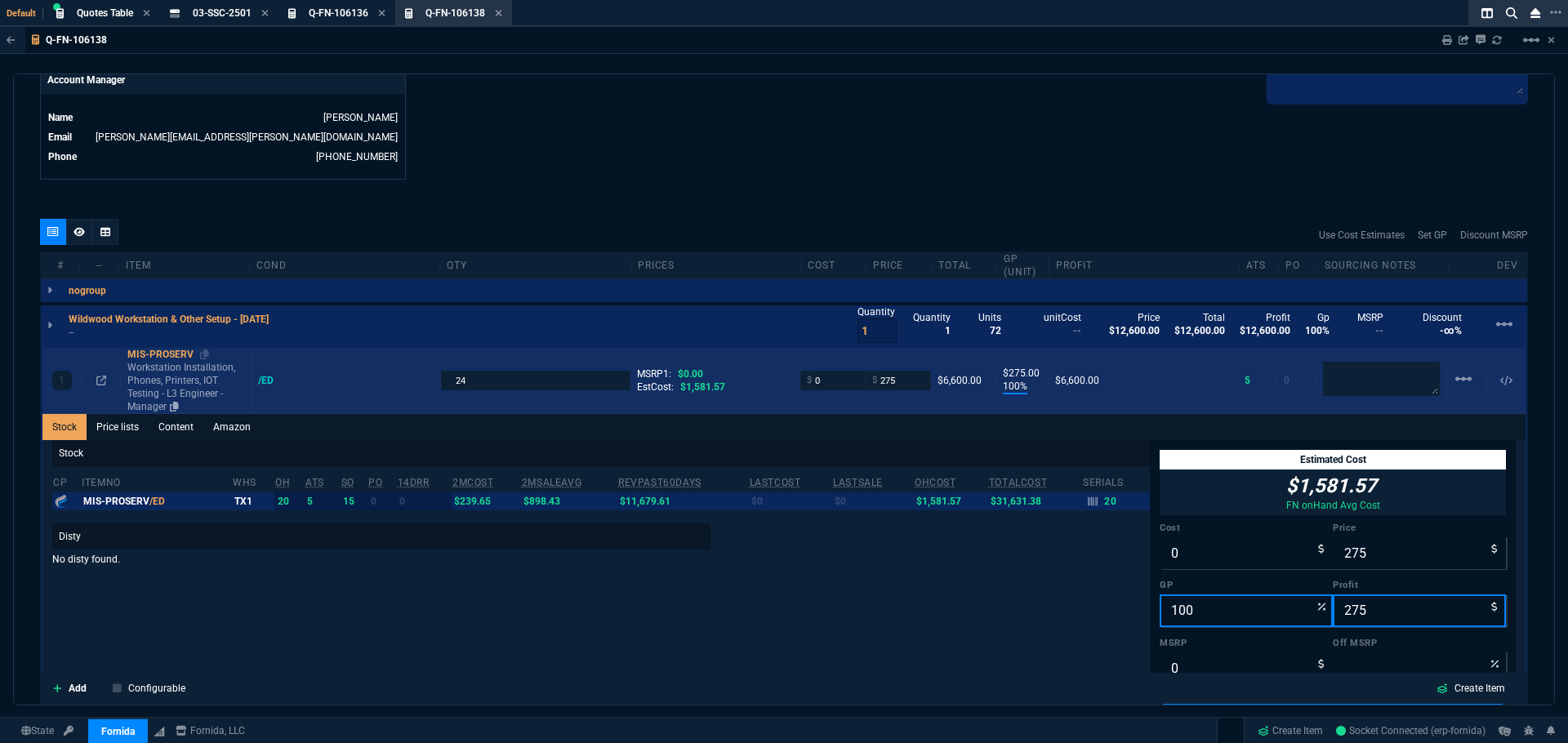
type input "100"
type input "125"
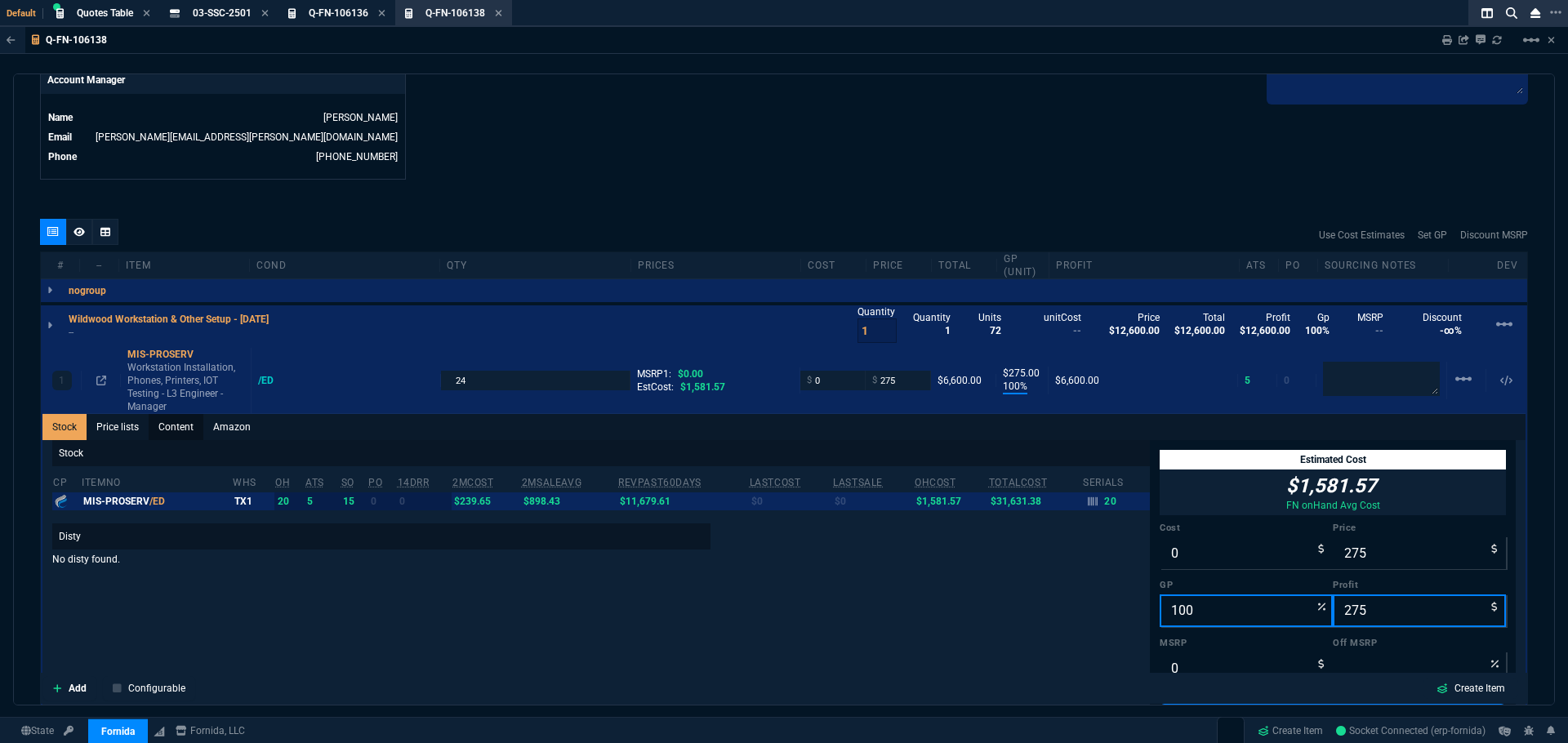
drag, startPoint x: 180, startPoint y: 418, endPoint x: 193, endPoint y: 421, distance: 13.3
click at [180, 418] on link "Content" at bounding box center [176, 426] width 55 height 26
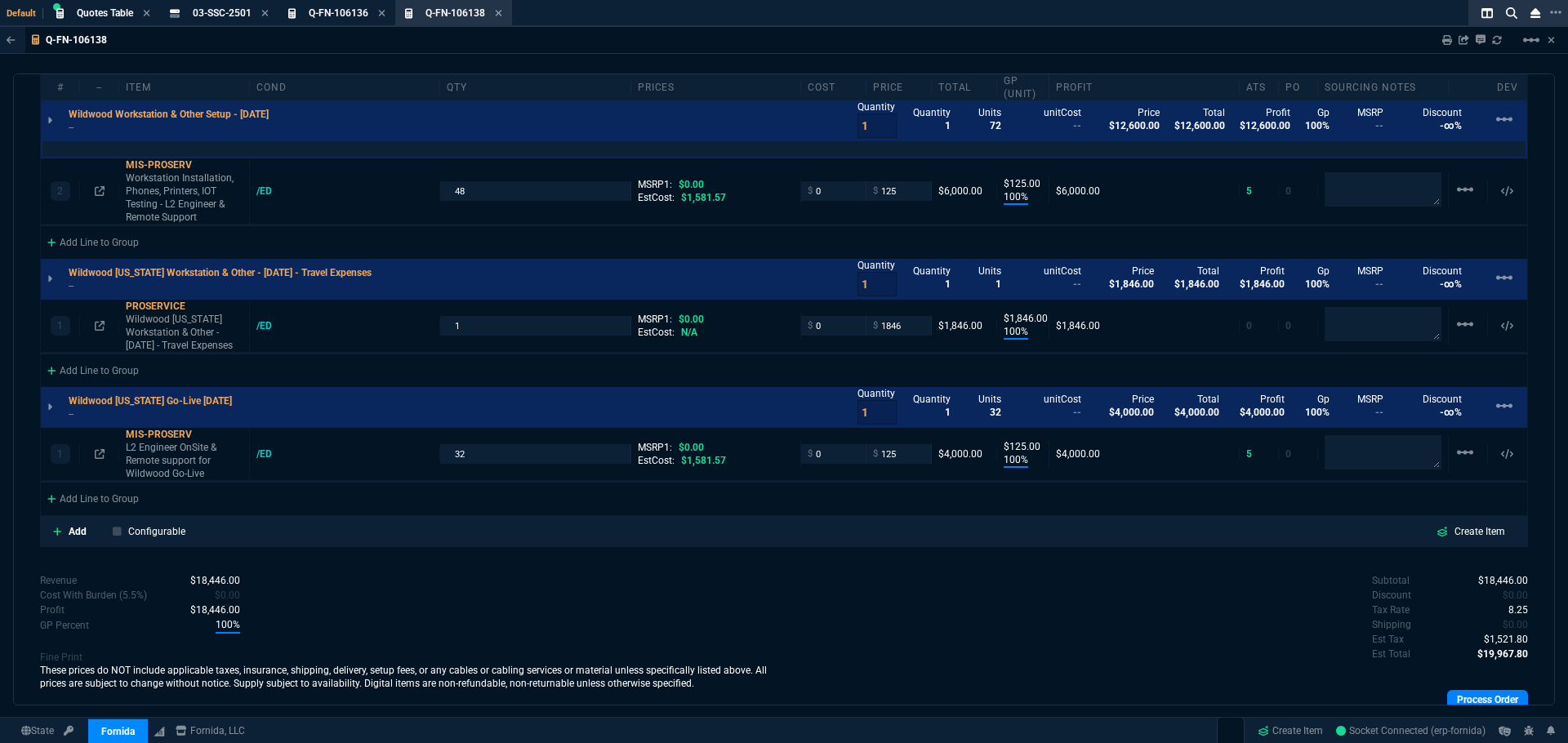
scroll to position [1489, 0]
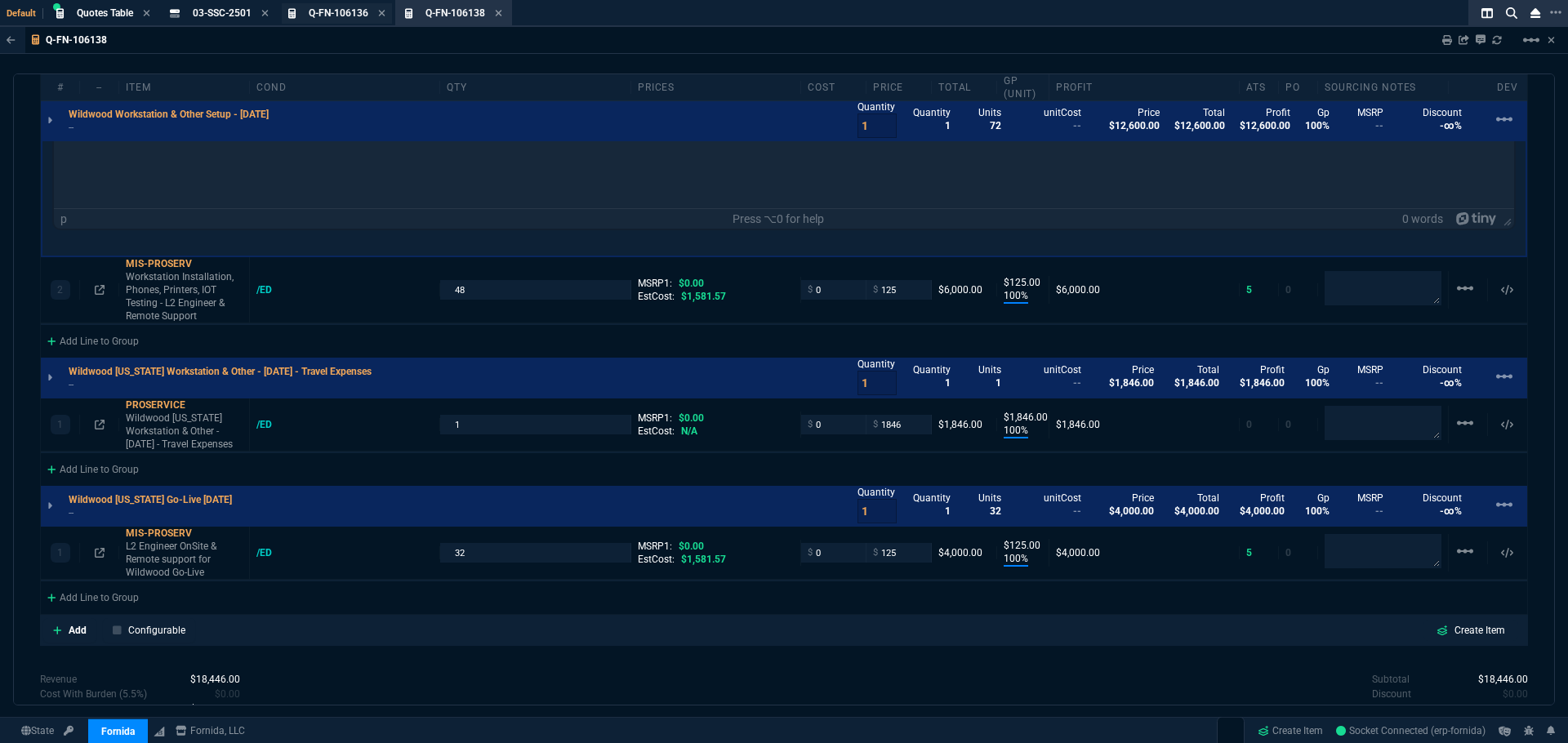
click at [337, 18] on div "Q-FN-106136 Quote" at bounding box center [338, 13] width 60 height 14
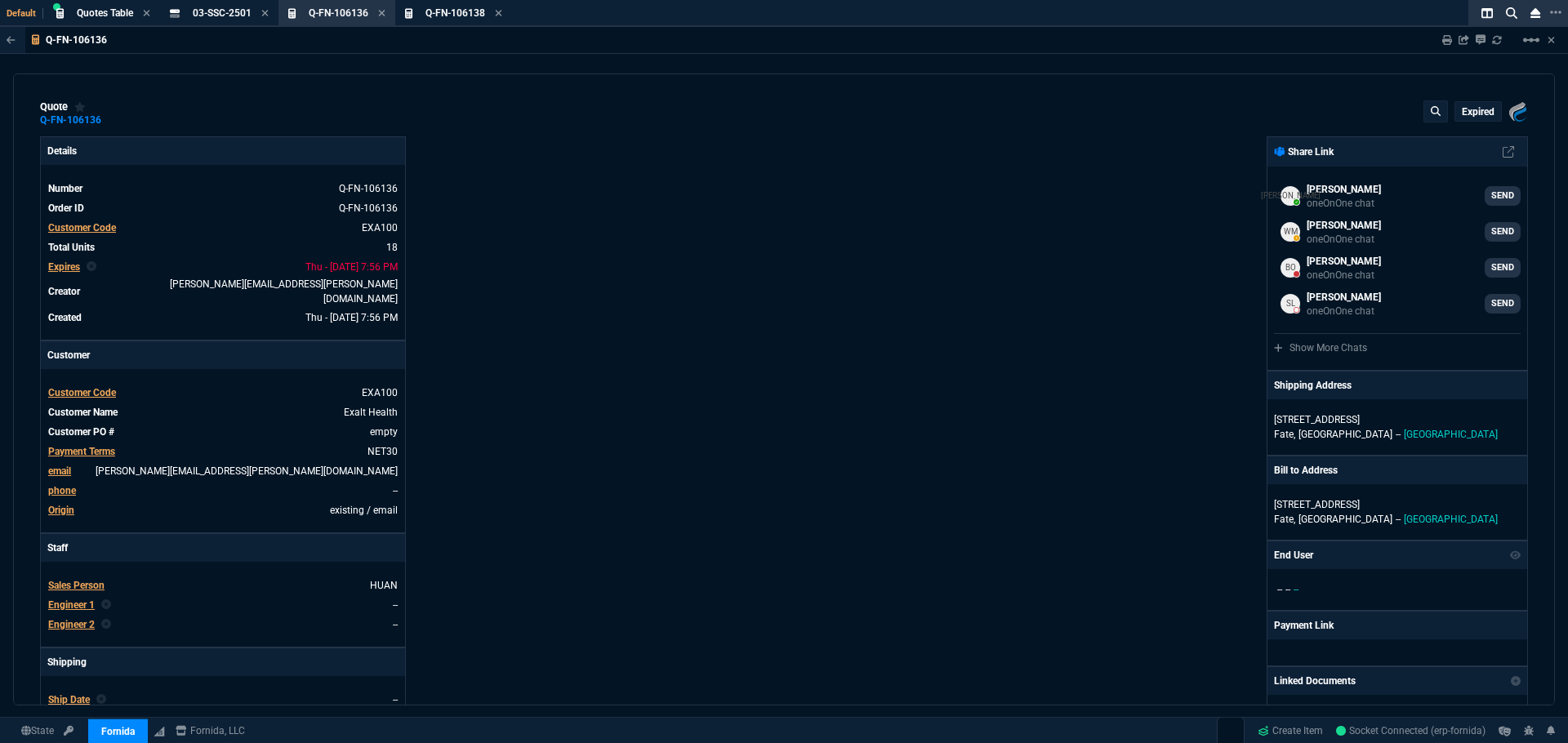
type input "25"
type input "70"
type input "33"
type input "200"
type input "100"
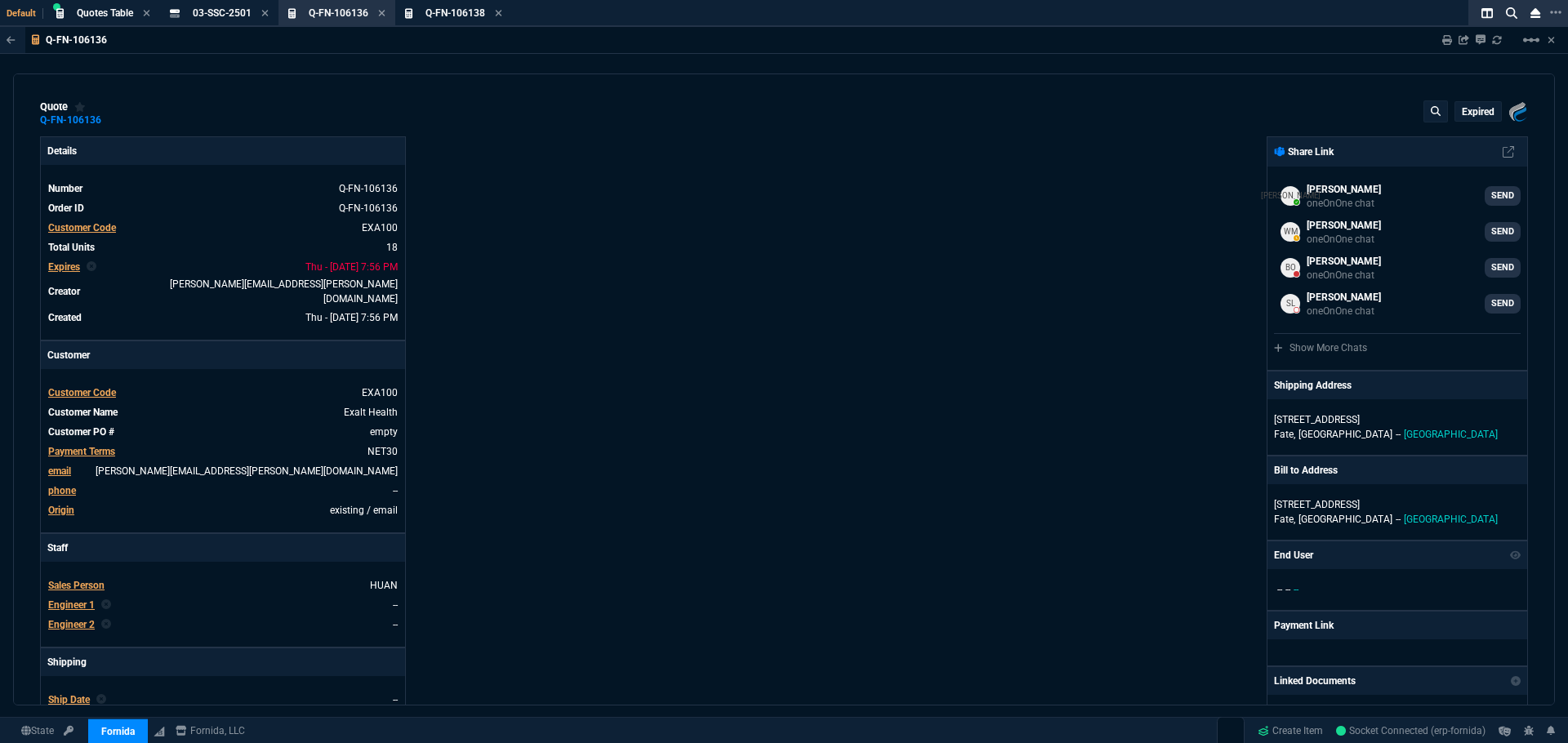
type input "1497"
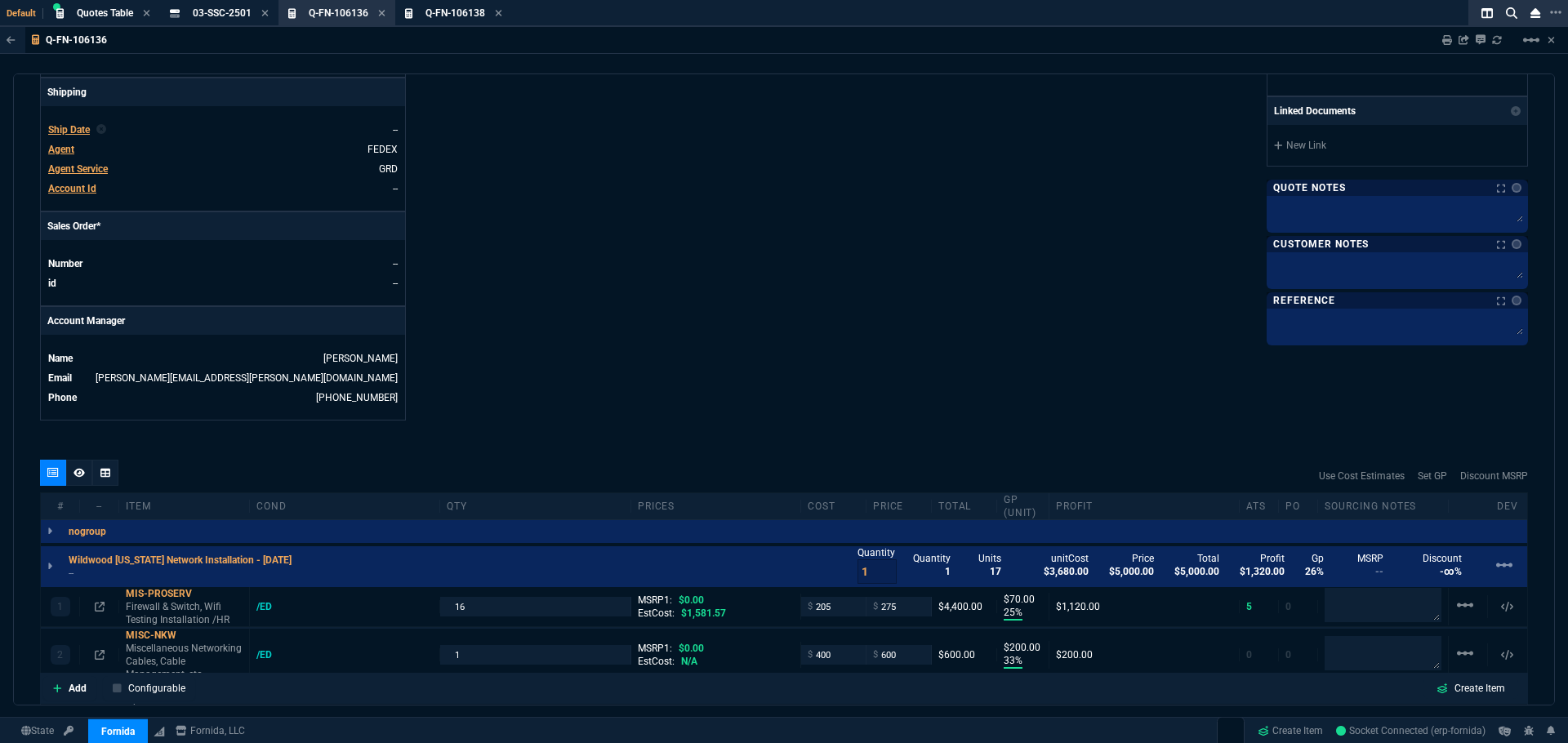
scroll to position [928, 0]
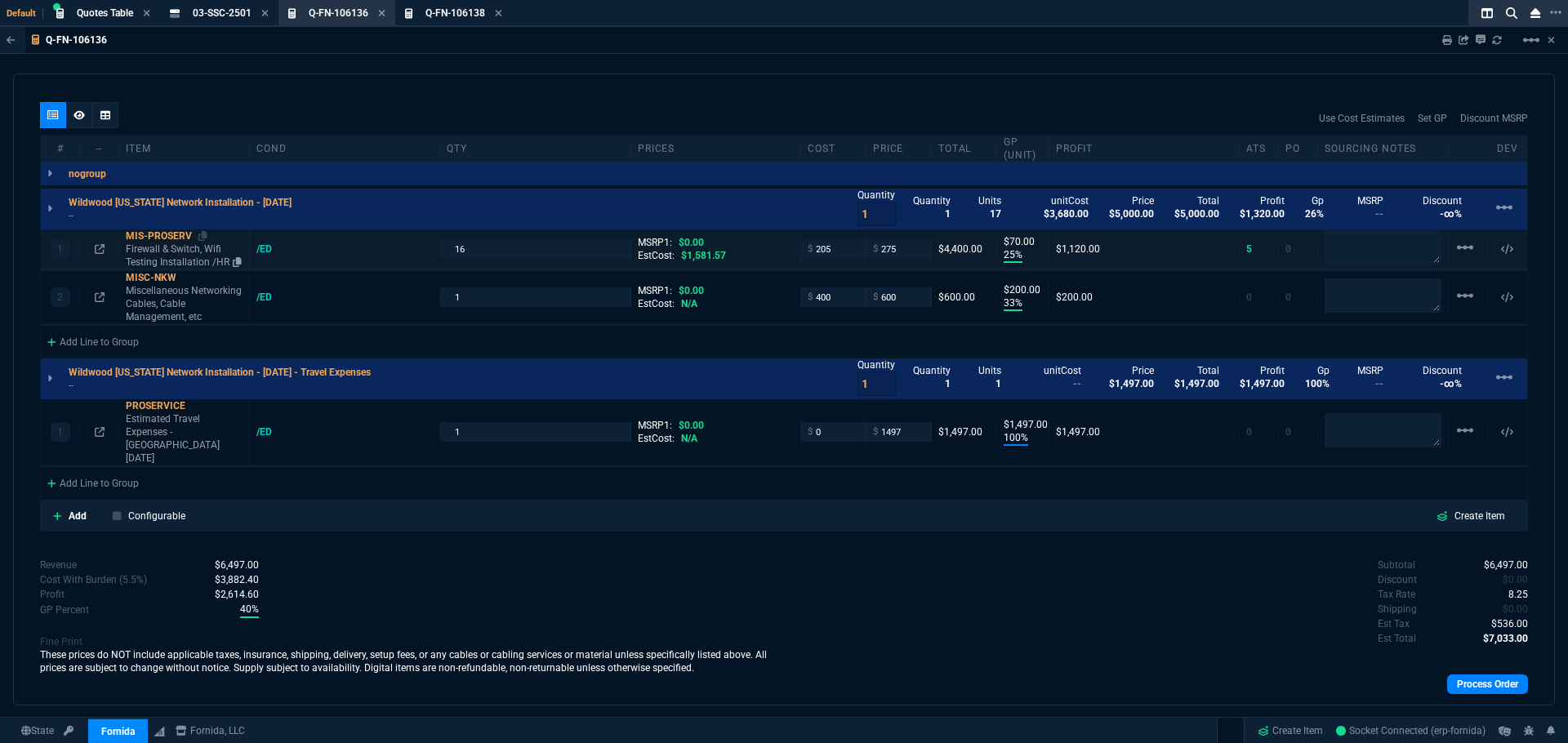
click at [164, 229] on div "MIS-PROSERV" at bounding box center [184, 236] width 117 height 13
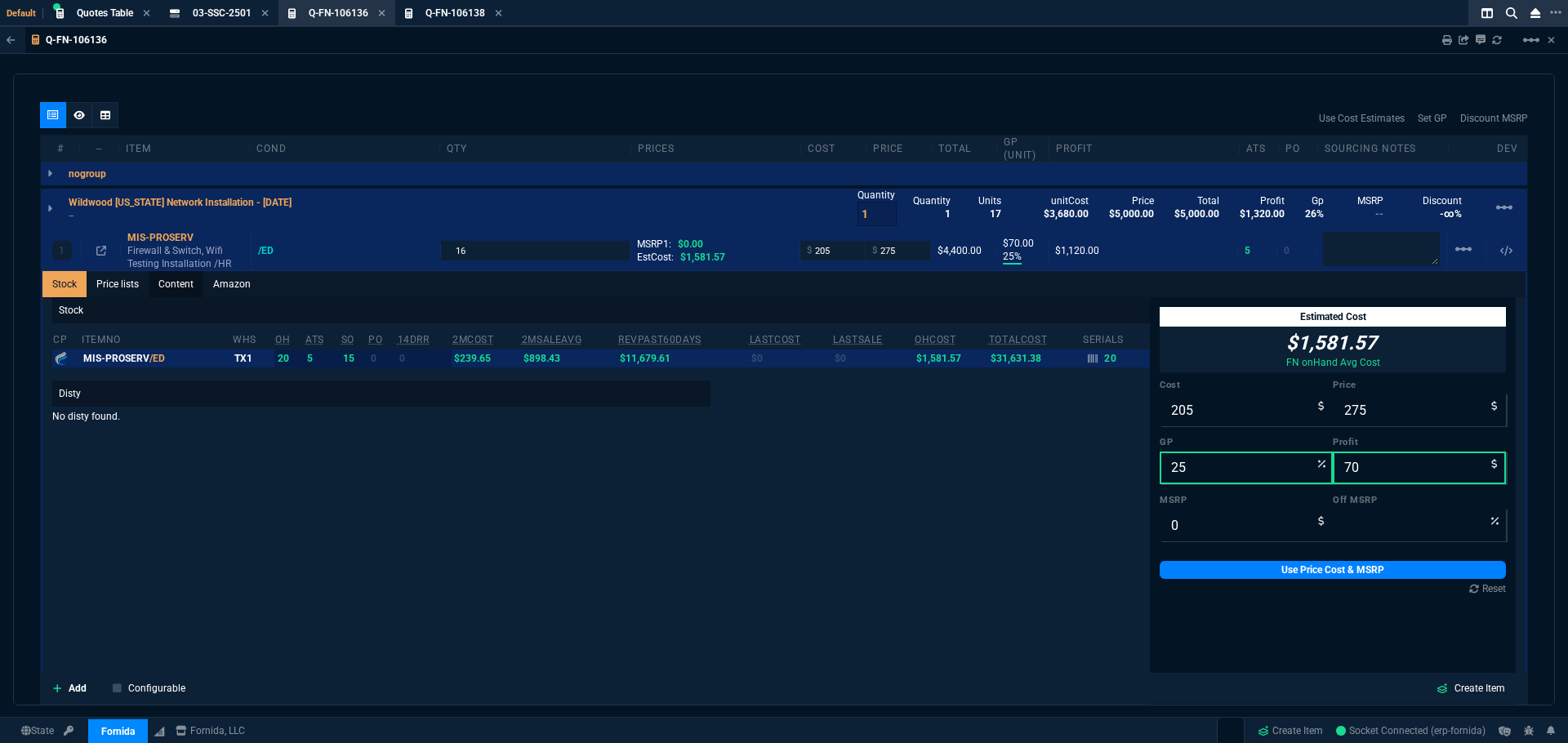
click at [182, 271] on link "Content" at bounding box center [176, 284] width 55 height 26
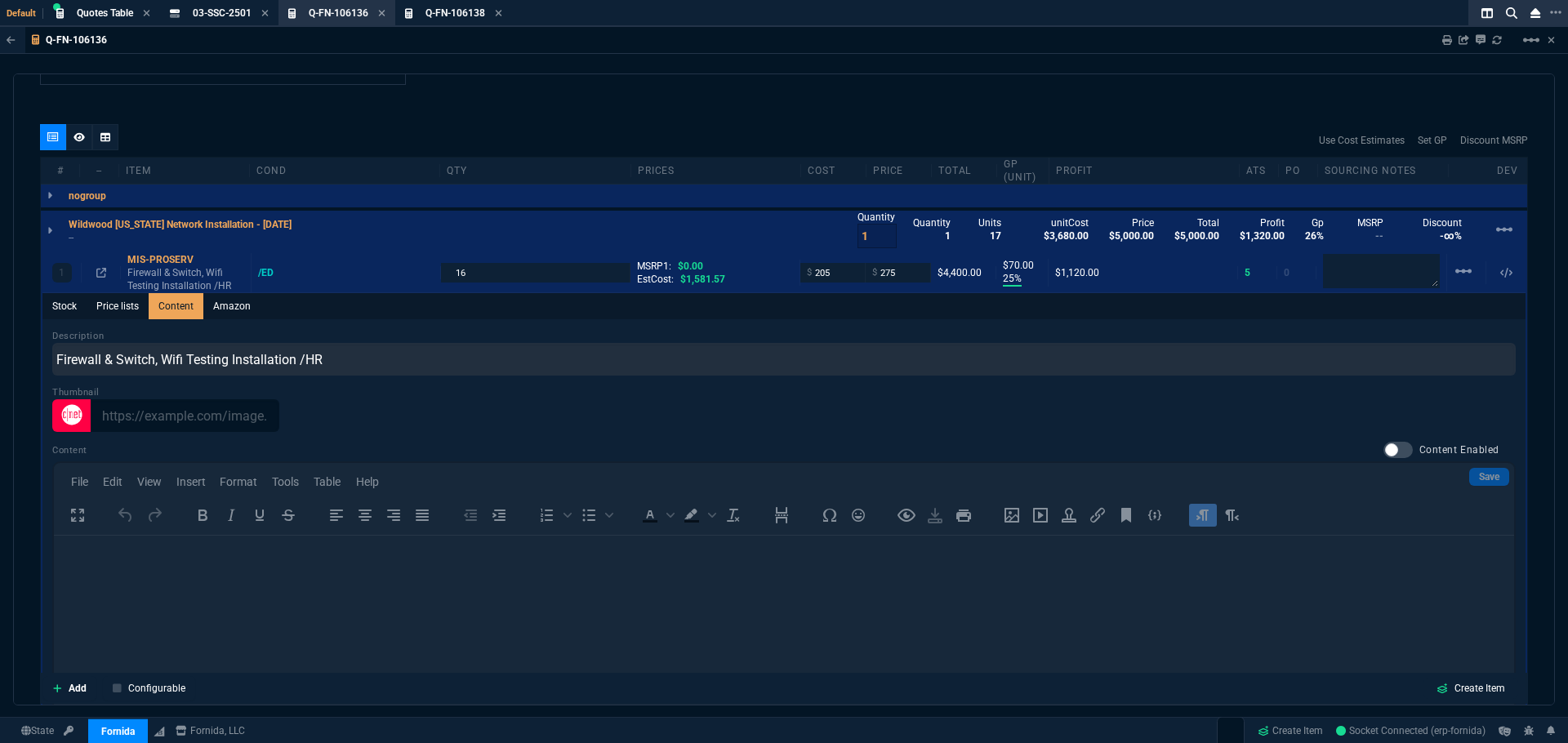
scroll to position [904, 0]
click at [1384, 446] on div at bounding box center [1398, 451] width 29 height 16
checkbox input "true"
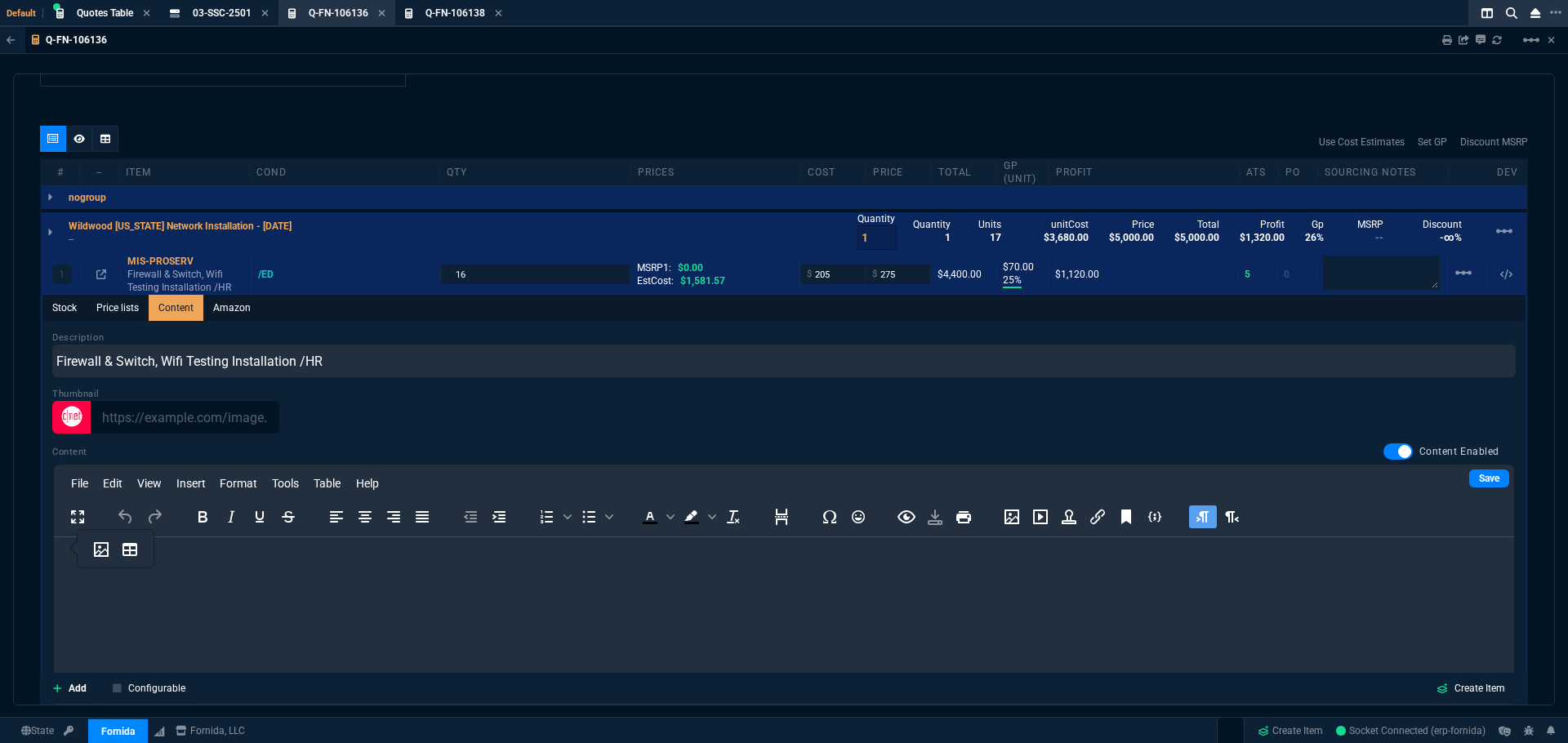
click at [472, 581] on html at bounding box center [784, 559] width 1460 height 44
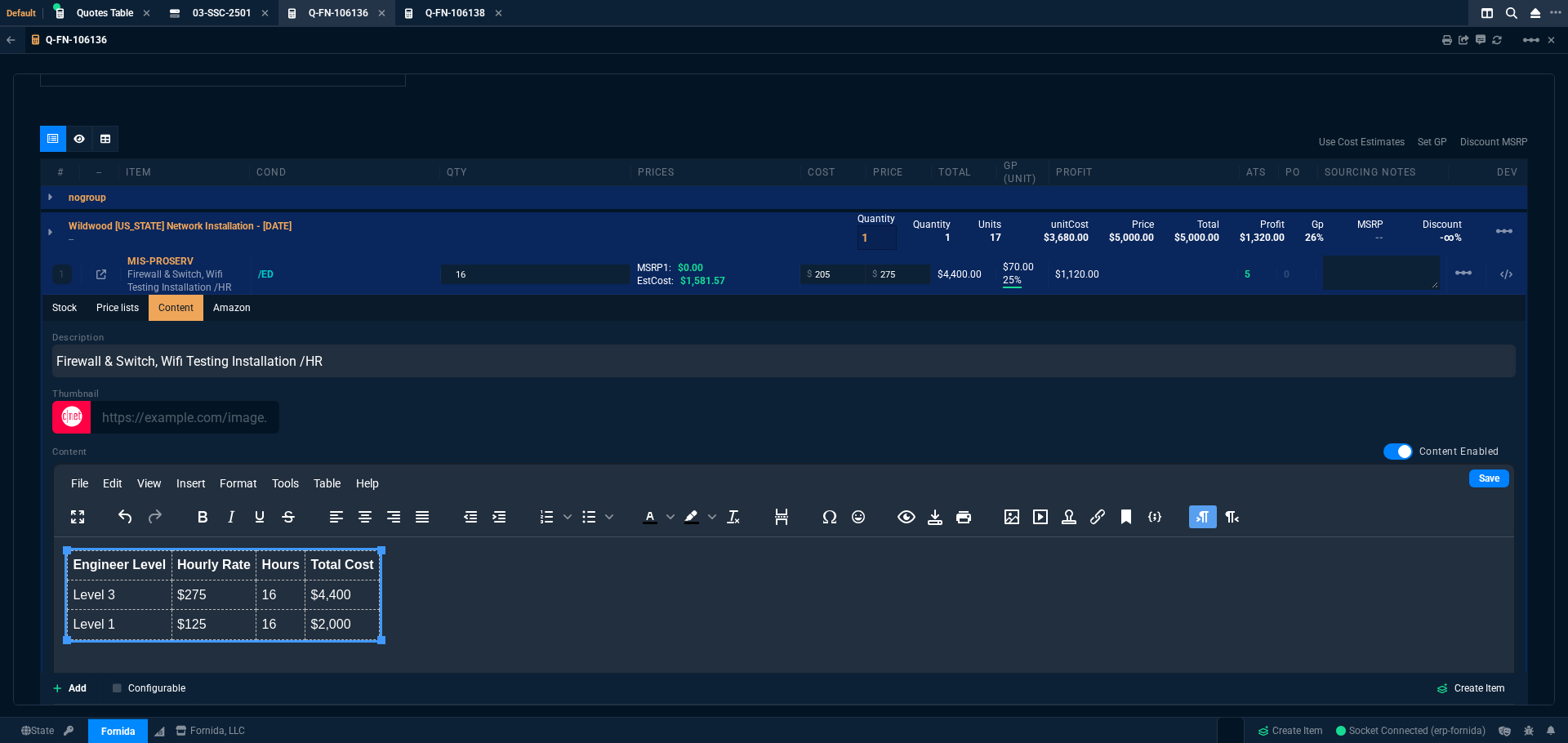
click at [551, 589] on body "Engineer Level Hourly Rate Hours Total Cost Level 3 $275 16 $4,400 Level 1 $125…" at bounding box center [784, 595] width 1434 height 90
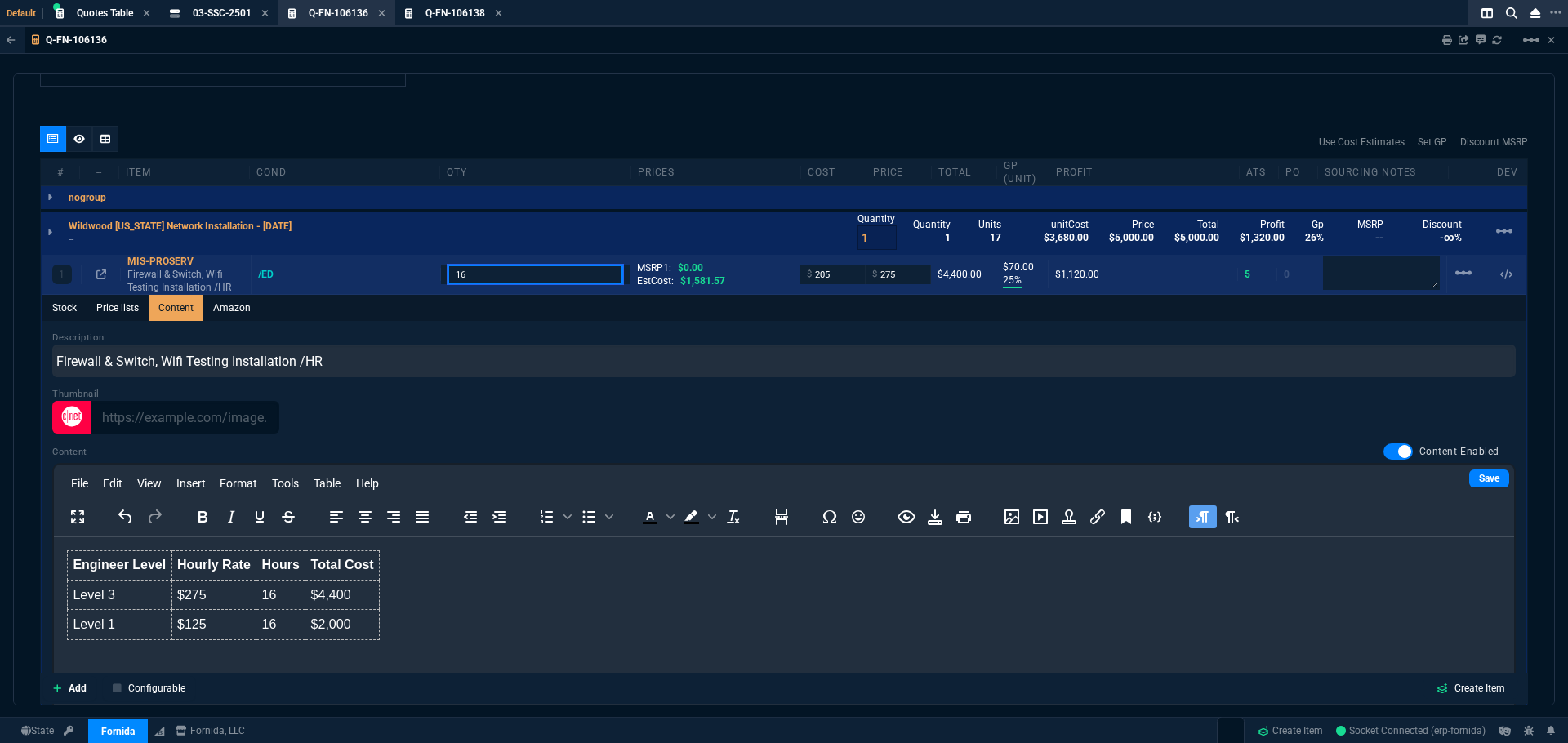
click at [544, 269] on input "16" at bounding box center [535, 274] width 176 height 18
drag, startPoint x: 533, startPoint y: 266, endPoint x: 410, endPoint y: 263, distance: 123.0
click at [410, 263] on div "1 MIS-PROSERV Firewall & Switch, Wifi Testing Installation /HR /ED 16 MSRP1: $0…" at bounding box center [784, 275] width 1483 height 40
type input "1"
click at [905, 266] on input "275" at bounding box center [898, 274] width 51 height 18
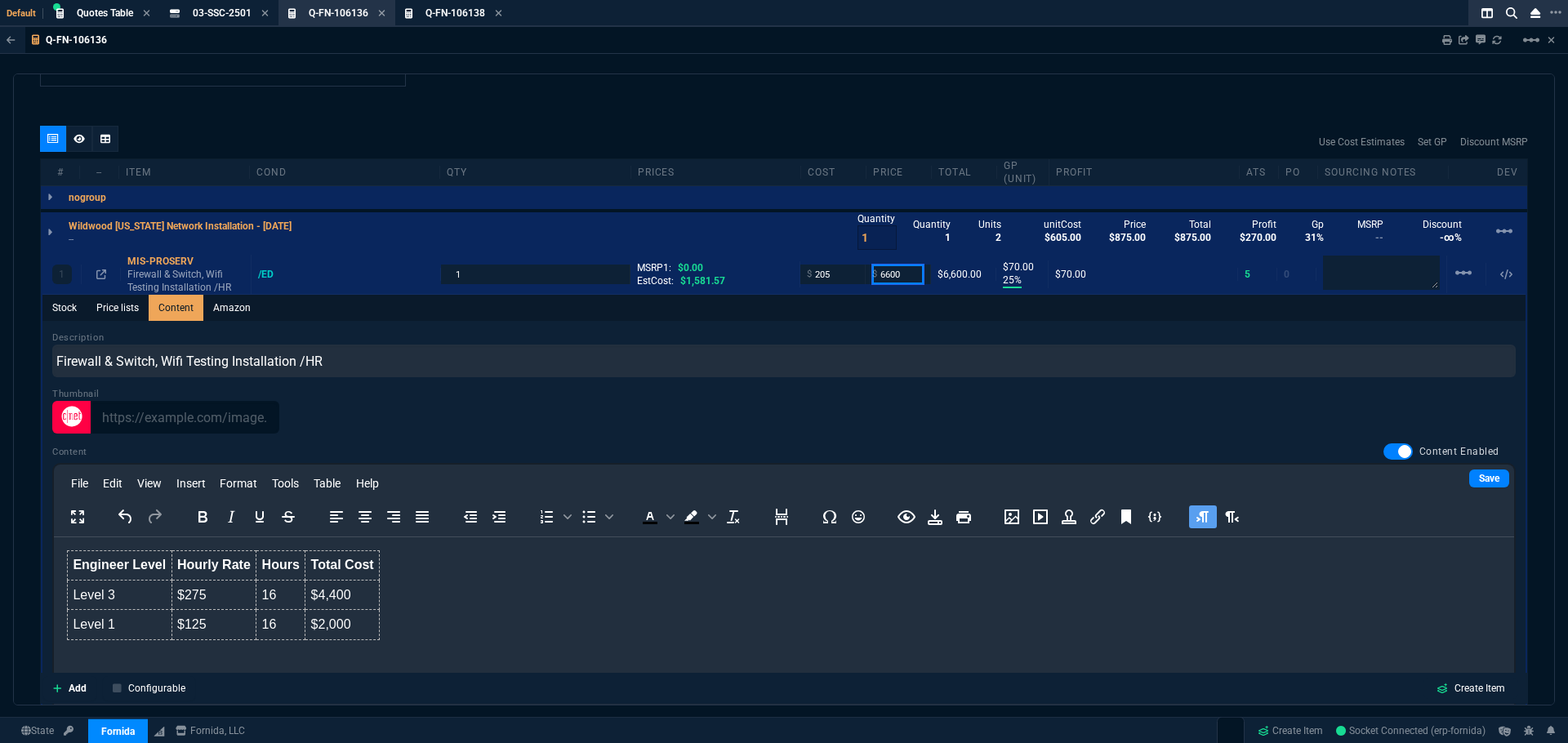
type input "6600"
click at [896, 401] on div at bounding box center [784, 417] width 1464 height 33
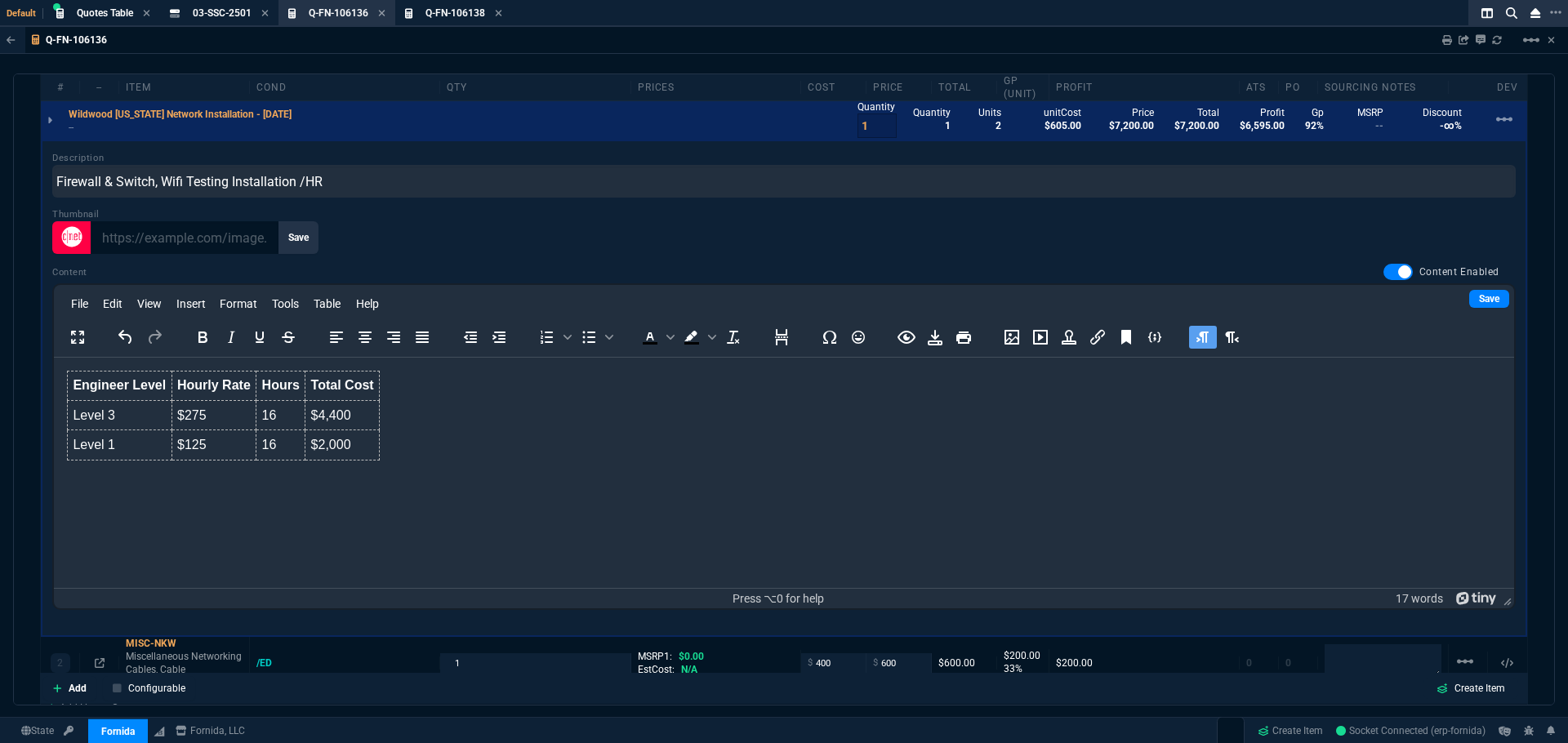
scroll to position [1065, 0]
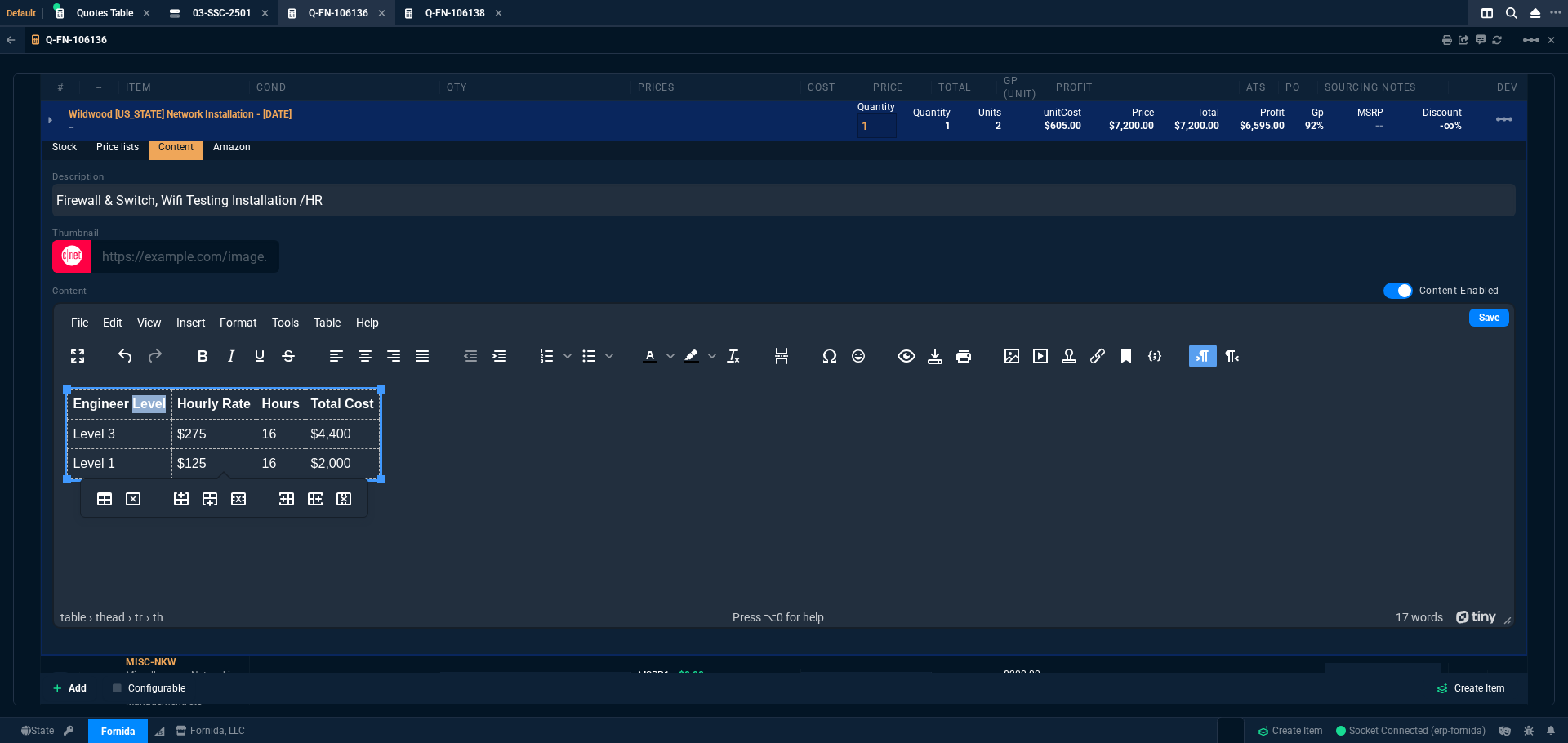
drag, startPoint x: 131, startPoint y: 401, endPoint x: 164, endPoint y: 402, distance: 33.0
click at [164, 402] on th "Engineer Level" at bounding box center [120, 405] width 104 height 29
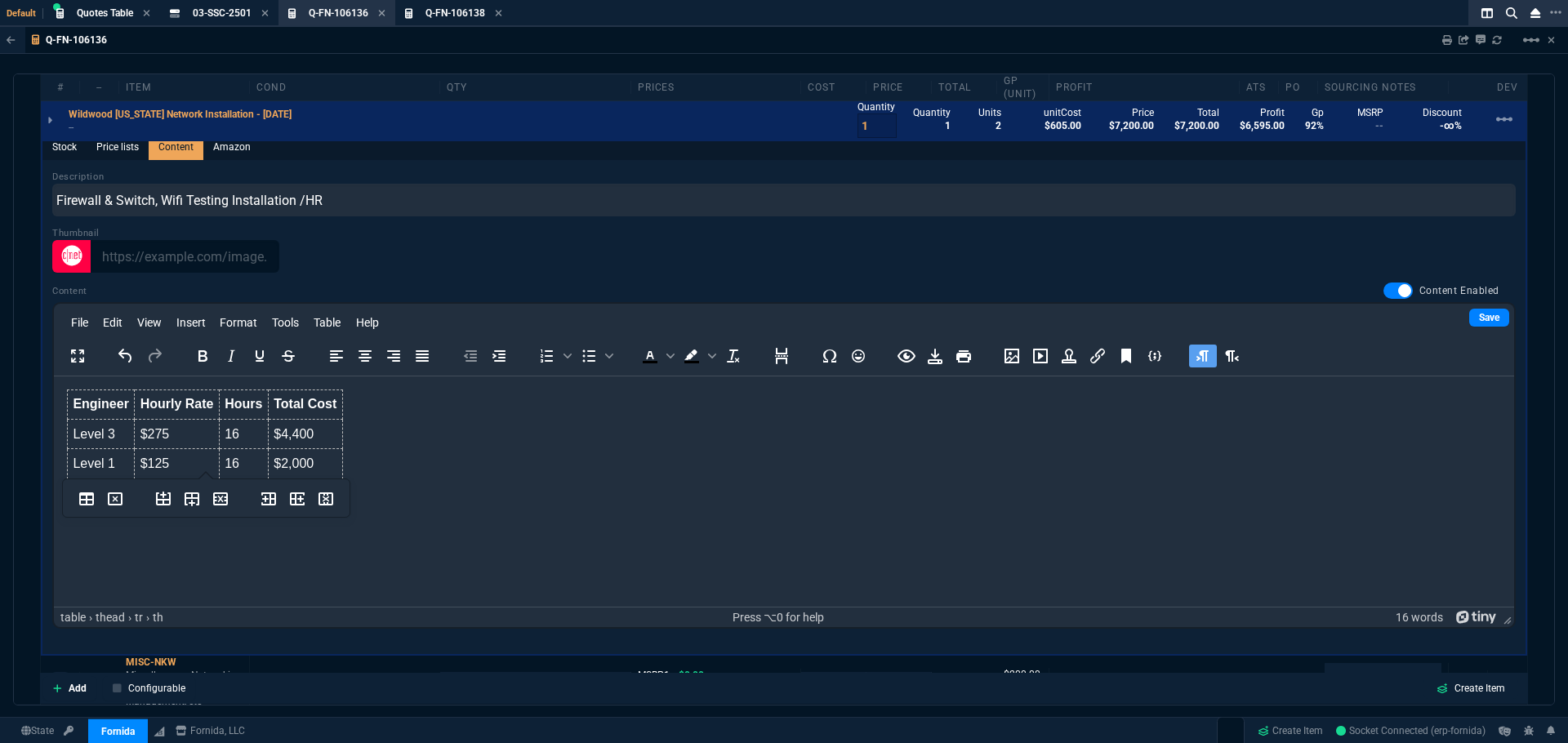
click at [584, 474] on body "Engineer Hourly Rate Hours Total Cost Level 3 $275 16 $4,400 Level 1 $125 16 $2…" at bounding box center [784, 434] width 1434 height 90
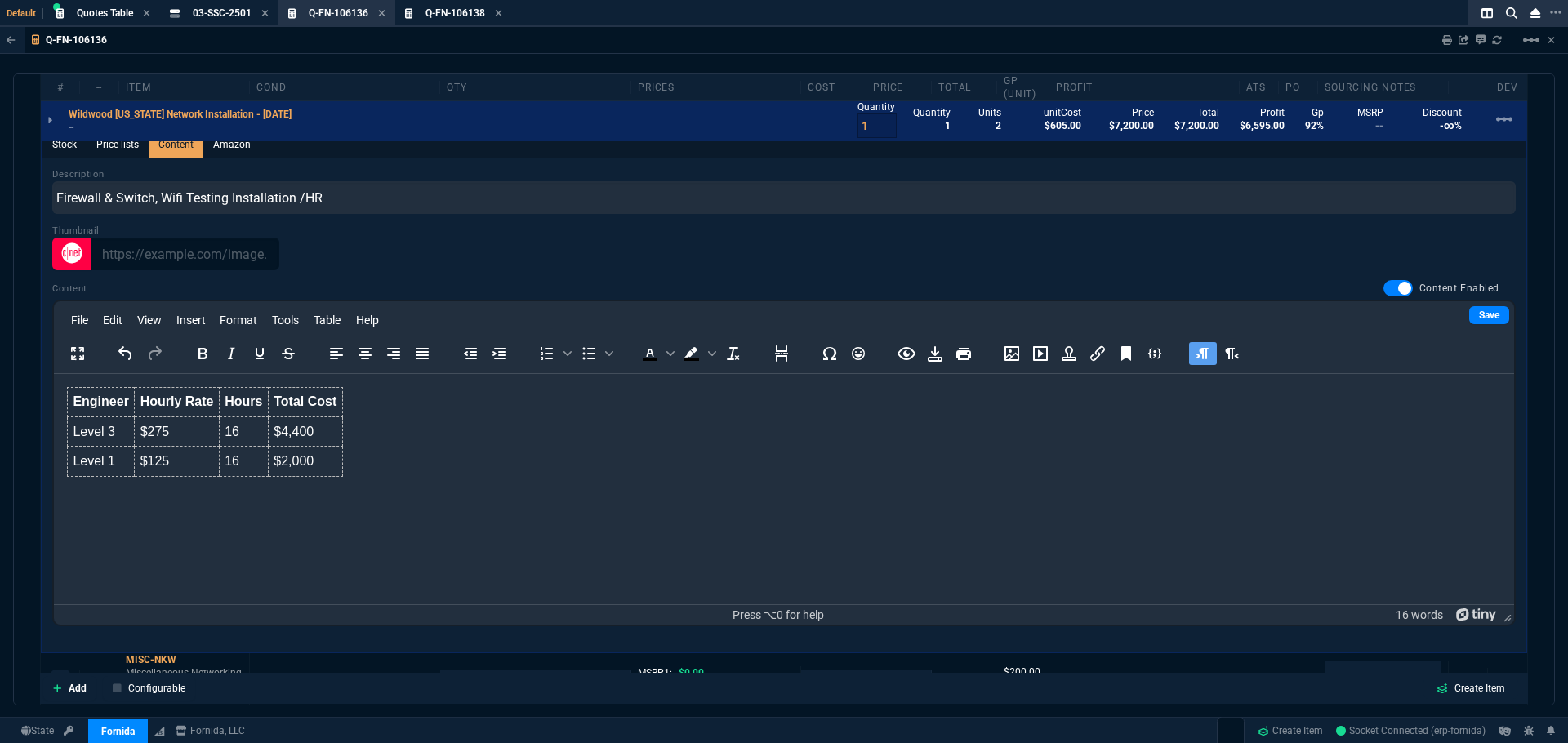
scroll to position [1068, 0]
click at [1475, 306] on link "Save" at bounding box center [1490, 314] width 40 height 18
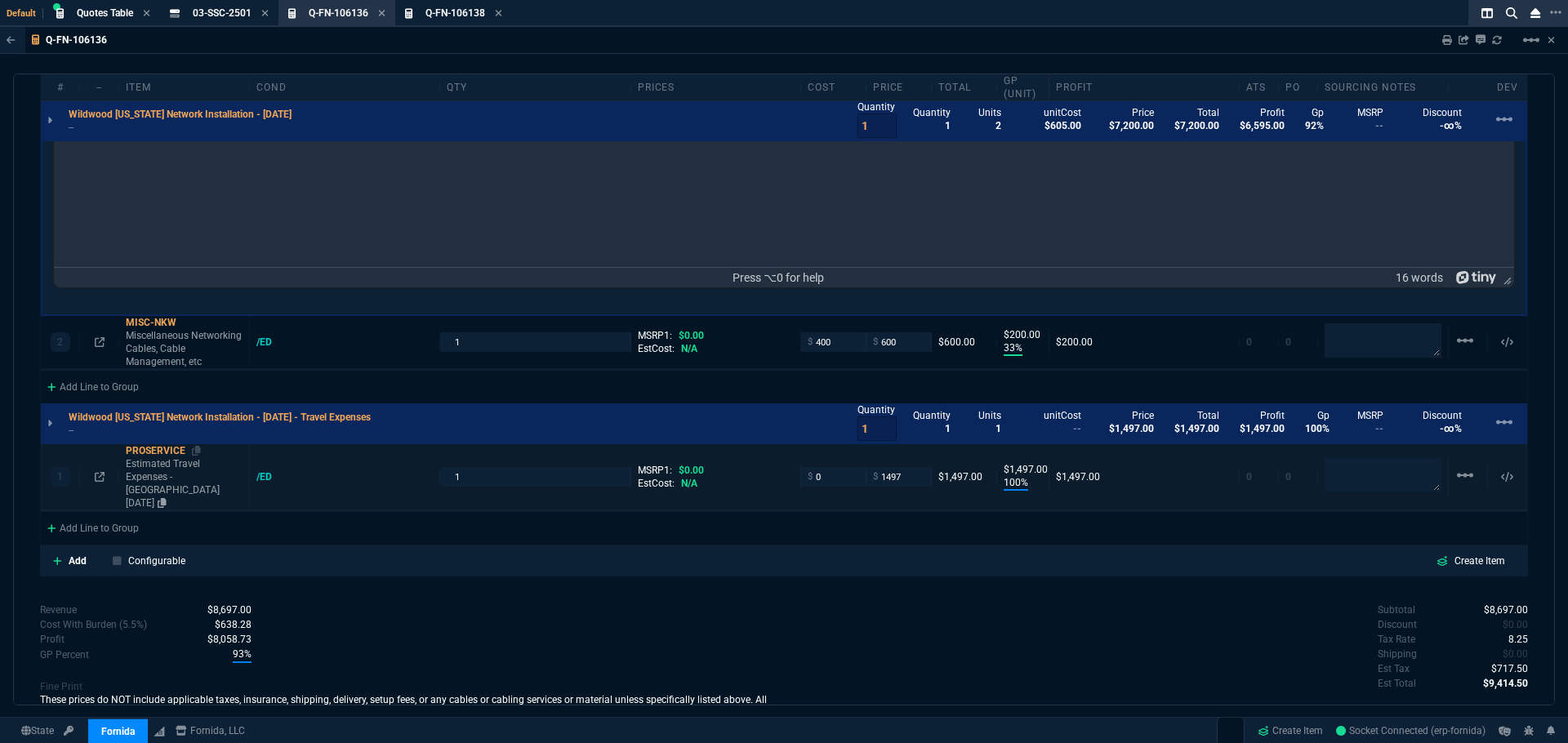
click at [159, 444] on div "PROSERVICE" at bounding box center [184, 451] width 117 height 13
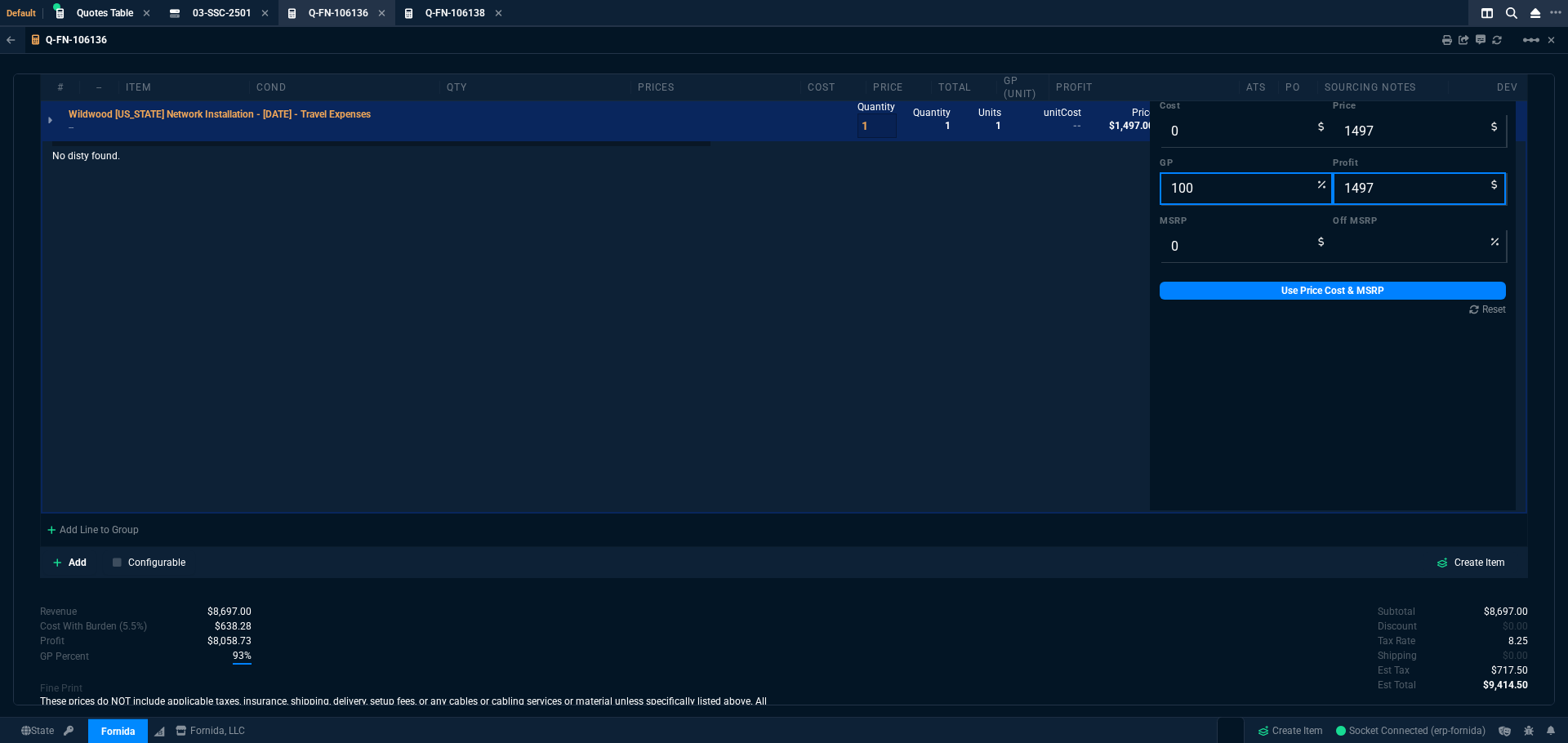
type input "97"
type input "6395"
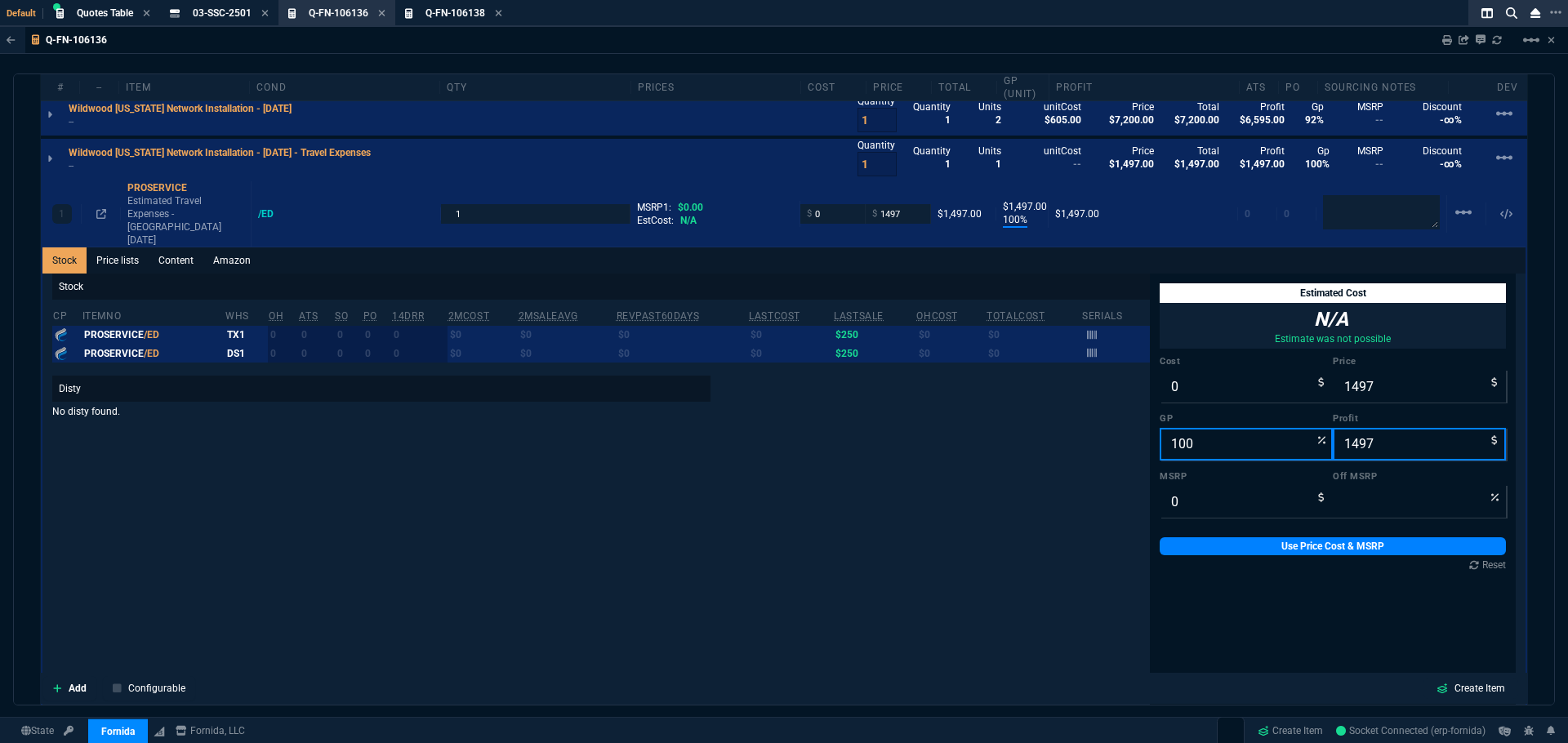
scroll to position [3, 0]
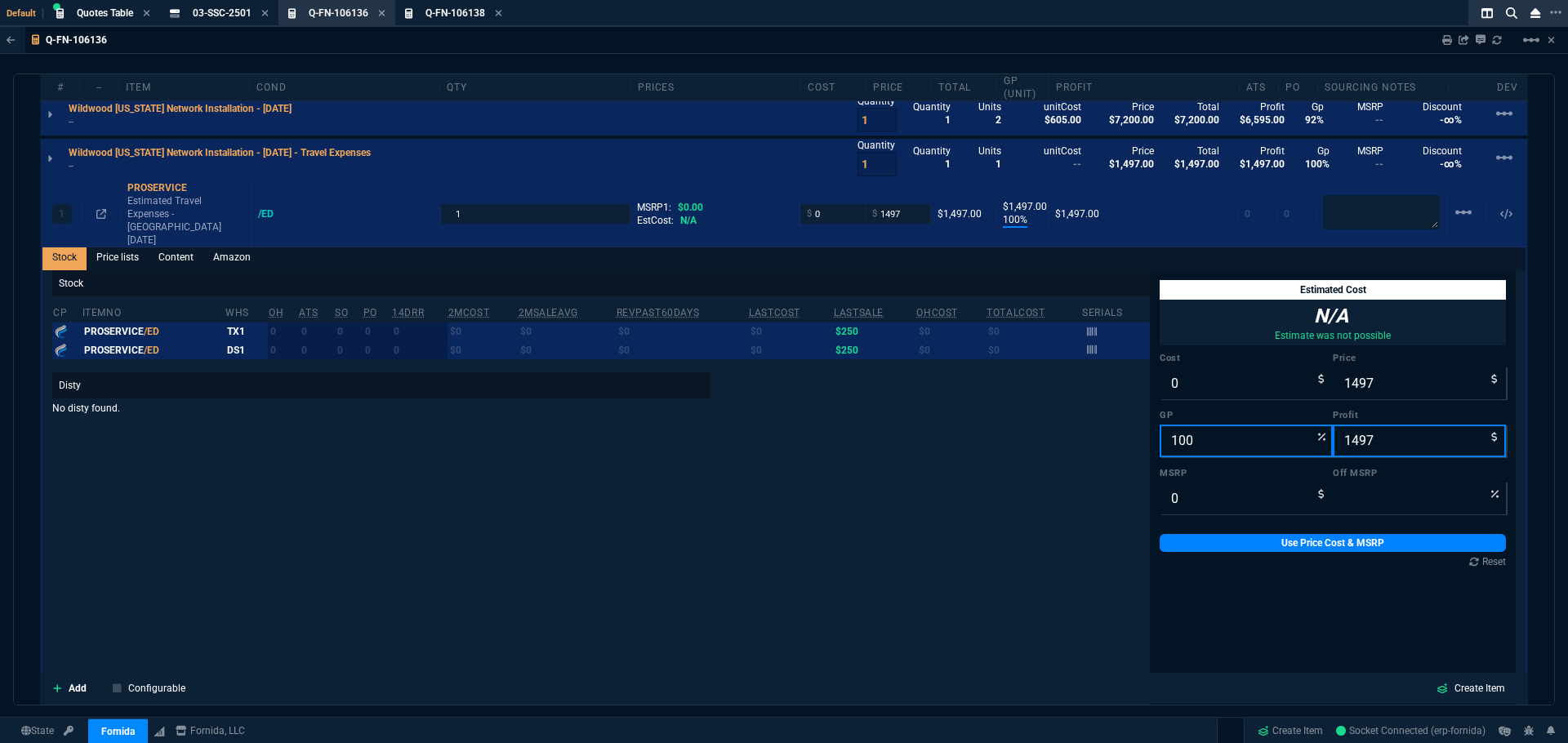
click at [163, 244] on link "Content" at bounding box center [176, 257] width 55 height 26
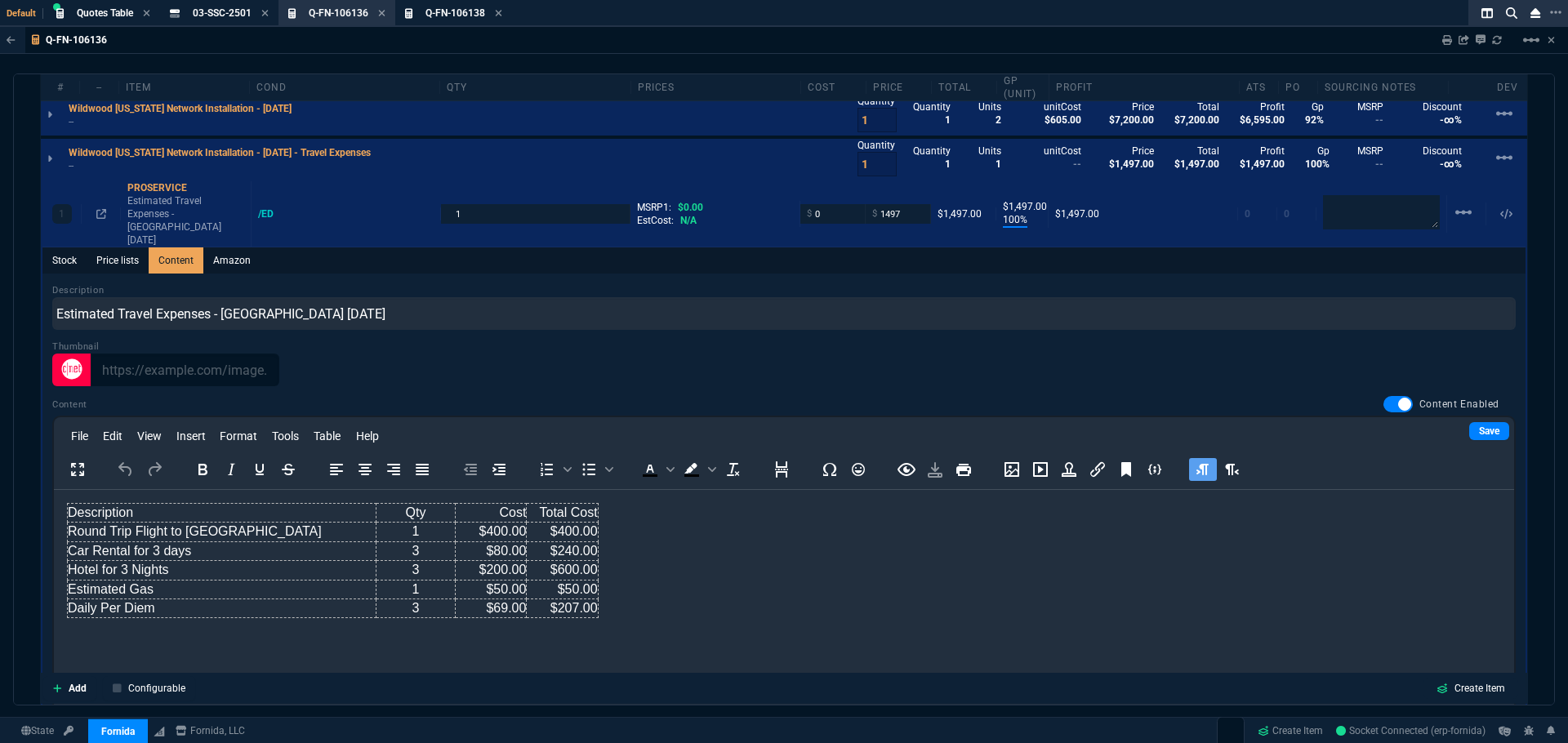
scroll to position [1150, 0]
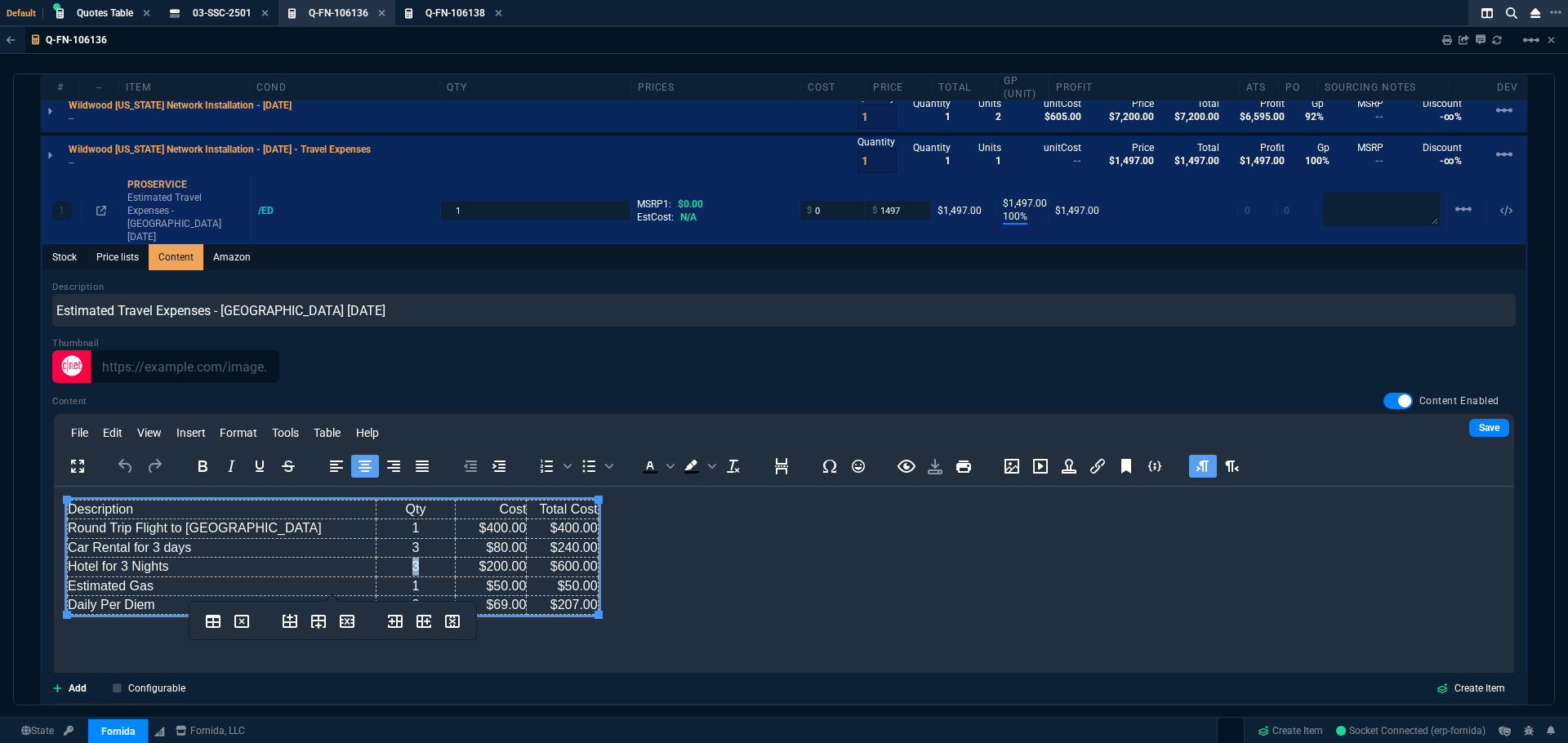
drag, startPoint x: 420, startPoint y: 565, endPoint x: 406, endPoint y: 565, distance: 14.0
click at [406, 565] on td "3" at bounding box center [415, 567] width 79 height 18
click at [435, 588] on td "1" at bounding box center [415, 586] width 79 height 18
drag, startPoint x: 430, startPoint y: 605, endPoint x: 406, endPoint y: 605, distance: 24.0
click at [406, 605] on td "3" at bounding box center [415, 604] width 79 height 18
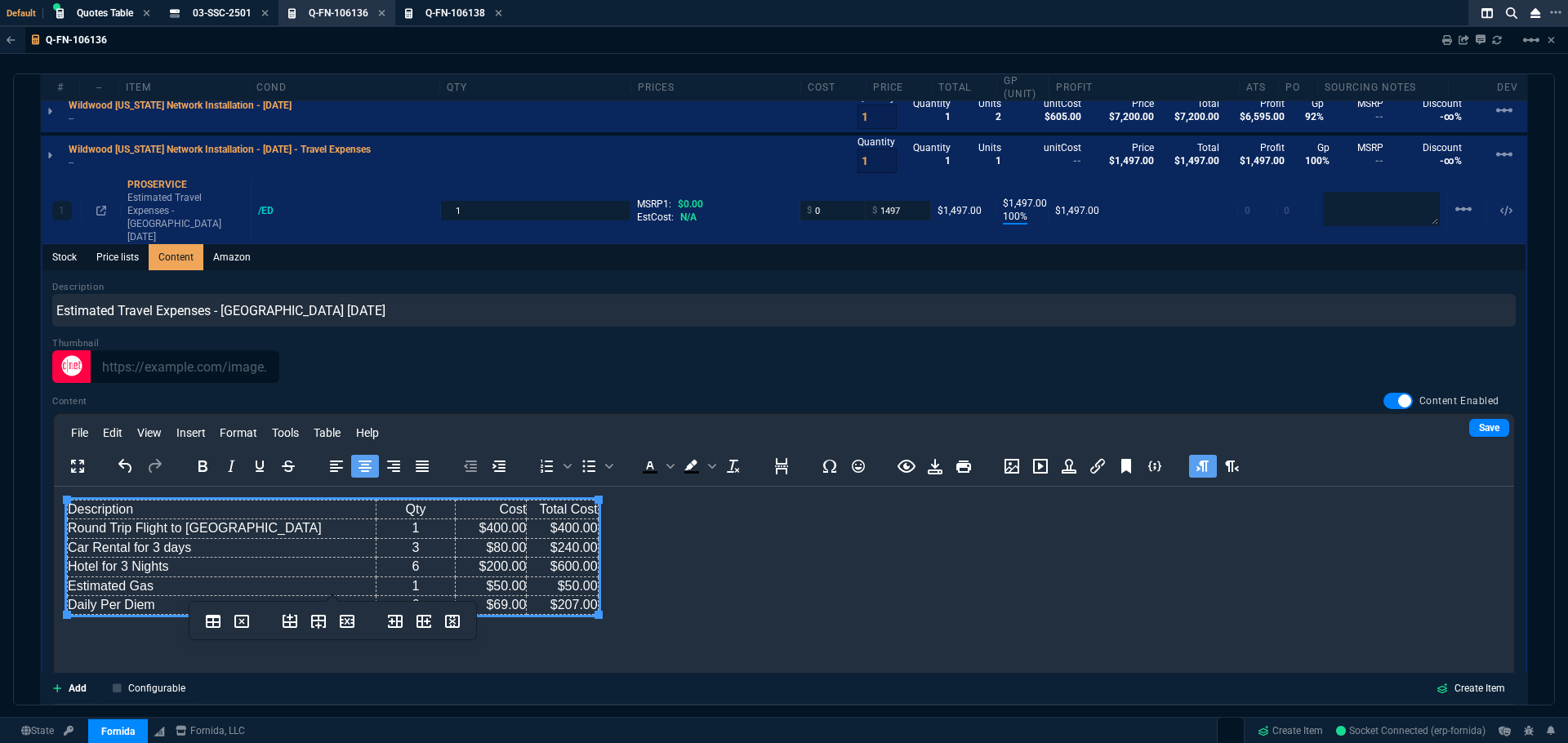
click at [712, 628] on html "Description Qty Cost Total Cost Round Trip Flight to [GEOGRAPHIC_DATA] 1 $400.0…" at bounding box center [784, 557] width 1460 height 141
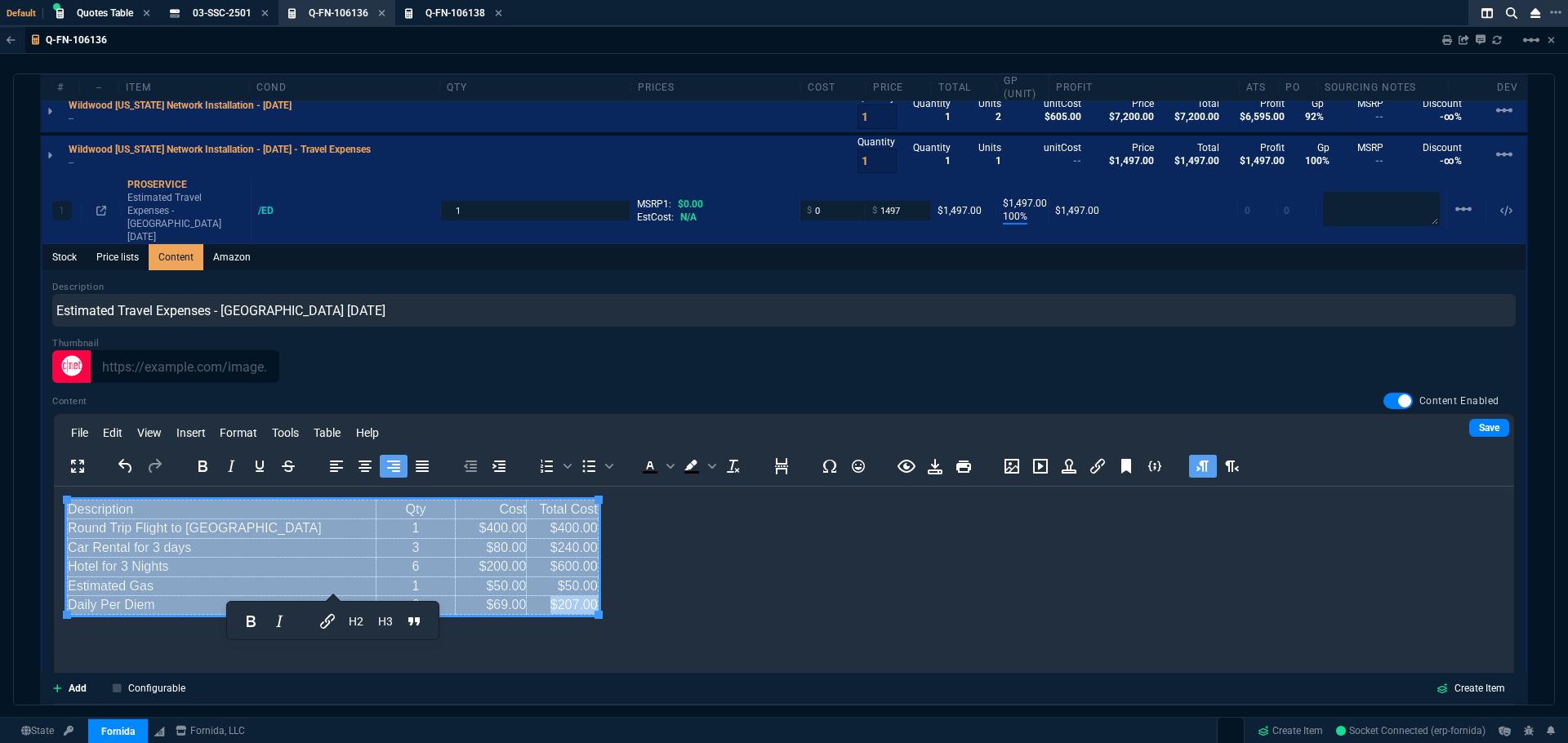
drag, startPoint x: 71, startPoint y: 508, endPoint x: 576, endPoint y: 600, distance: 513.3
click at [576, 600] on tbody "Description Qty Cost Total Cost Round Trip Flight to [GEOGRAPHIC_DATA] 1 $400.0…" at bounding box center [333, 557] width 531 height 114
click at [708, 570] on body "Description Qty Cost Total Cost Round Trip Flight to [GEOGRAPHIC_DATA] 1 $400.0…" at bounding box center [784, 557] width 1434 height 115
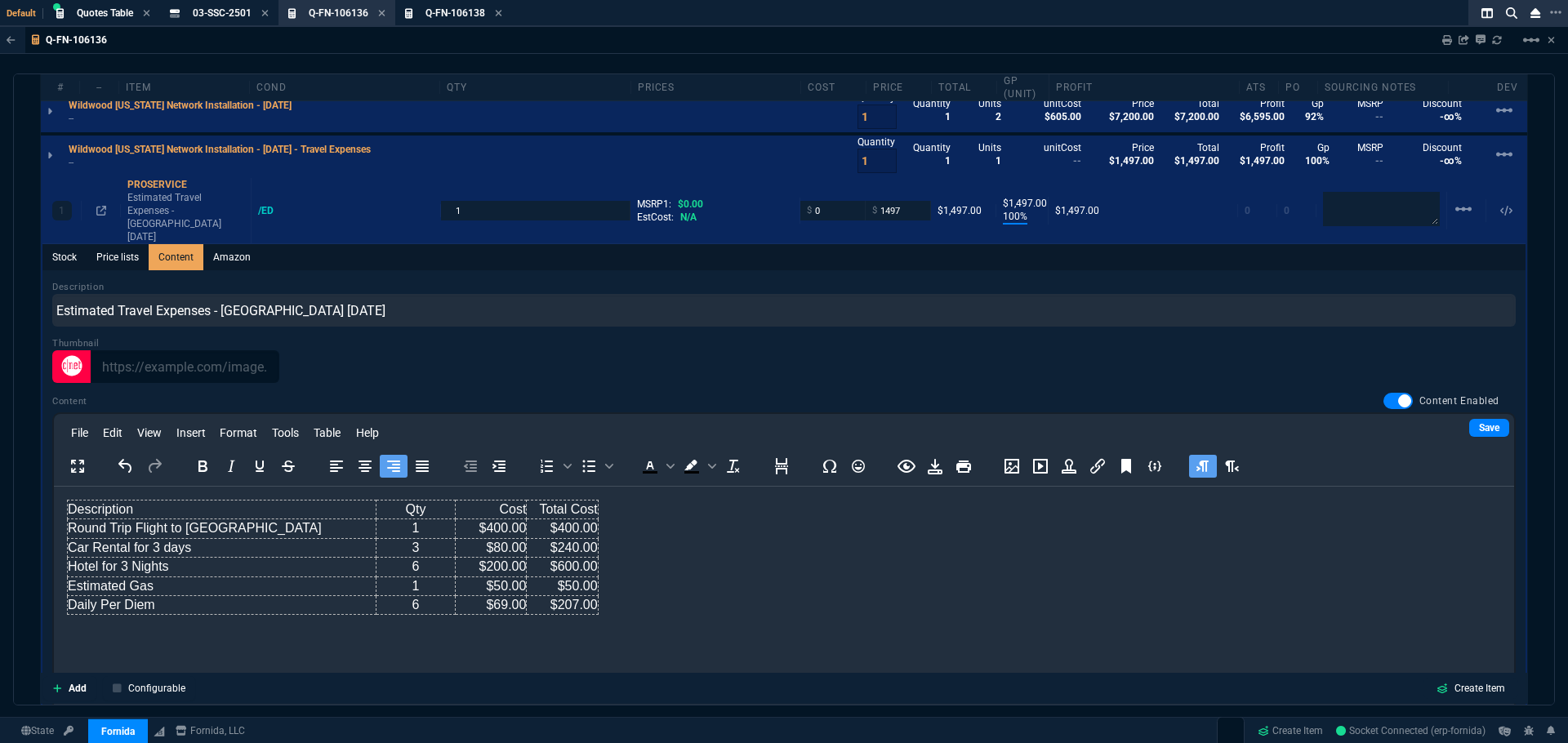
click at [592, 610] on td "$207.00" at bounding box center [562, 604] width 71 height 18
click at [680, 605] on body "Description Qty Cost Total Cost Round Trip Flight to [GEOGRAPHIC_DATA] 1 $400.0…" at bounding box center [784, 557] width 1434 height 115
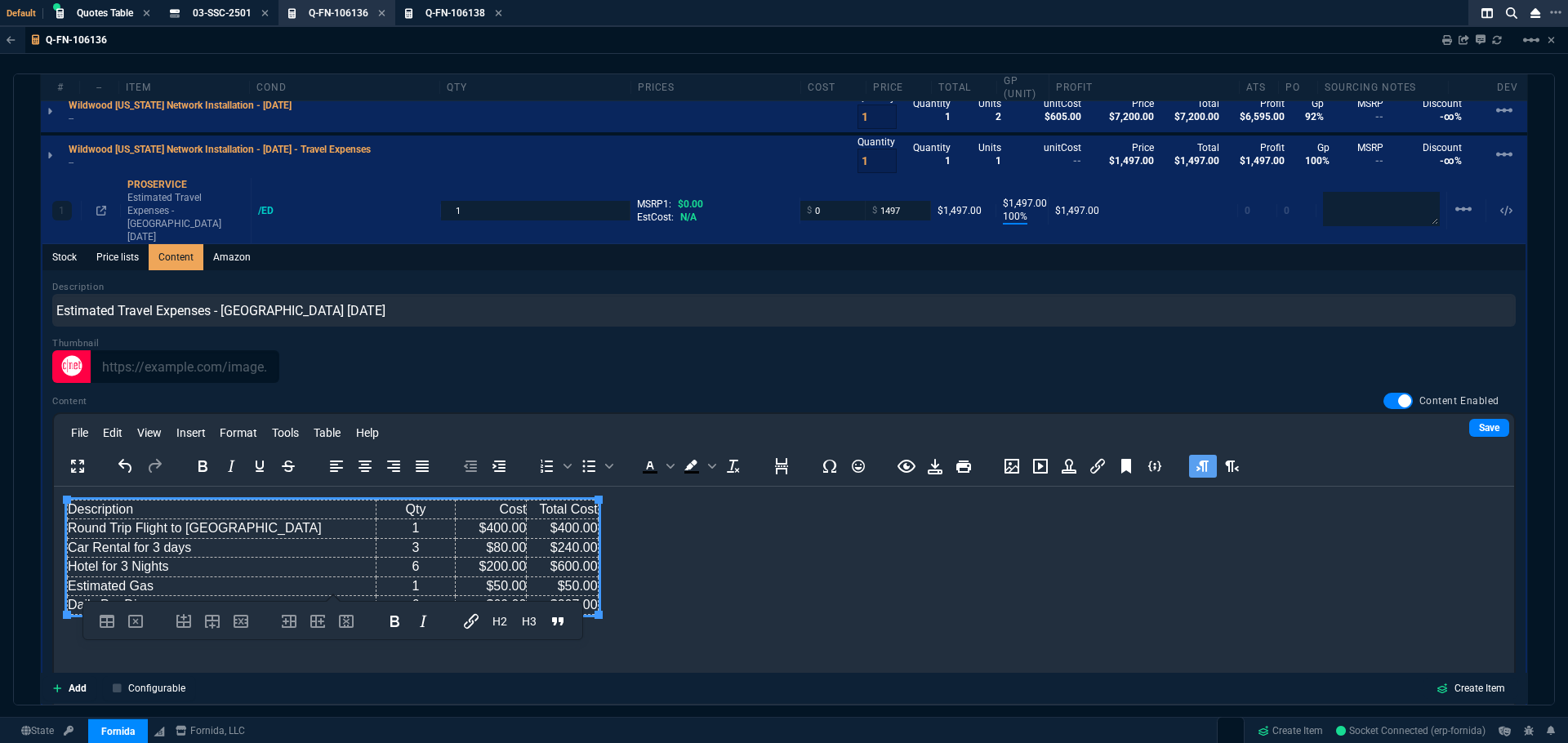
drag, startPoint x: 490, startPoint y: 581, endPoint x: 53, endPoint y: 515, distance: 442.0
click at [54, 515] on html "Description Qty Cost Total Cost Round Trip Flight to [GEOGRAPHIC_DATA] 1 $400.0…" at bounding box center [784, 557] width 1460 height 141
click at [145, 564] on td "Hotel for 3 Nights" at bounding box center [223, 567] width 309 height 18
click at [71, 567] on td "Hotel for 3 Nights" at bounding box center [223, 567] width 309 height 18
drag, startPoint x: 665, startPoint y: 614, endPoint x: 63, endPoint y: 505, distance: 611.8
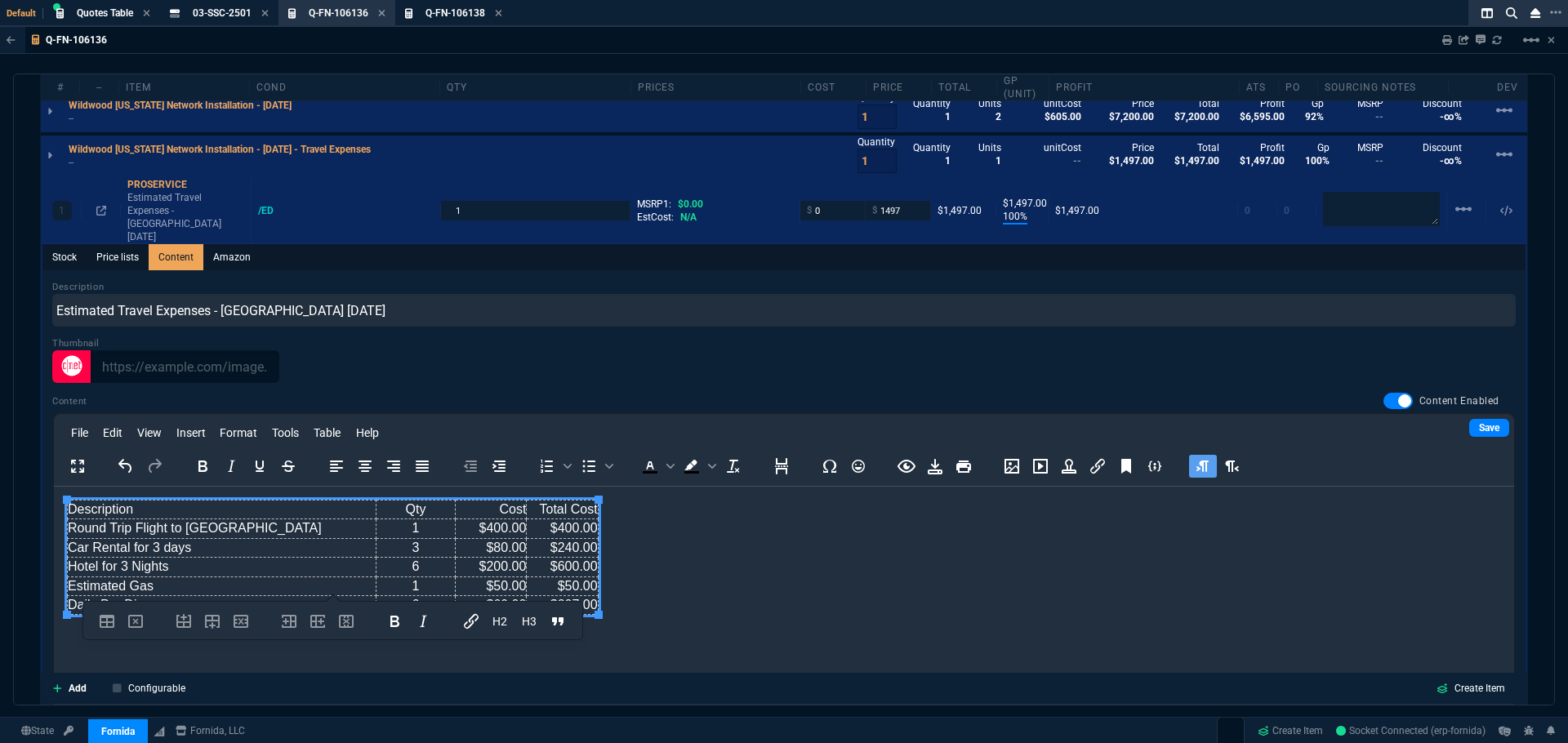
click at [63, 505] on html "Description Qty Cost Total Cost Round Trip Flight to [GEOGRAPHIC_DATA] 1 $400.0…" at bounding box center [784, 557] width 1460 height 141
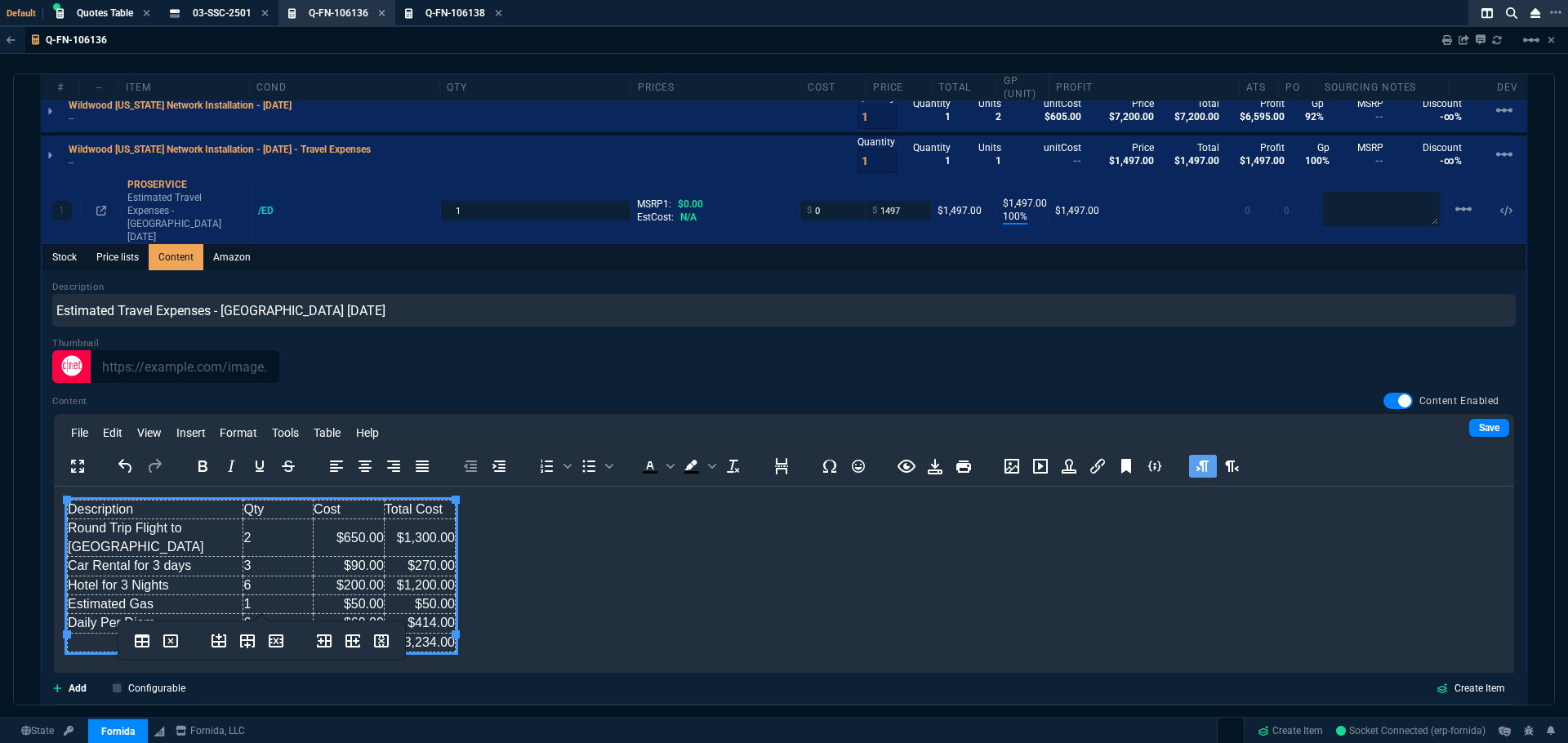
click at [71, 576] on td "Hotel for 3 Nights" at bounding box center [155, 585] width 176 height 18
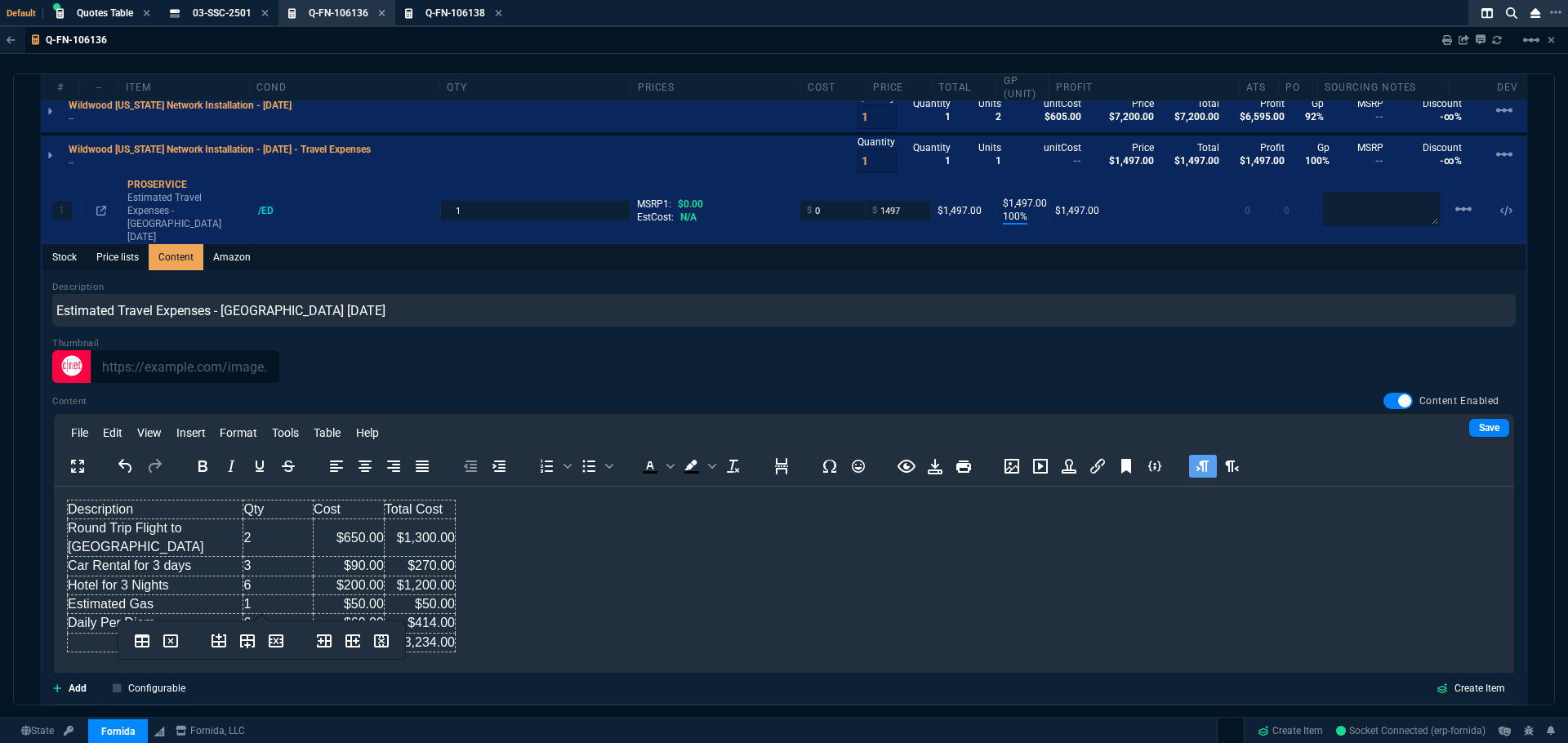
click at [593, 569] on body "Description Qty Cost Total Cost Round Trip Flight to [GEOGRAPHIC_DATA] 2 $650.0…" at bounding box center [784, 576] width 1434 height 153
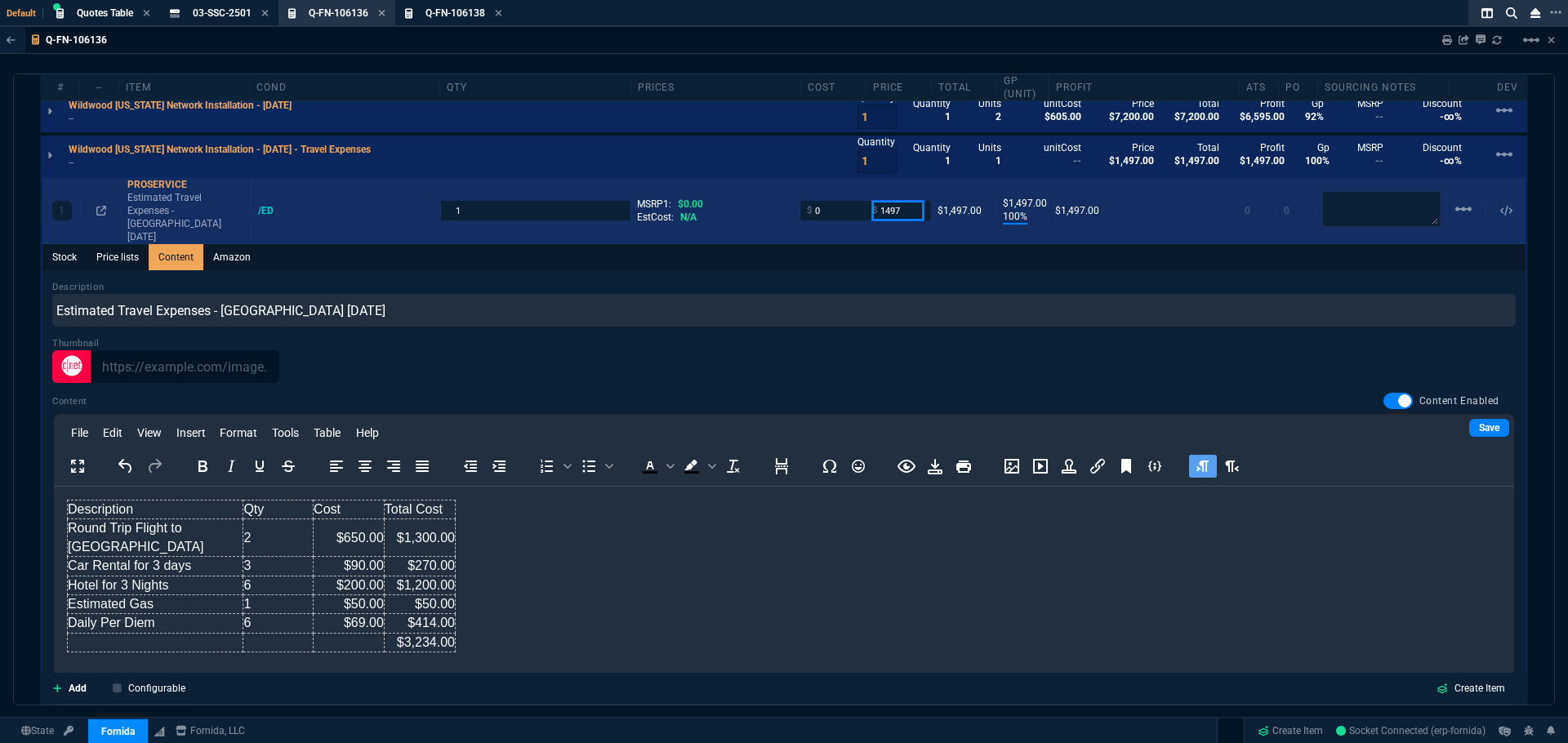
click at [912, 201] on input "1497" at bounding box center [898, 210] width 51 height 18
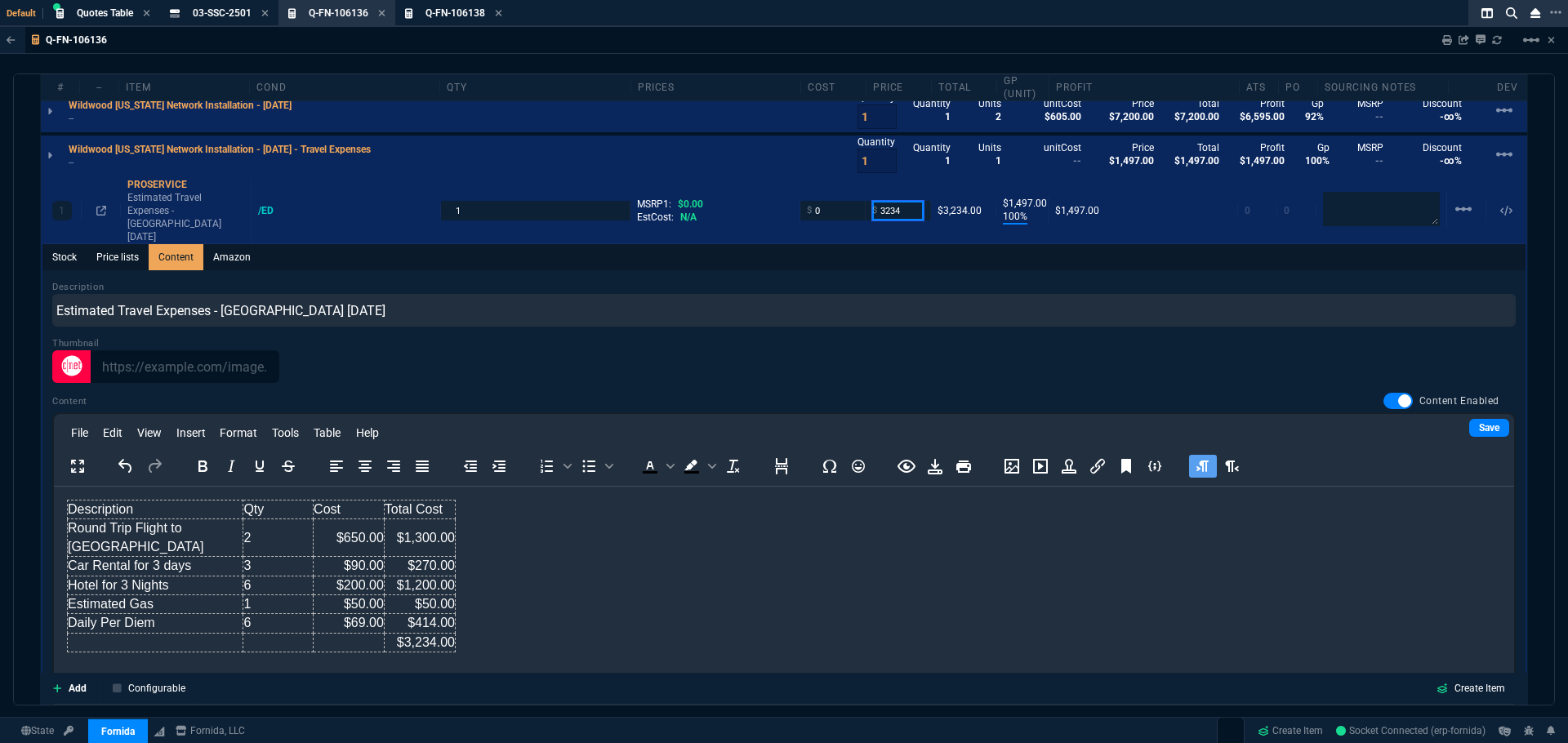
type input "3234"
click at [818, 350] on div at bounding box center [784, 366] width 1464 height 33
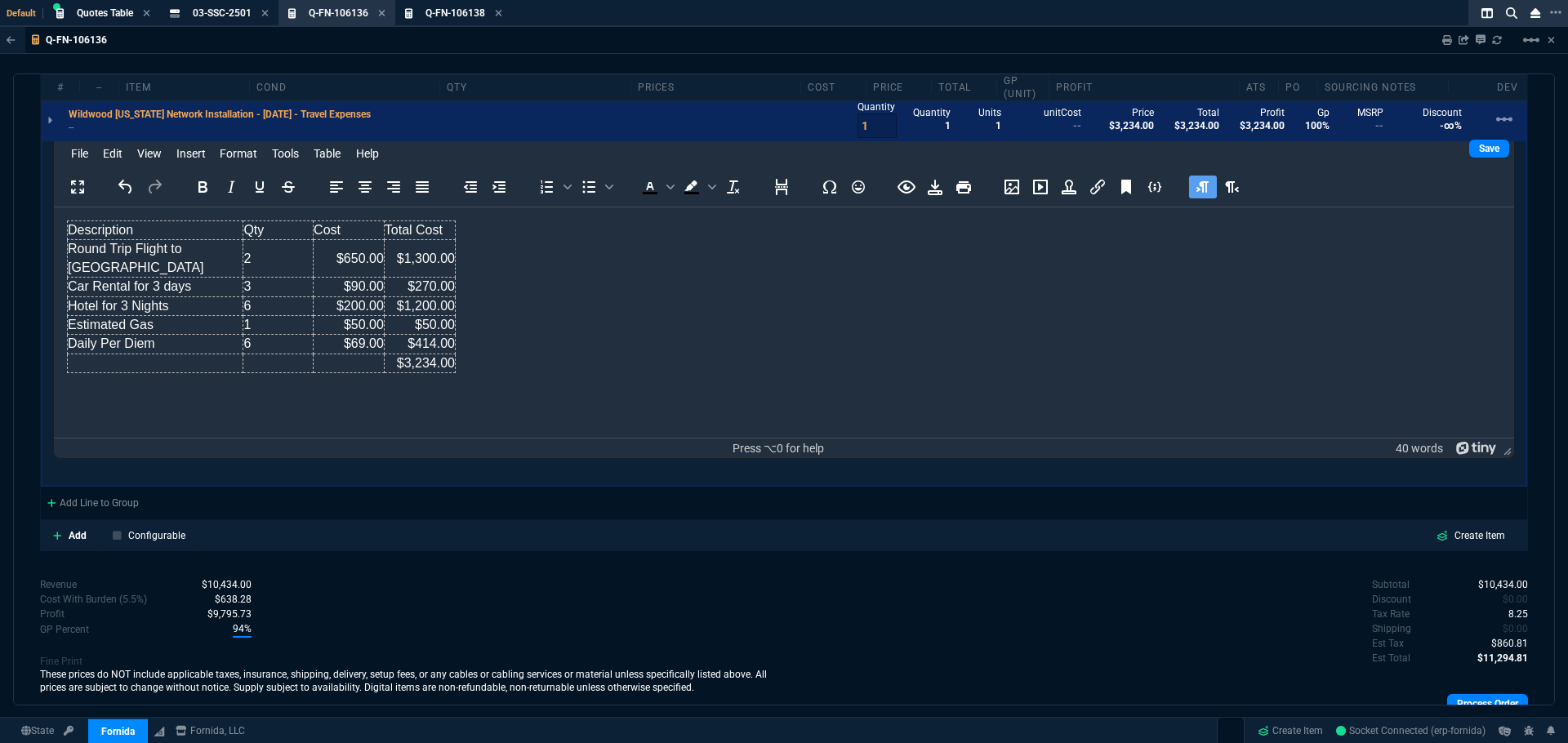
scroll to position [1406, 0]
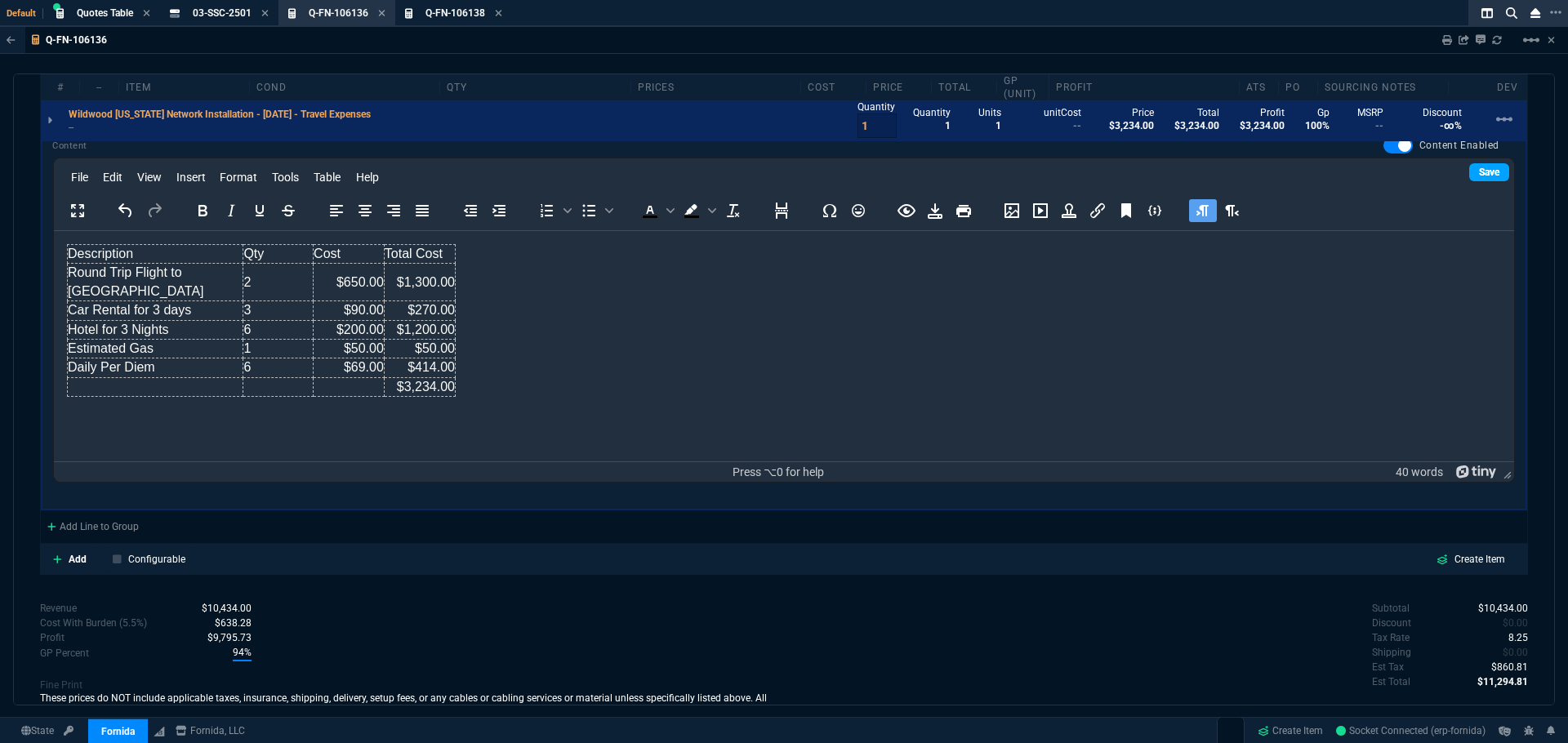
click at [1473, 164] on link "Save" at bounding box center [1490, 172] width 40 height 18
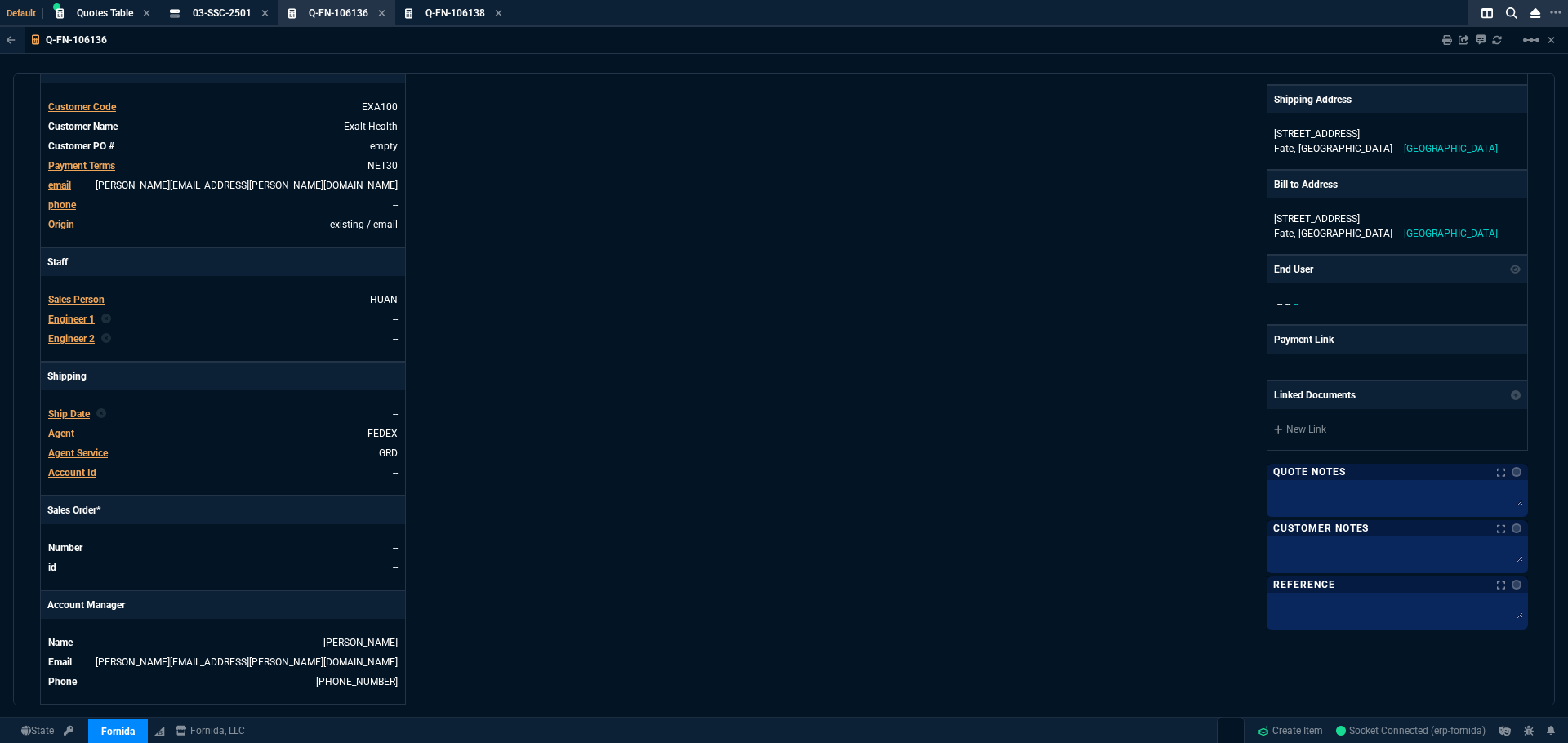
scroll to position [0, 0]
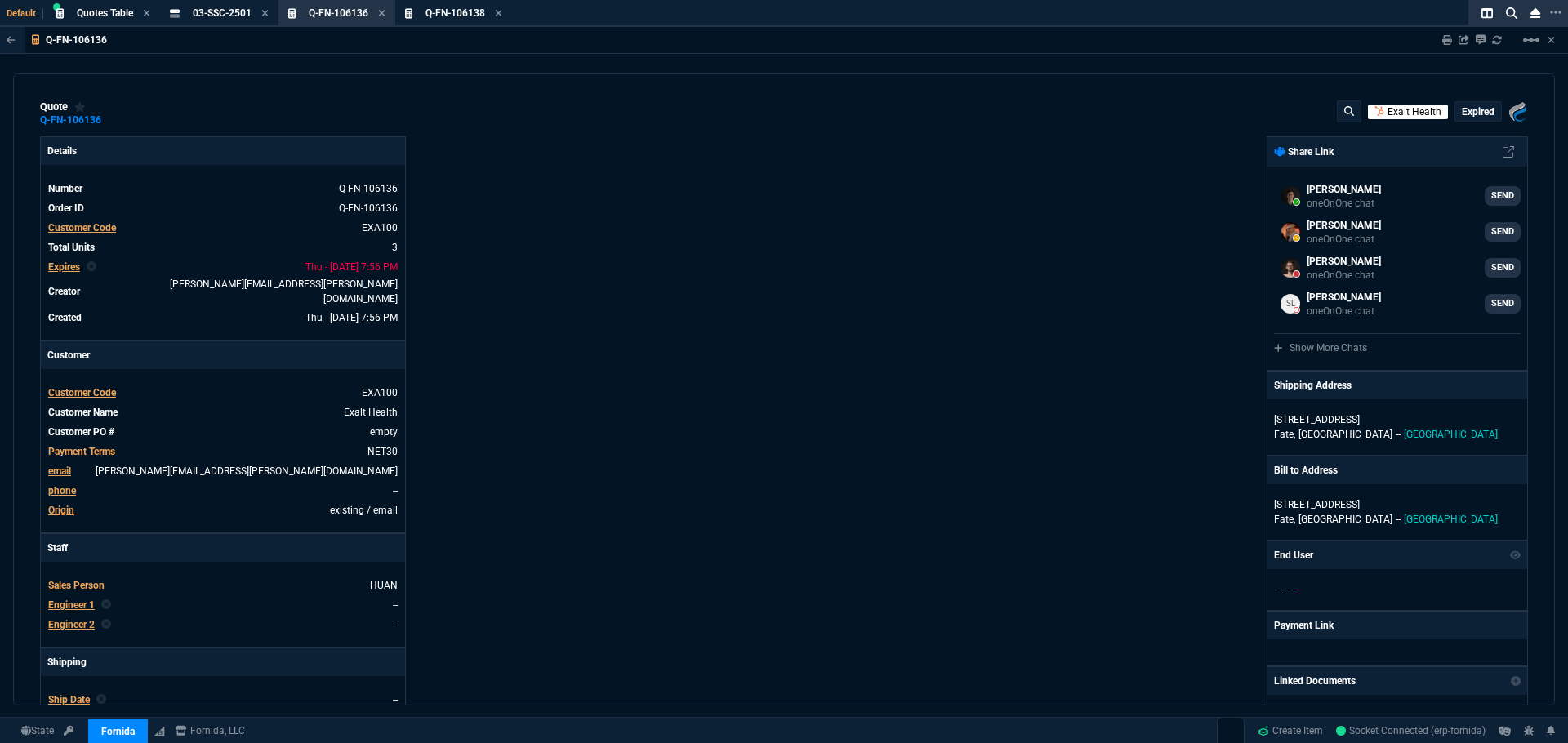
click at [1413, 110] on p "Exalt Health" at bounding box center [1414, 112] width 54 height 15
click at [345, 267] on span "Thu - [DATE] 7:56 PM" at bounding box center [352, 267] width 92 height 12
click at [71, 264] on span "Expires" at bounding box center [64, 267] width 32 height 12
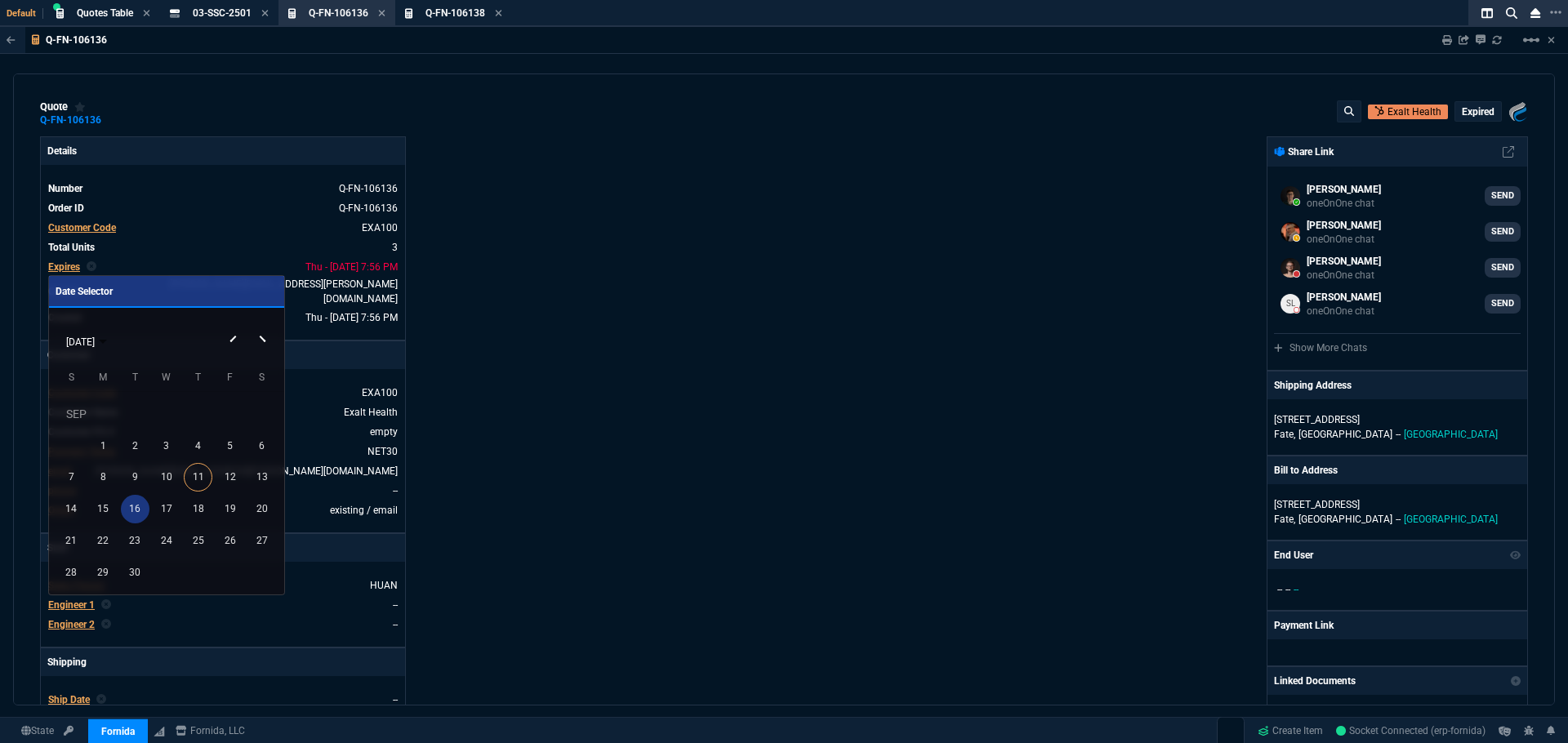
click at [135, 510] on div "16" at bounding box center [135, 509] width 29 height 29
click at [1483, 111] on div at bounding box center [784, 371] width 1568 height 743
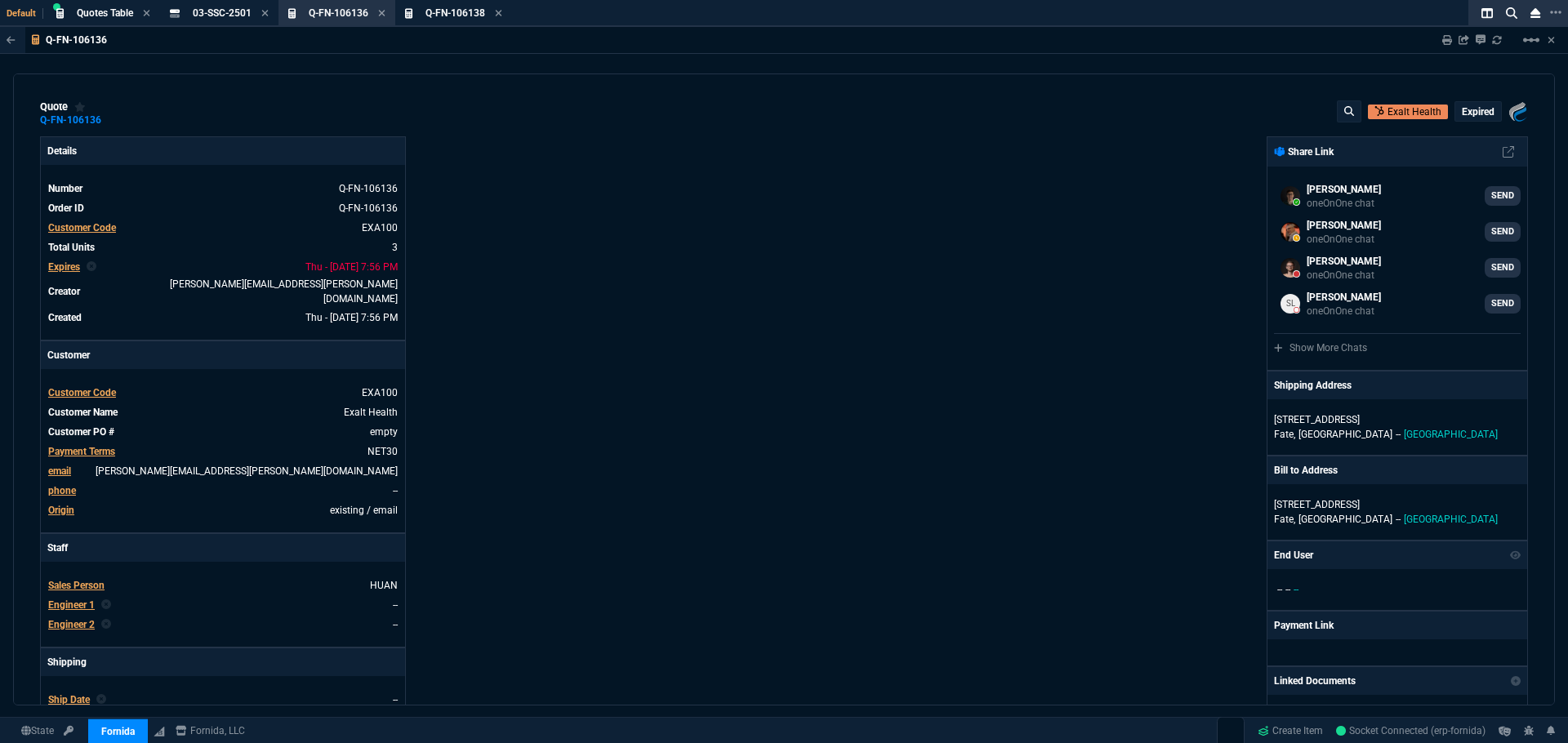
click at [1476, 112] on p "expired" at bounding box center [1478, 112] width 33 height 13
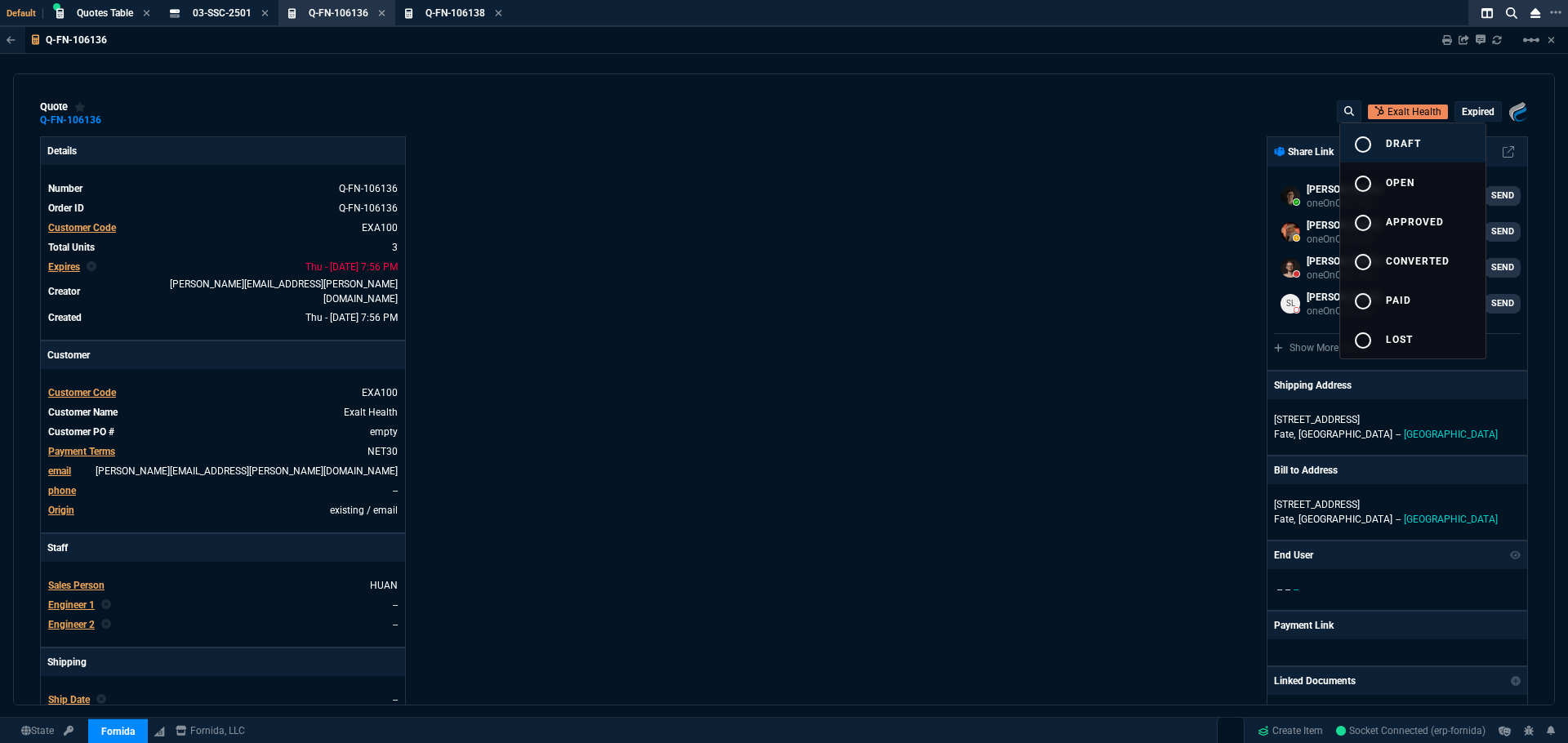
click at [1406, 149] on button "radio_button_unchecked draft" at bounding box center [1413, 143] width 145 height 39
type input "97"
type input "6395"
type input "33"
type input "200"
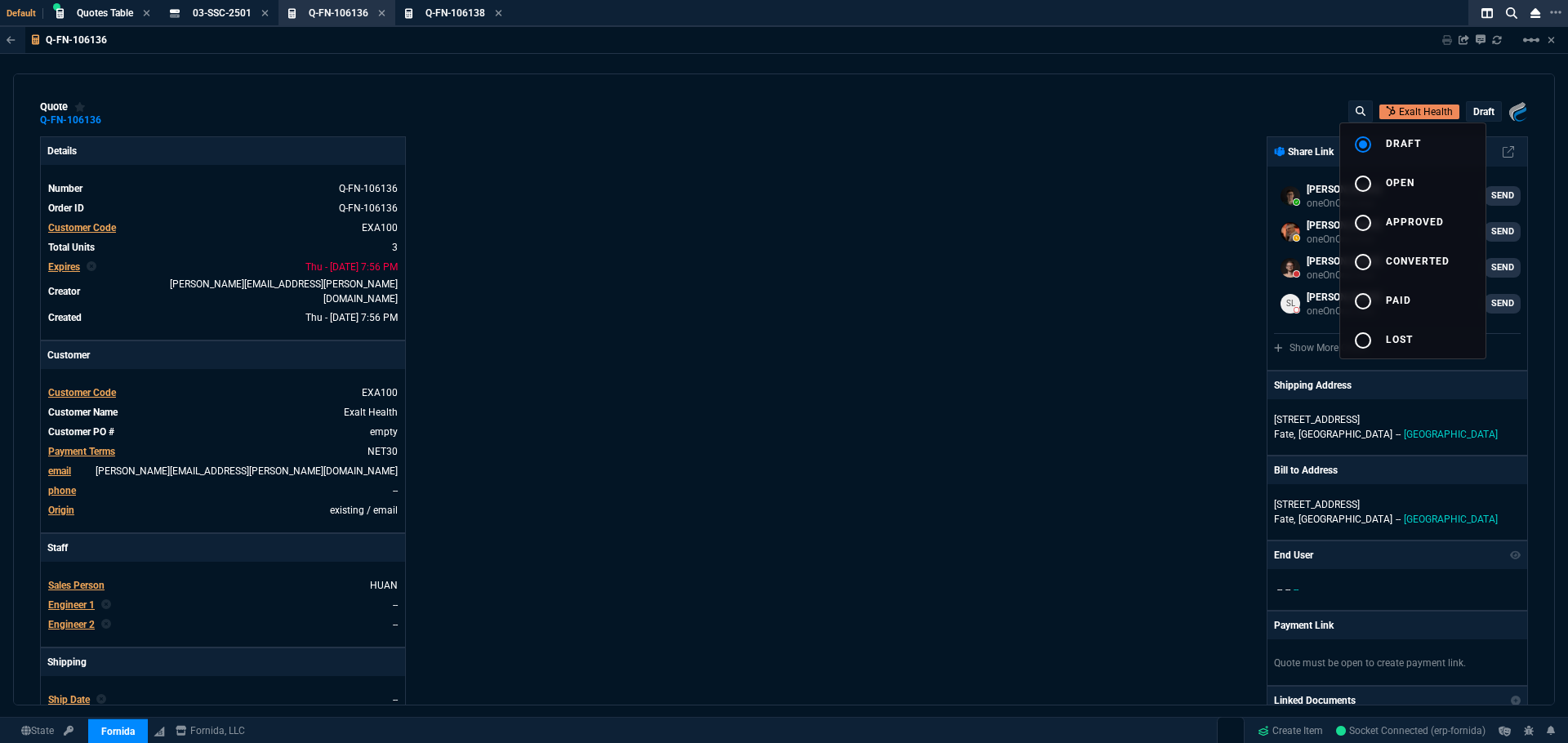
type input "100"
type input "3234"
drag, startPoint x: 1106, startPoint y: 279, endPoint x: 1078, endPoint y: 277, distance: 28.1
click at [1104, 279] on div at bounding box center [784, 371] width 1568 height 743
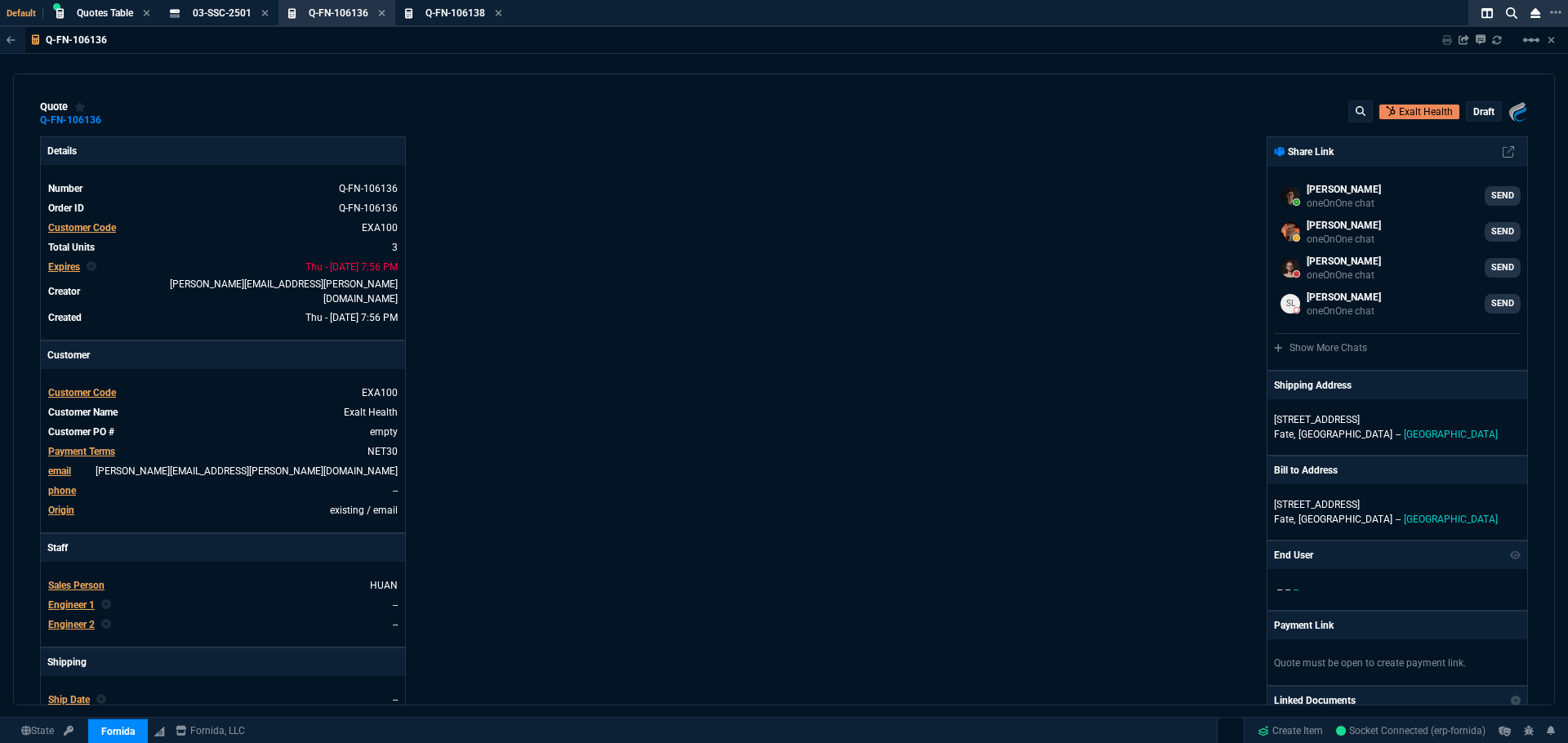
click at [54, 264] on span "Expires" at bounding box center [64, 267] width 32 height 12
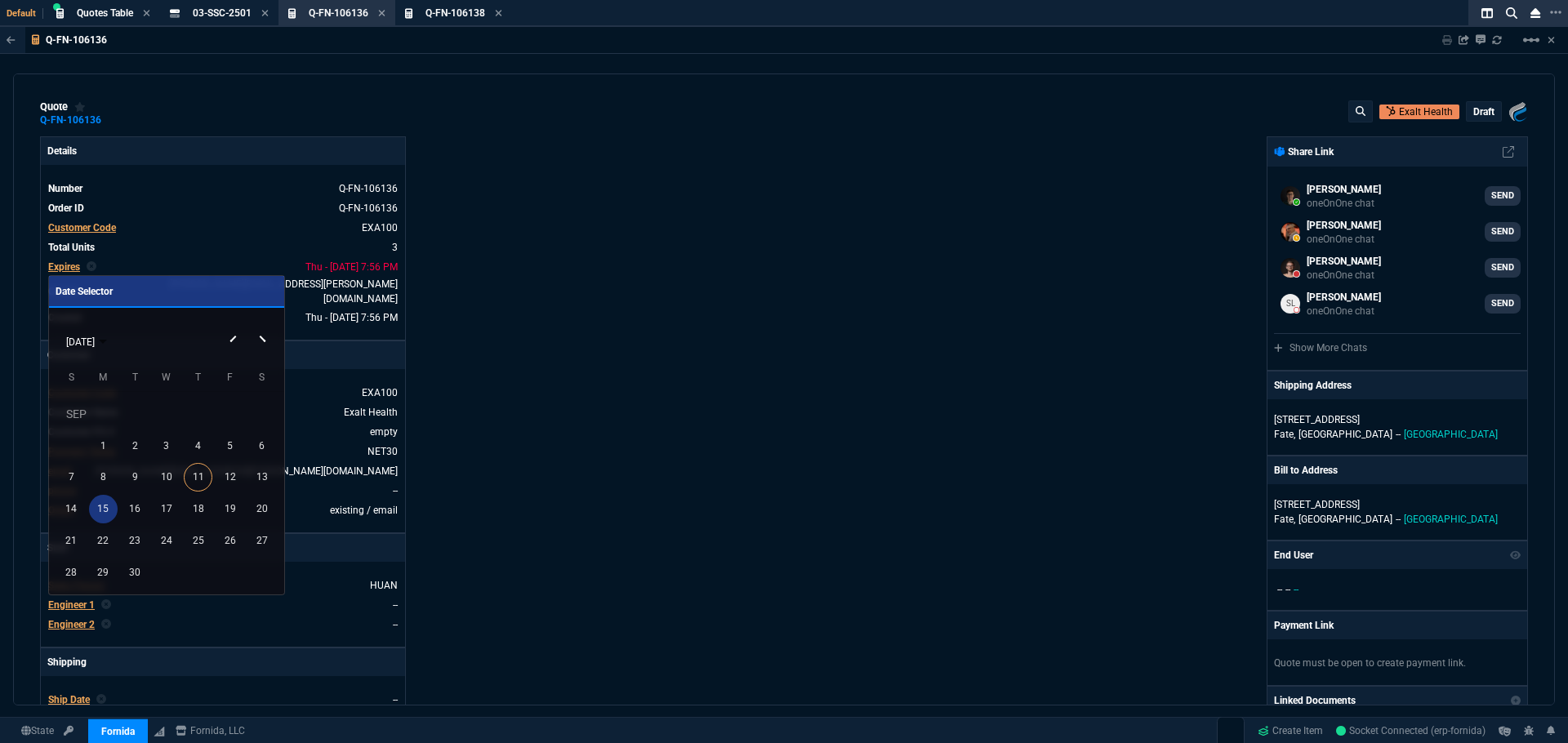
click at [98, 515] on div "15" at bounding box center [103, 509] width 29 height 29
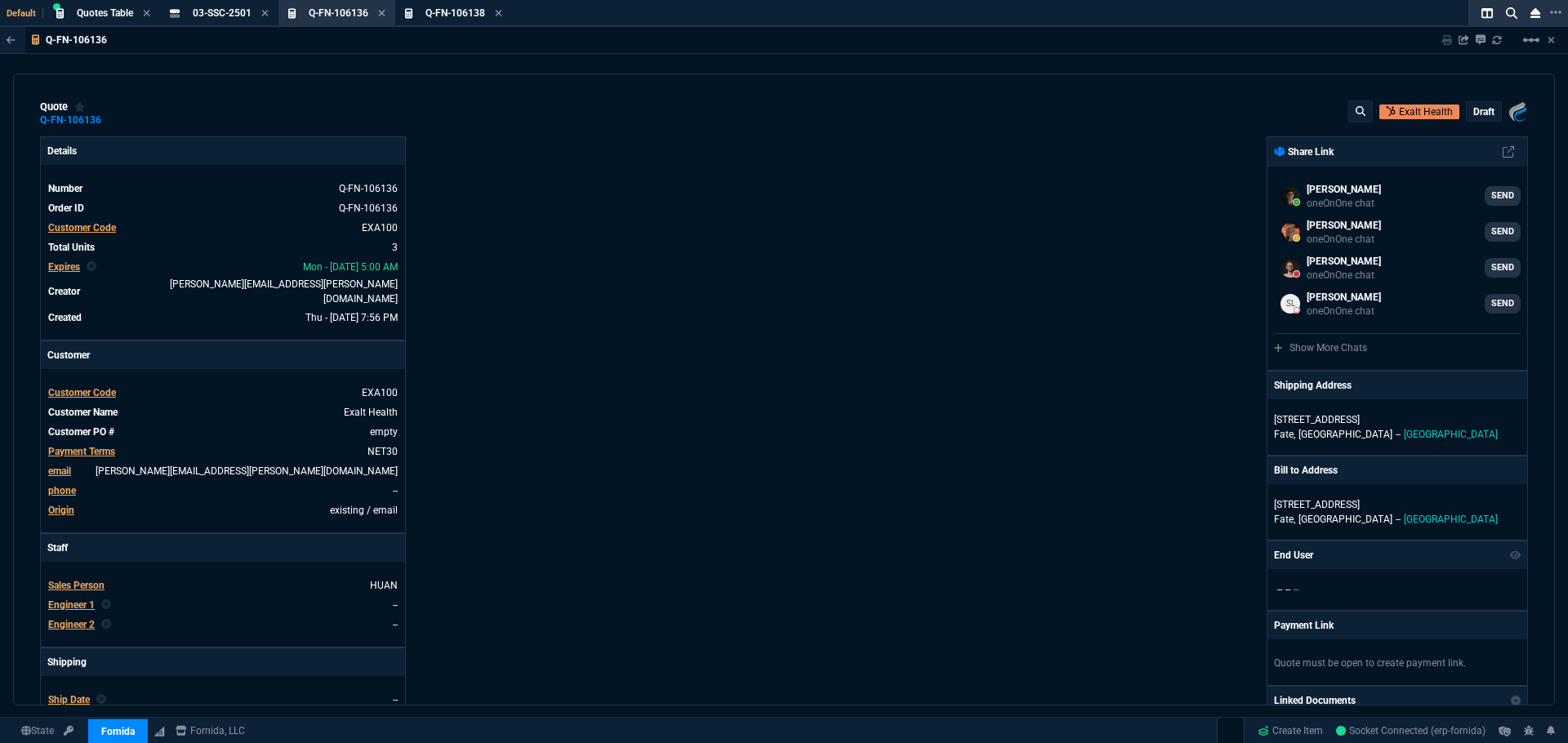
type input "97"
type input "6395"
type input "33"
type input "200"
type input "100"
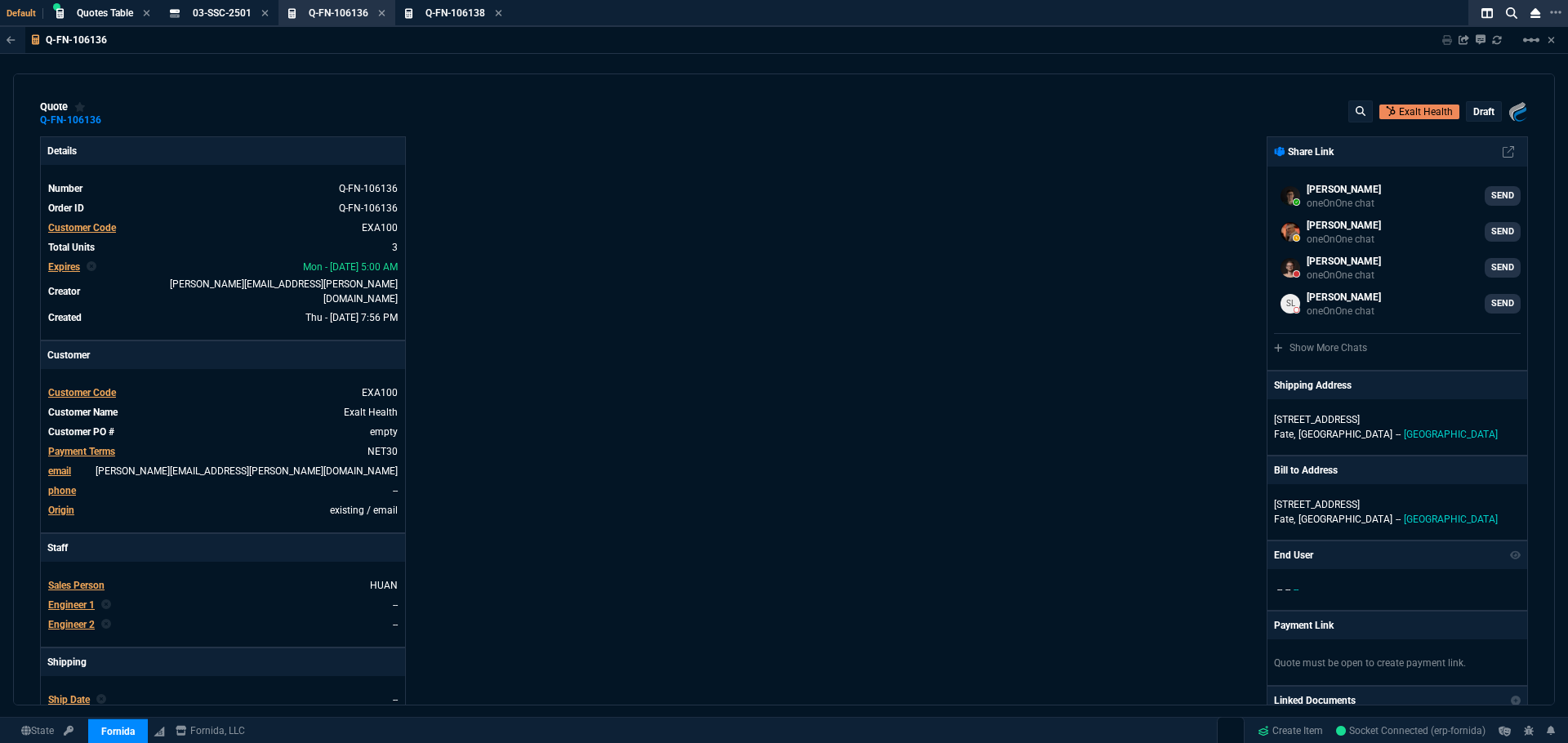
type input "3234"
click at [761, 484] on div "Details Number Q-FN-106136 Order ID Q-FN-106136 Customer Code EXA100 Total Unit…" at bounding box center [412, 562] width 744 height 854
click at [1473, 111] on p "draft" at bounding box center [1483, 112] width 21 height 13
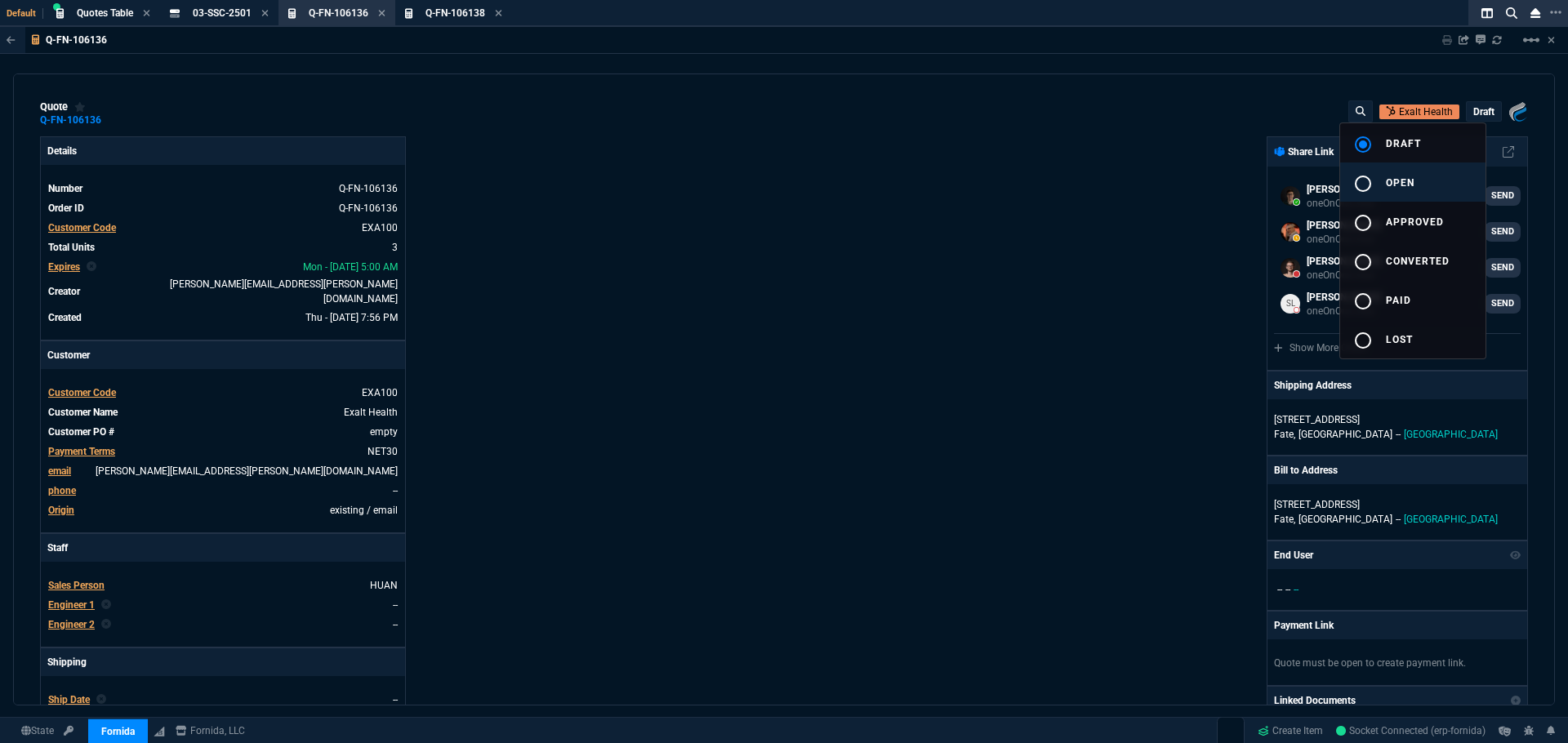
click at [1404, 185] on span "open" at bounding box center [1400, 183] width 29 height 12
type input "97"
type input "6395"
type input "33"
type input "200"
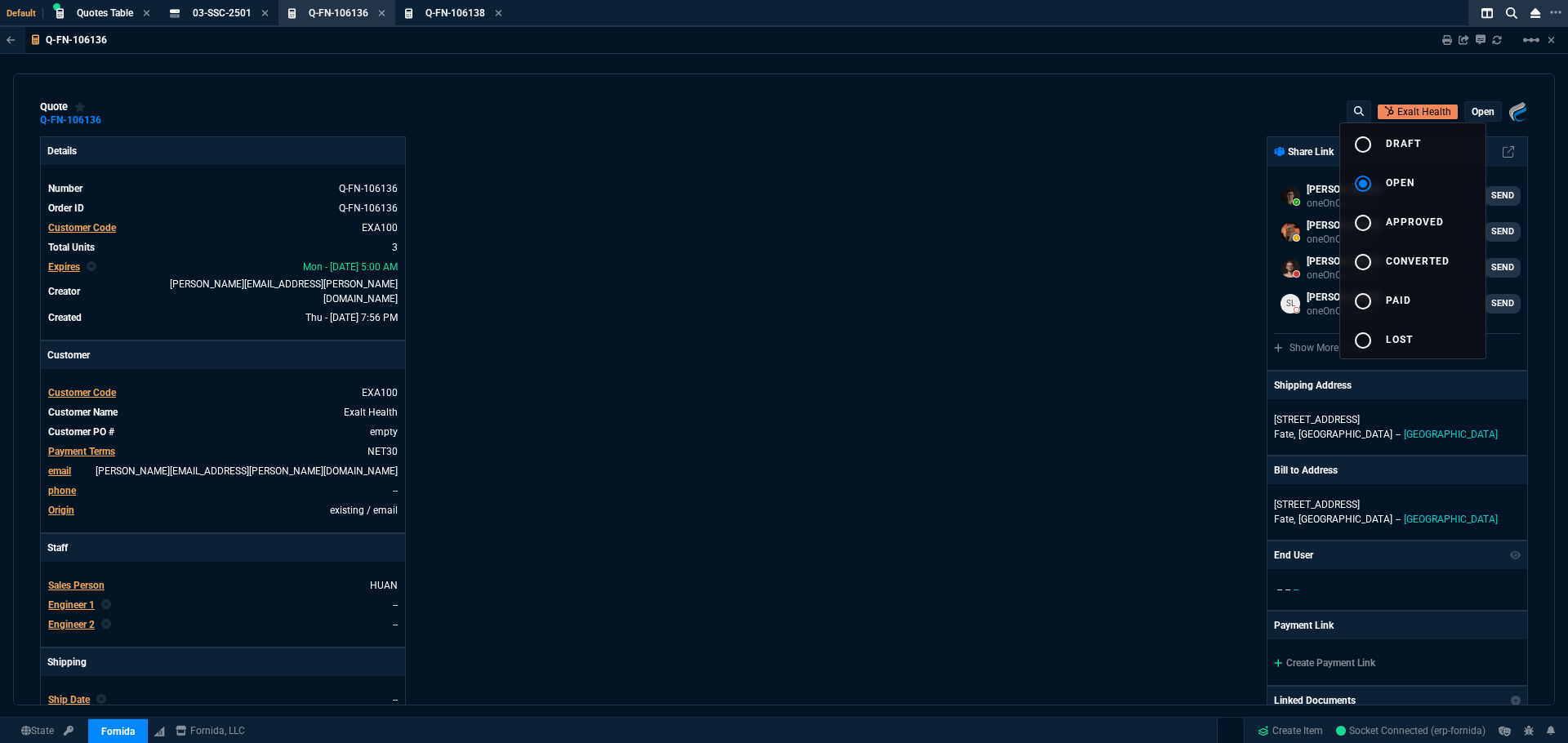
type input "100"
type input "3234"
click at [1074, 234] on div at bounding box center [784, 371] width 1568 height 743
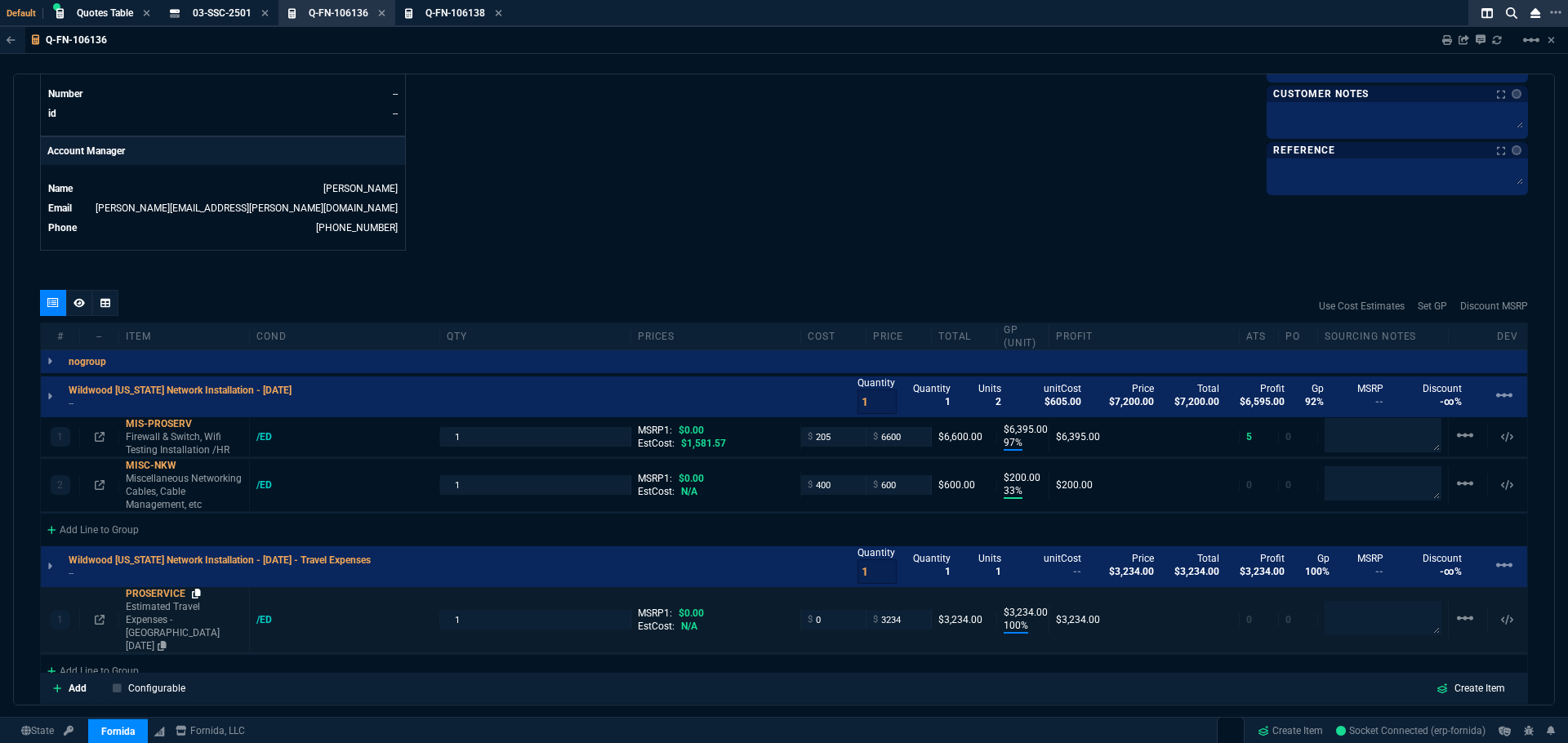
scroll to position [908, 0]
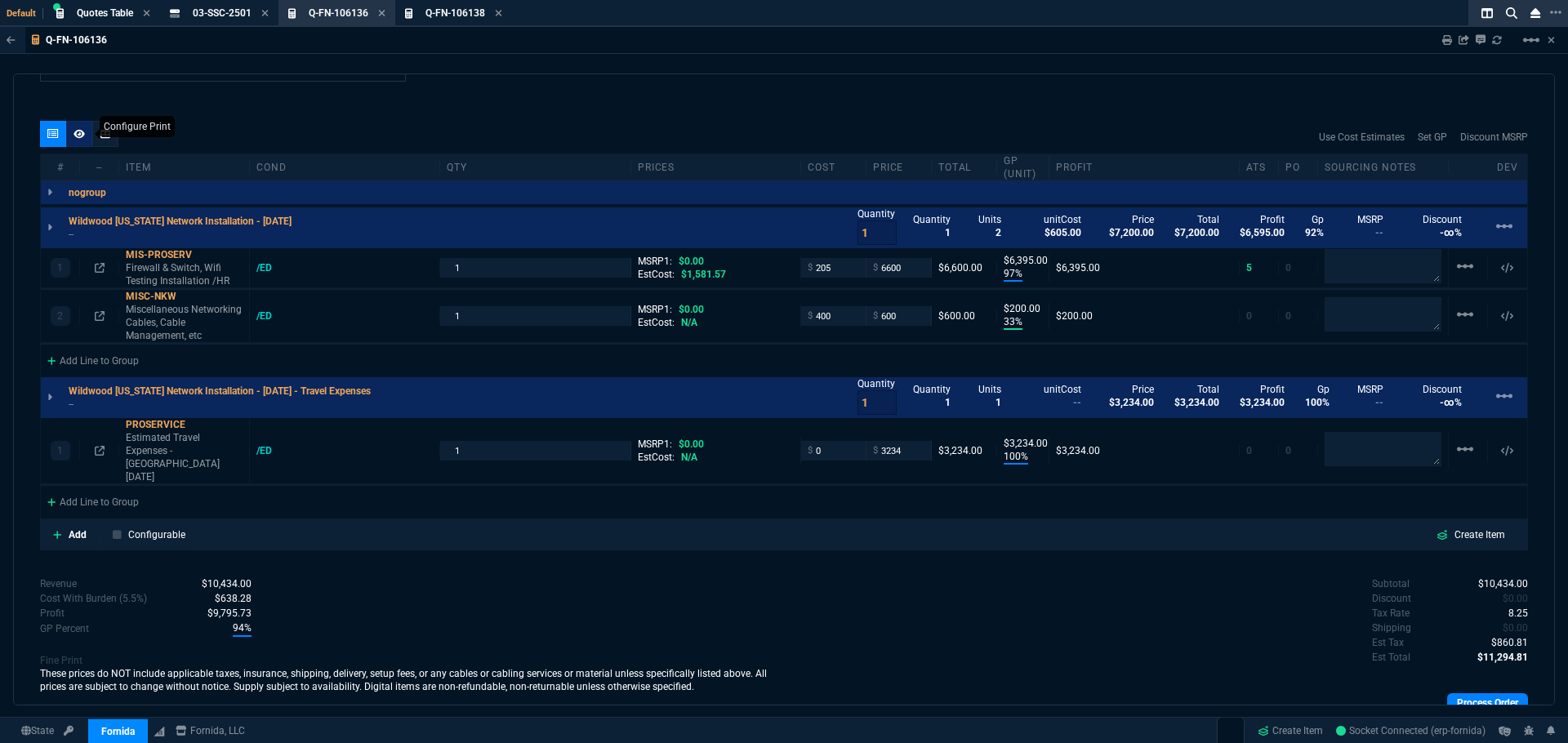
click at [76, 129] on icon at bounding box center [80, 134] width 12 height 10
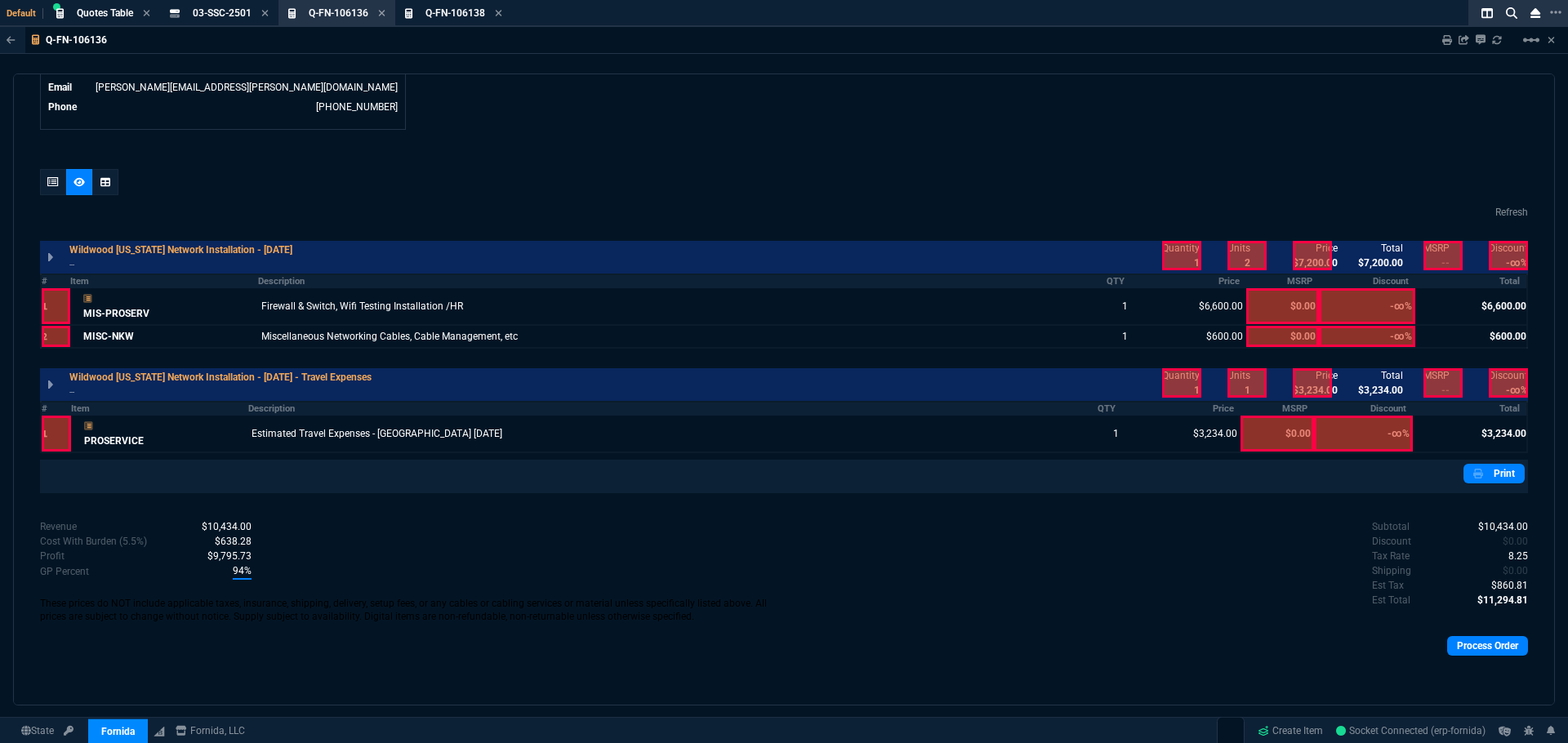
scroll to position [849, 0]
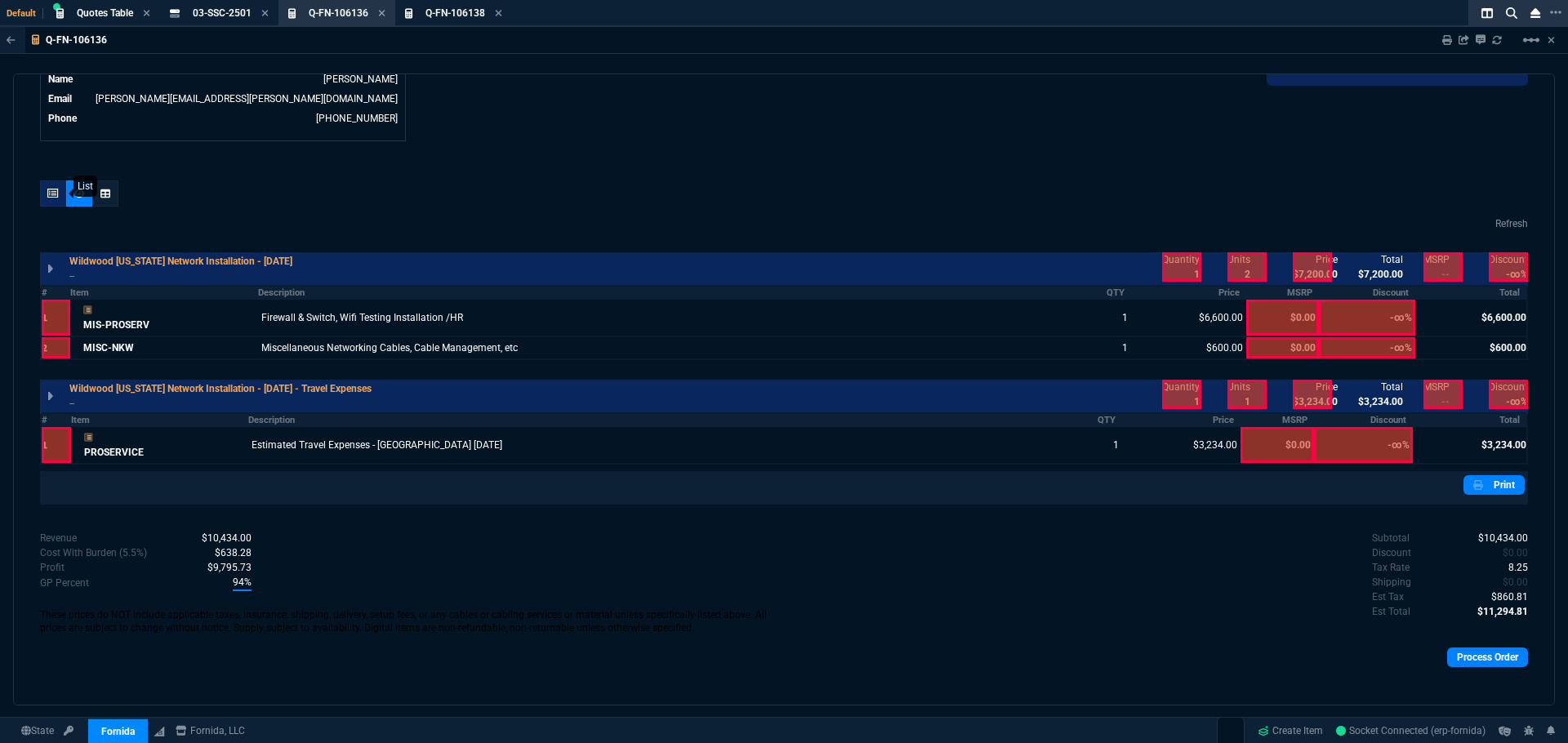
click at [51, 189] on icon at bounding box center [53, 194] width 12 height 10
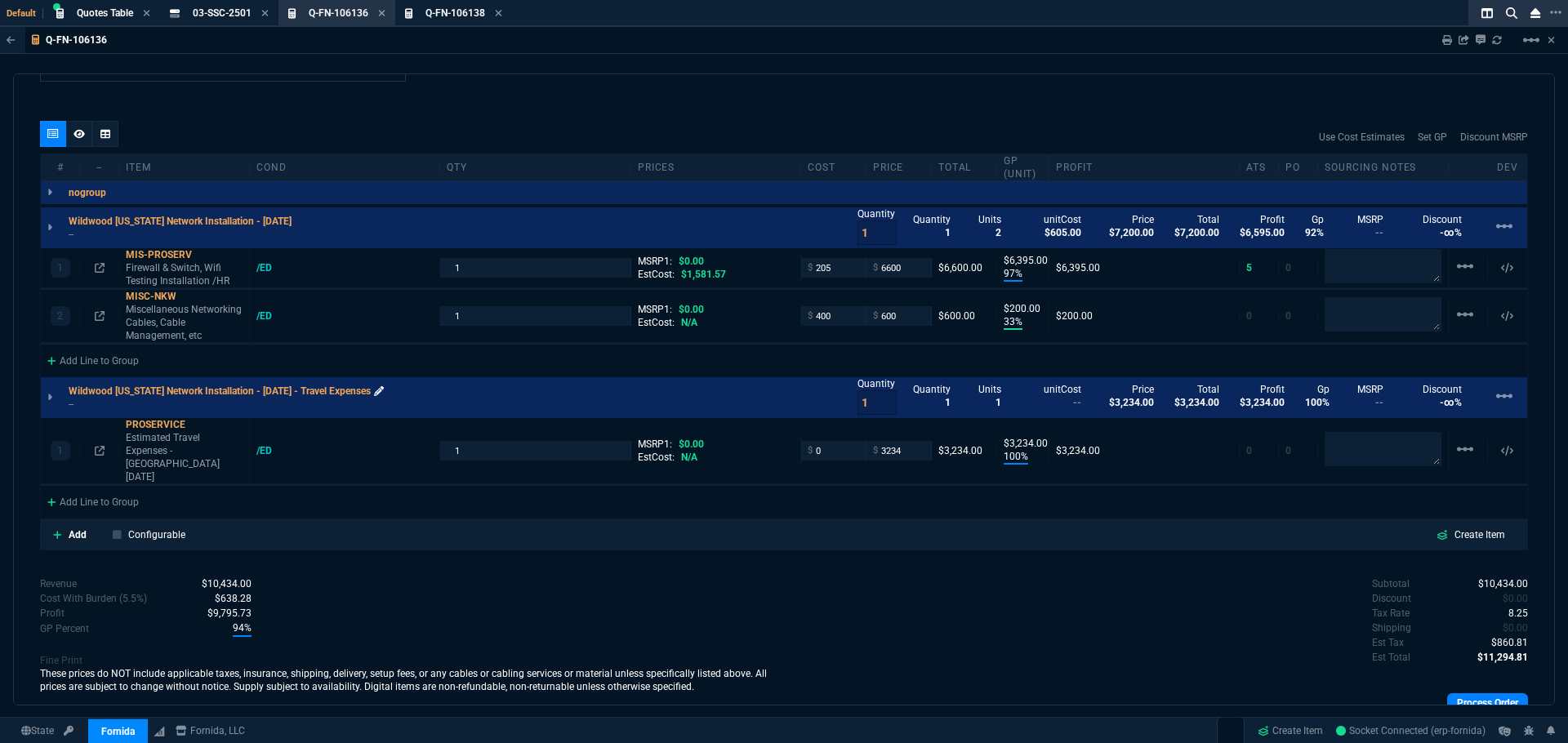
click at [384, 385] on icon at bounding box center [379, 390] width 10 height 10
click at [283, 215] on p "Wildwood [US_STATE] Network Installation - [DATE]" at bounding box center [186, 222] width 236 height 13
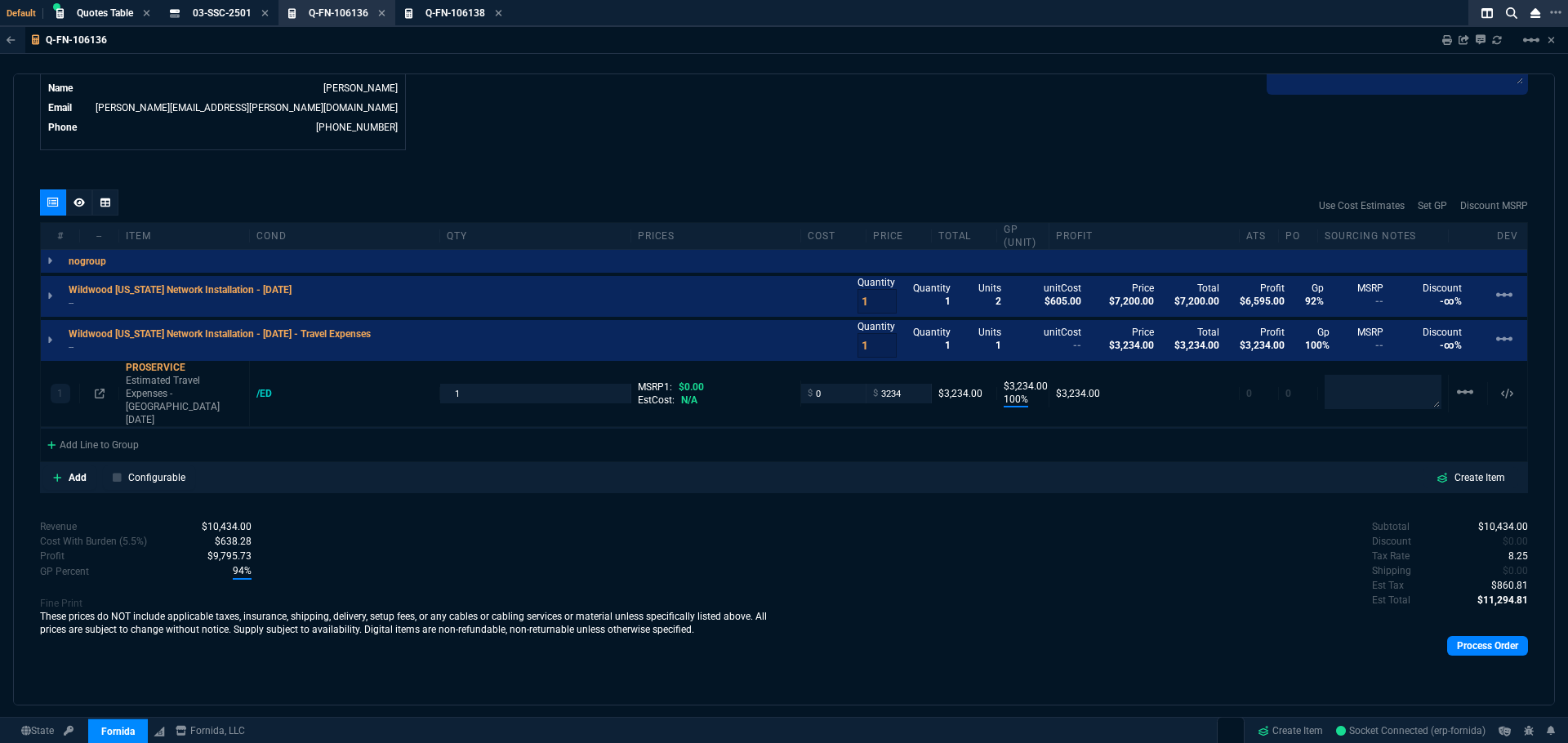
scroll to position [816, 0]
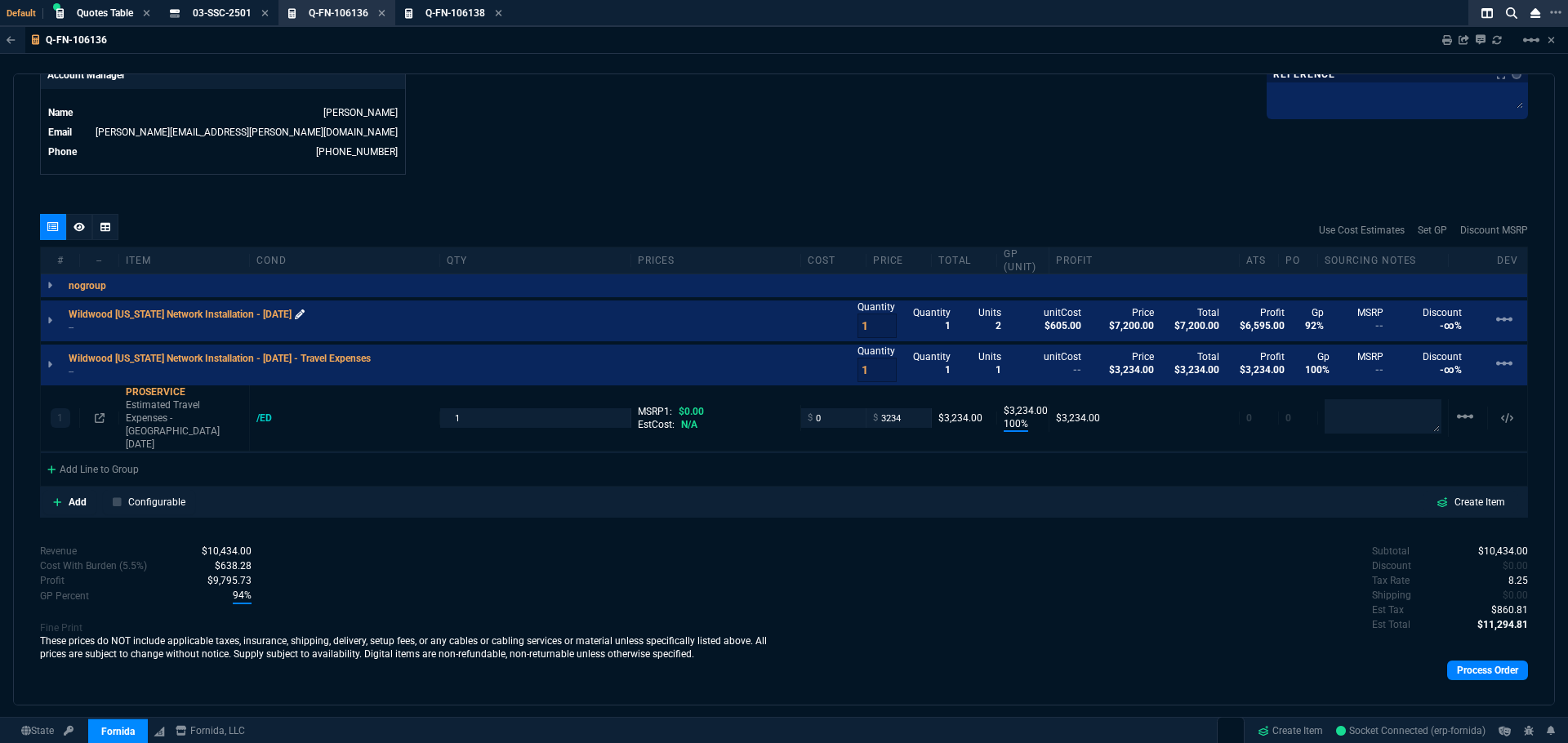
click at [305, 310] on icon at bounding box center [300, 315] width 10 height 10
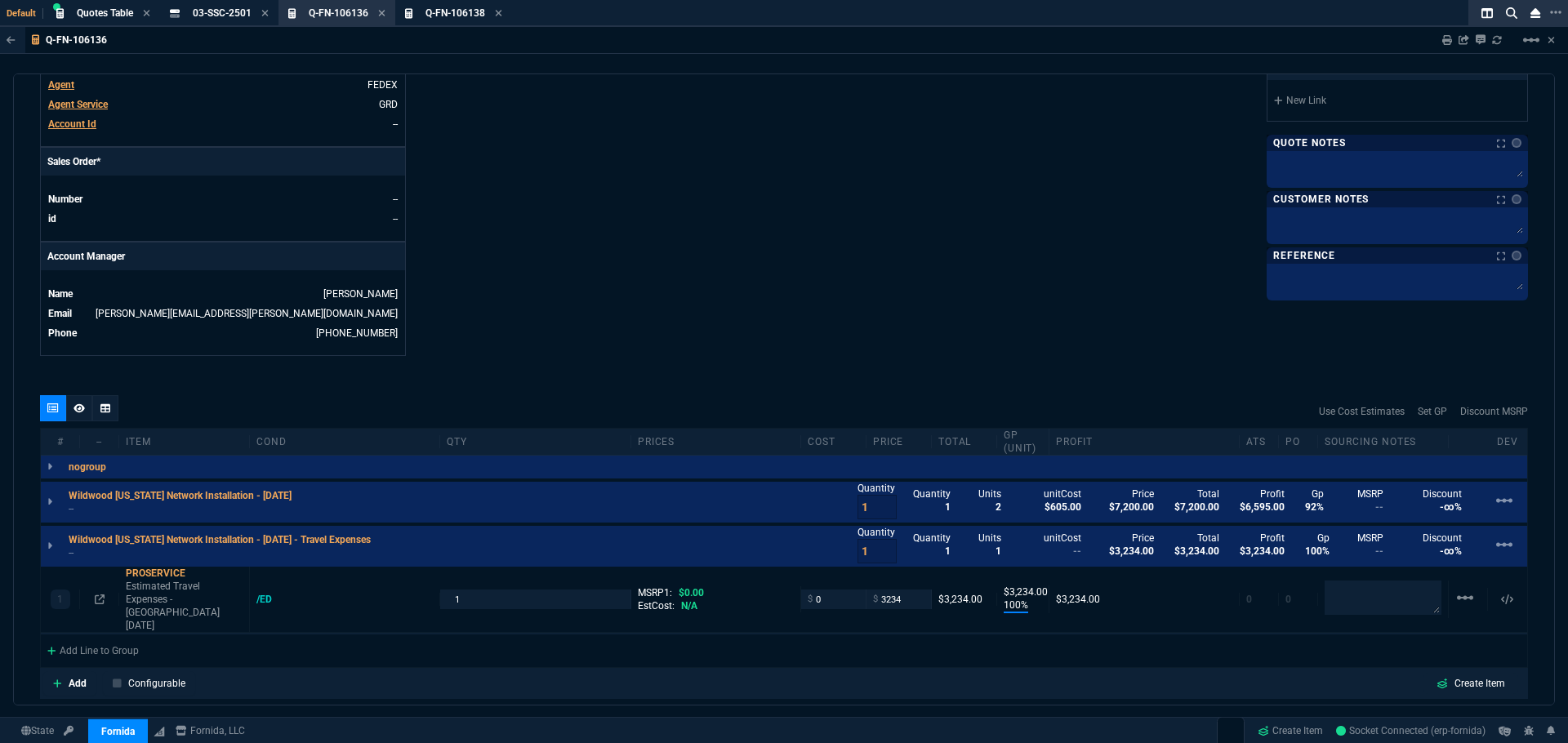
scroll to position [464, 0]
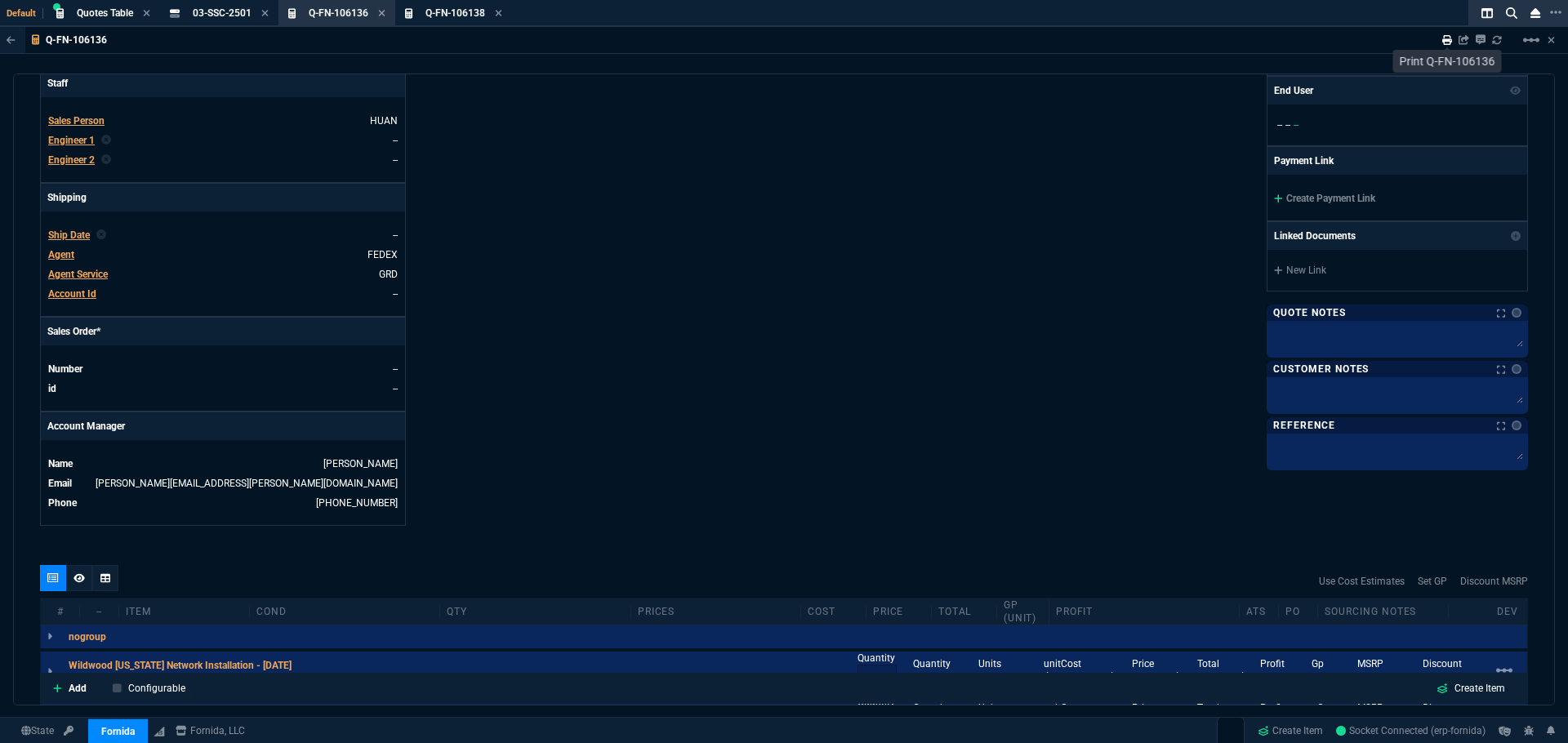
click at [1449, 43] on icon at bounding box center [1448, 40] width 10 height 10
type input "100"
type input "3234"
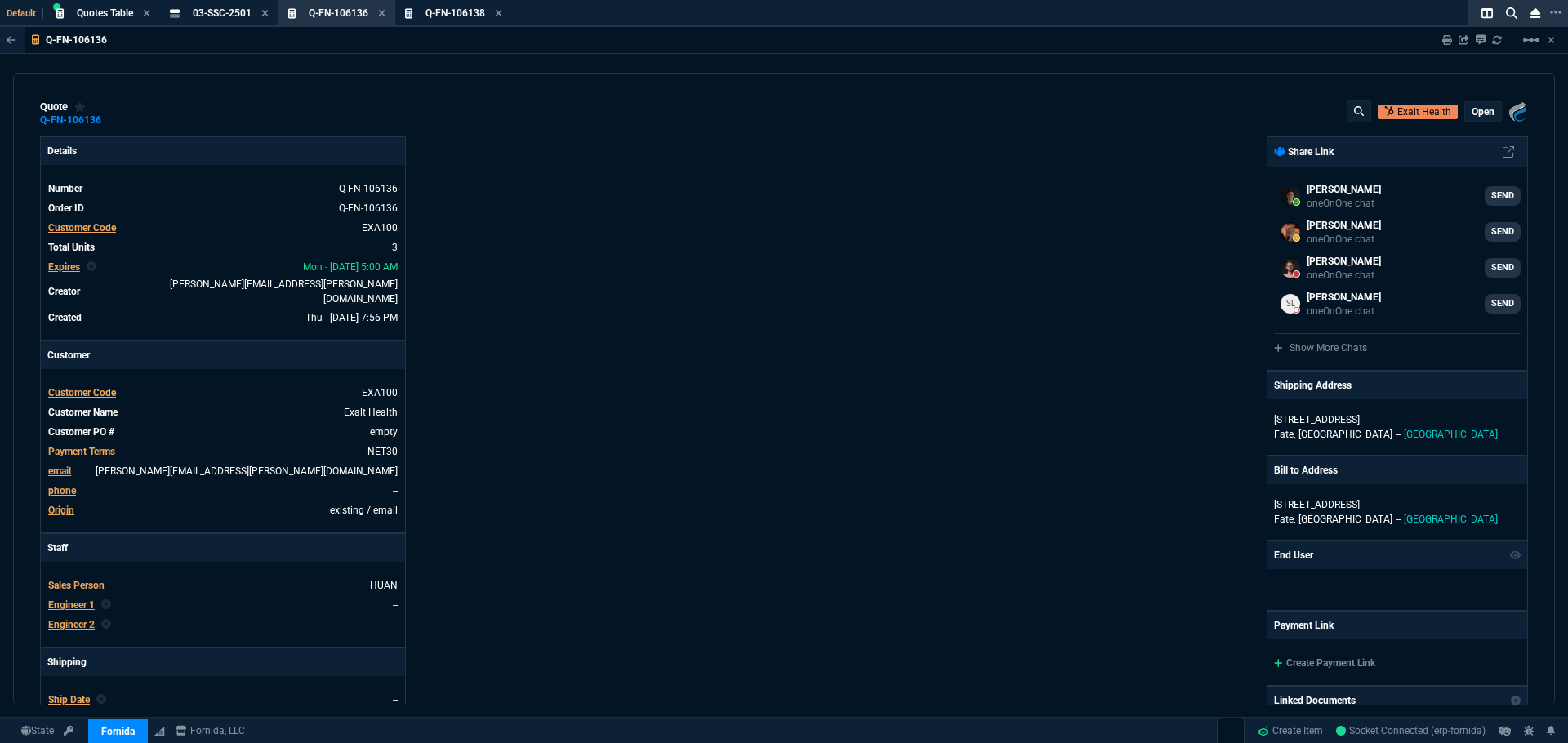
select select "18: totals"
